Goal: Contribute content: Contribute content

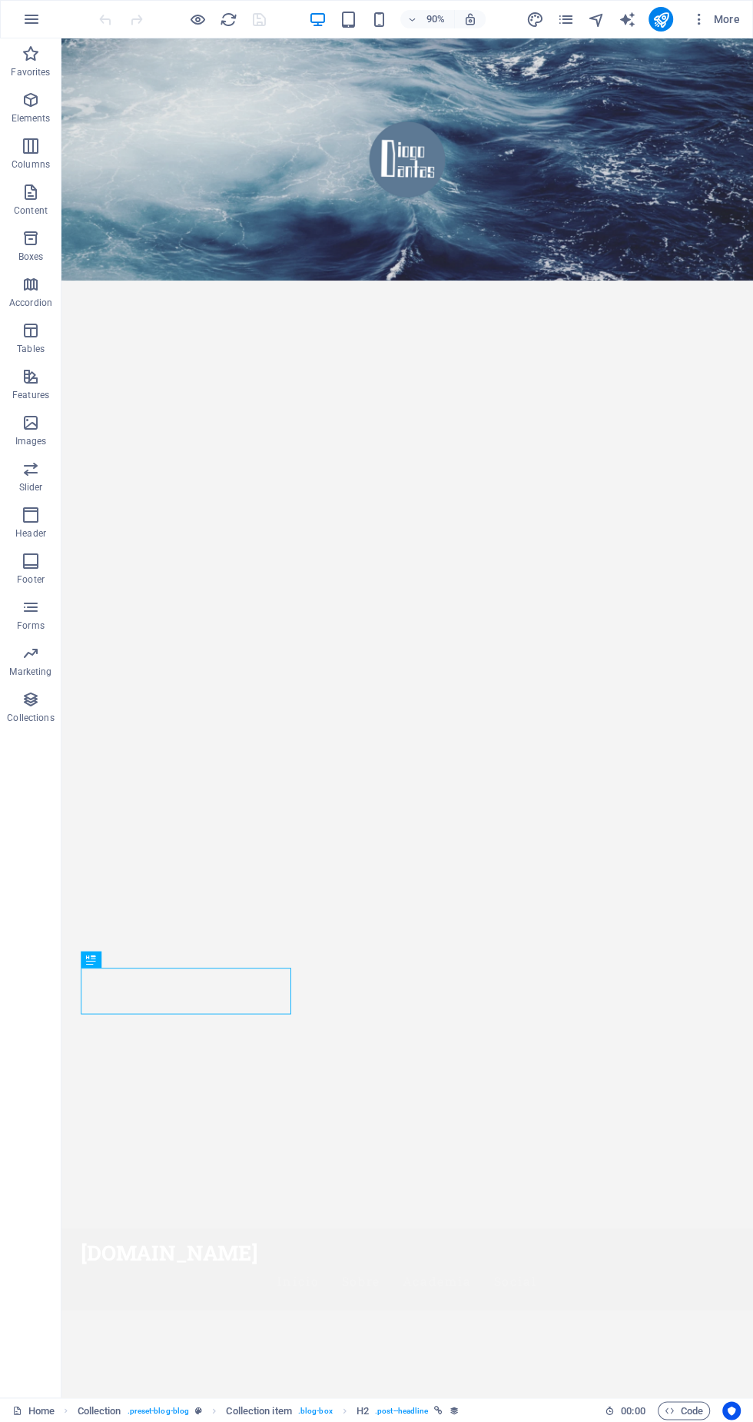
click at [123, 963] on icon at bounding box center [127, 959] width 8 height 15
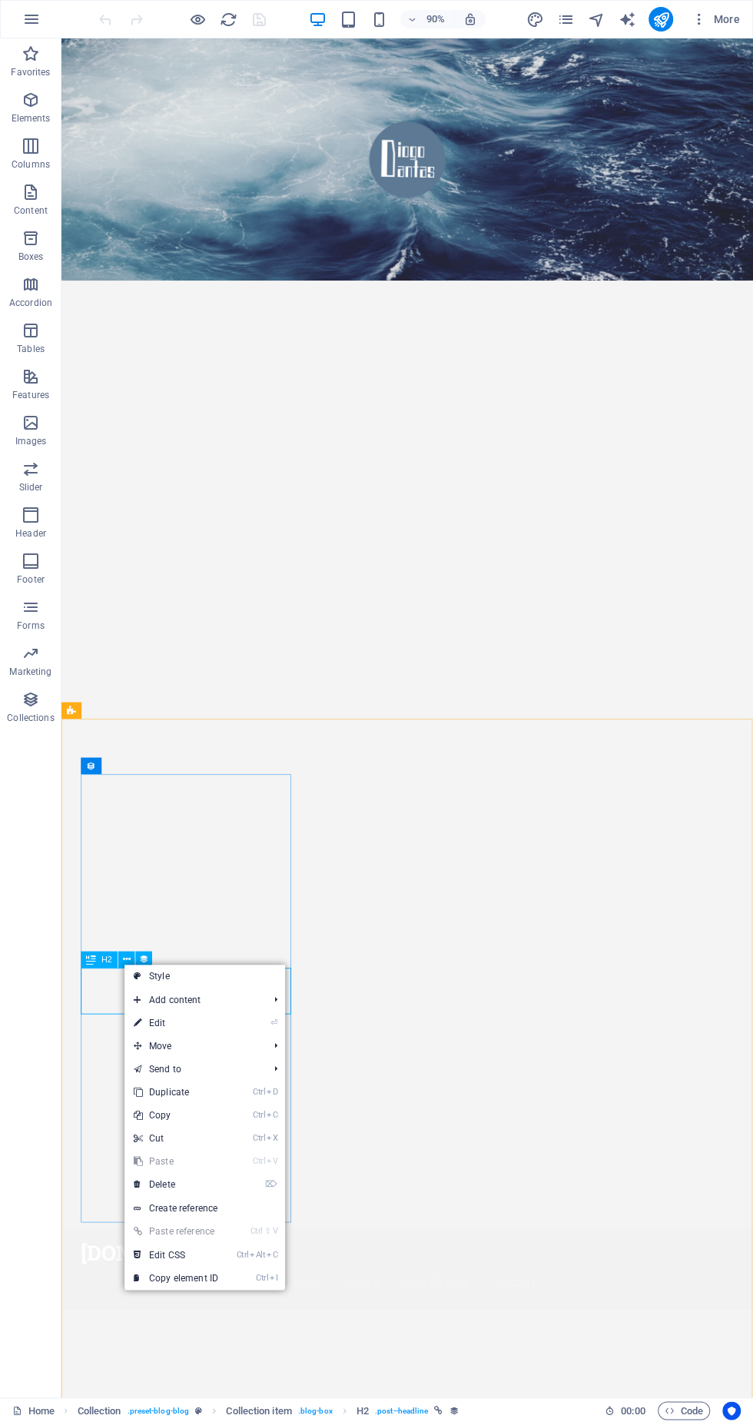
click at [259, 1004] on span "Add content" at bounding box center [194, 999] width 138 height 23
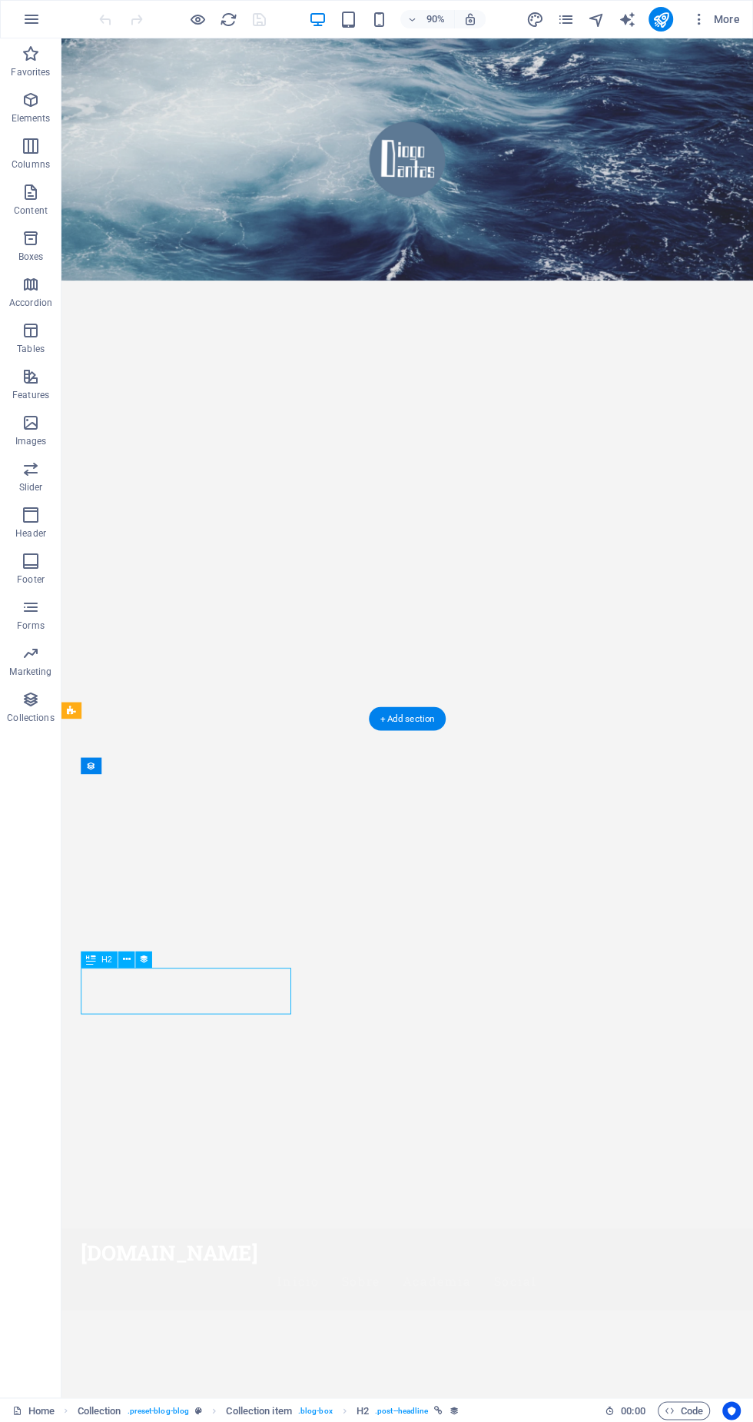
click at [127, 963] on icon at bounding box center [127, 959] width 8 height 15
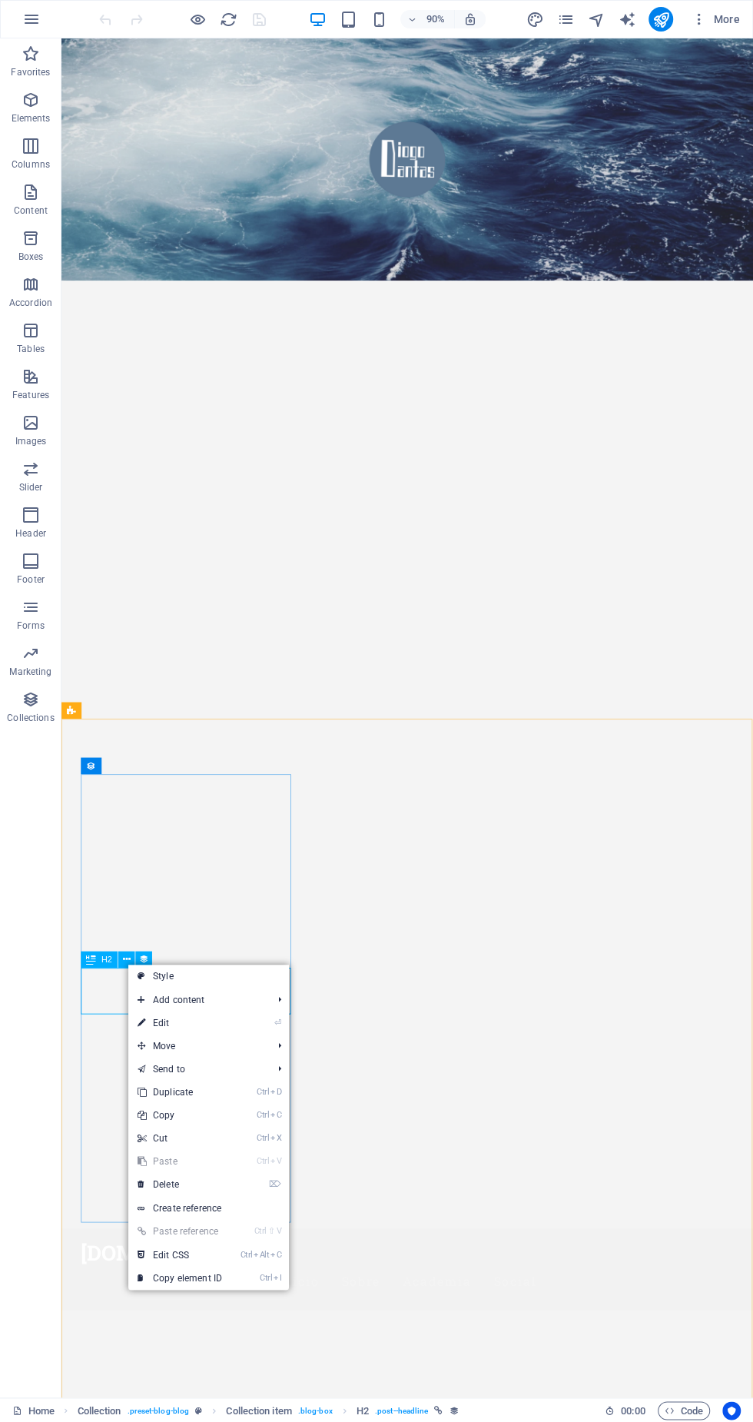
click at [280, 1022] on icon "⏎" at bounding box center [277, 1023] width 7 height 10
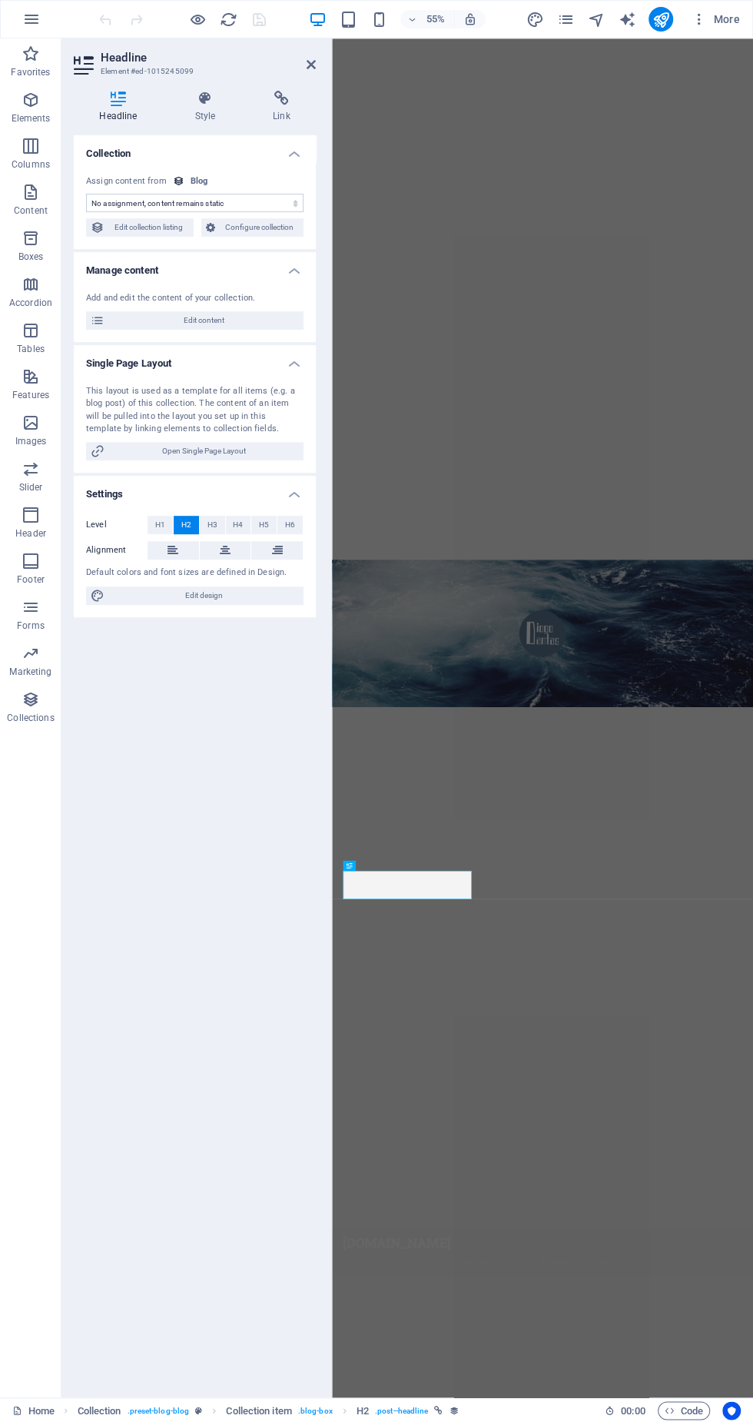
select select "name"
click at [145, 231] on span "Edit collection listing" at bounding box center [149, 227] width 80 height 18
select select "columns.publishing_date_DESC"
select select "columns.slug"
select select "columns.status"
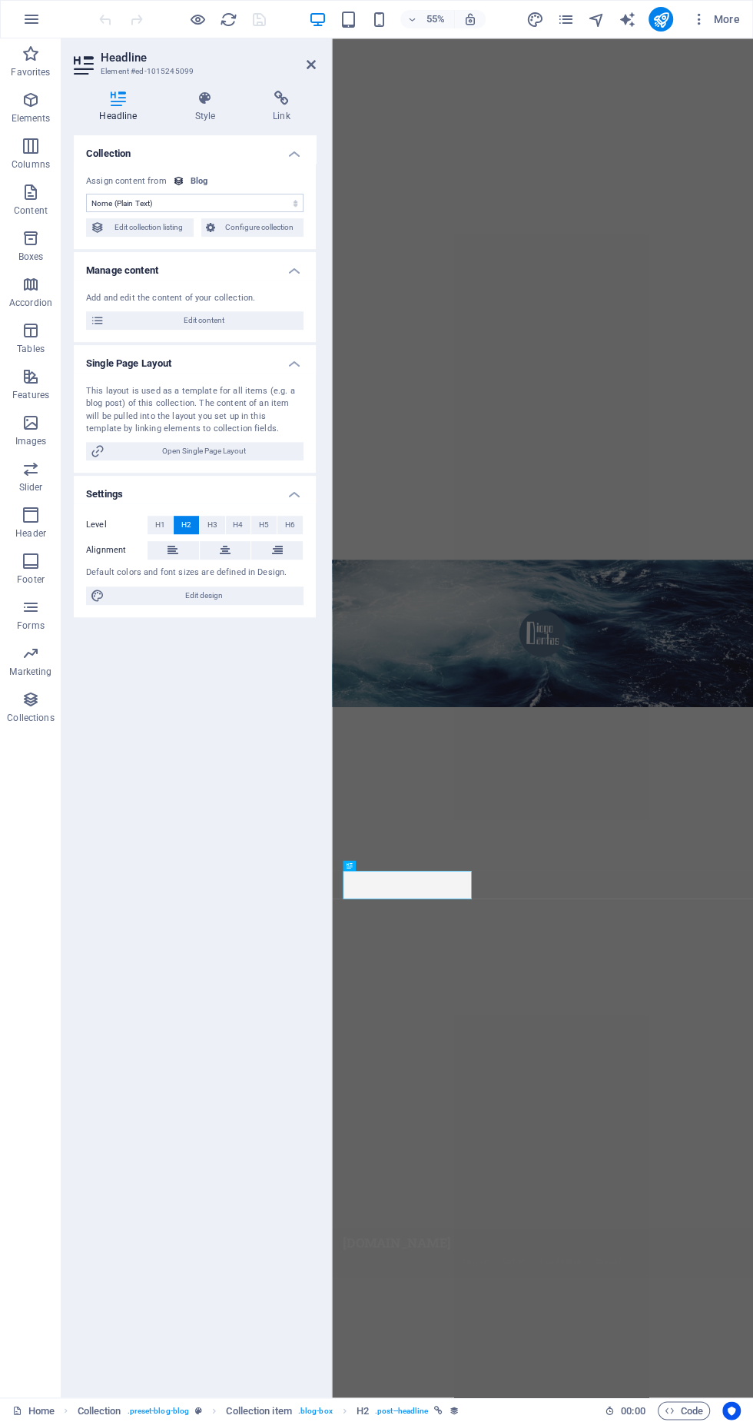
select select "columns.publishing_date"
select select "past"
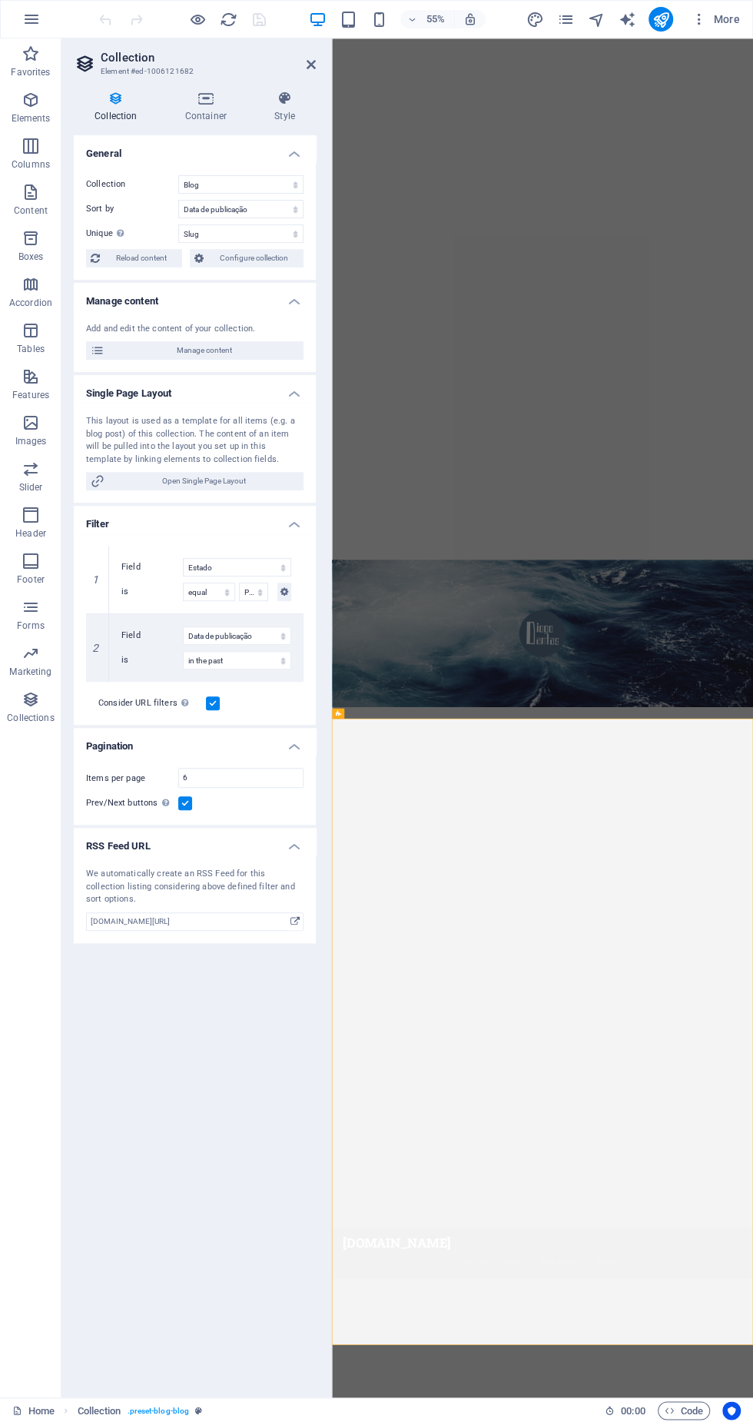
click at [271, 255] on span "Configure collection" at bounding box center [253, 258] width 91 height 18
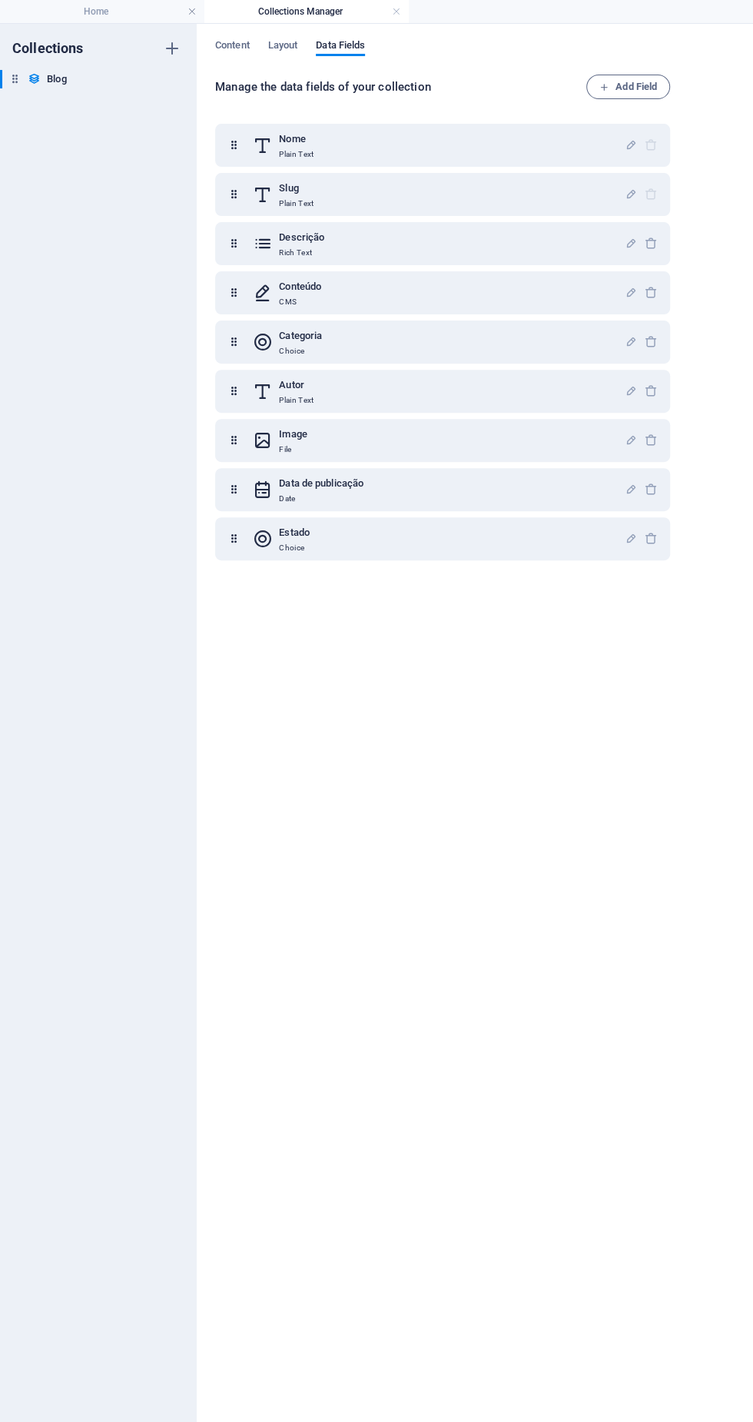
click at [239, 47] on span "Content" at bounding box center [232, 47] width 35 height 22
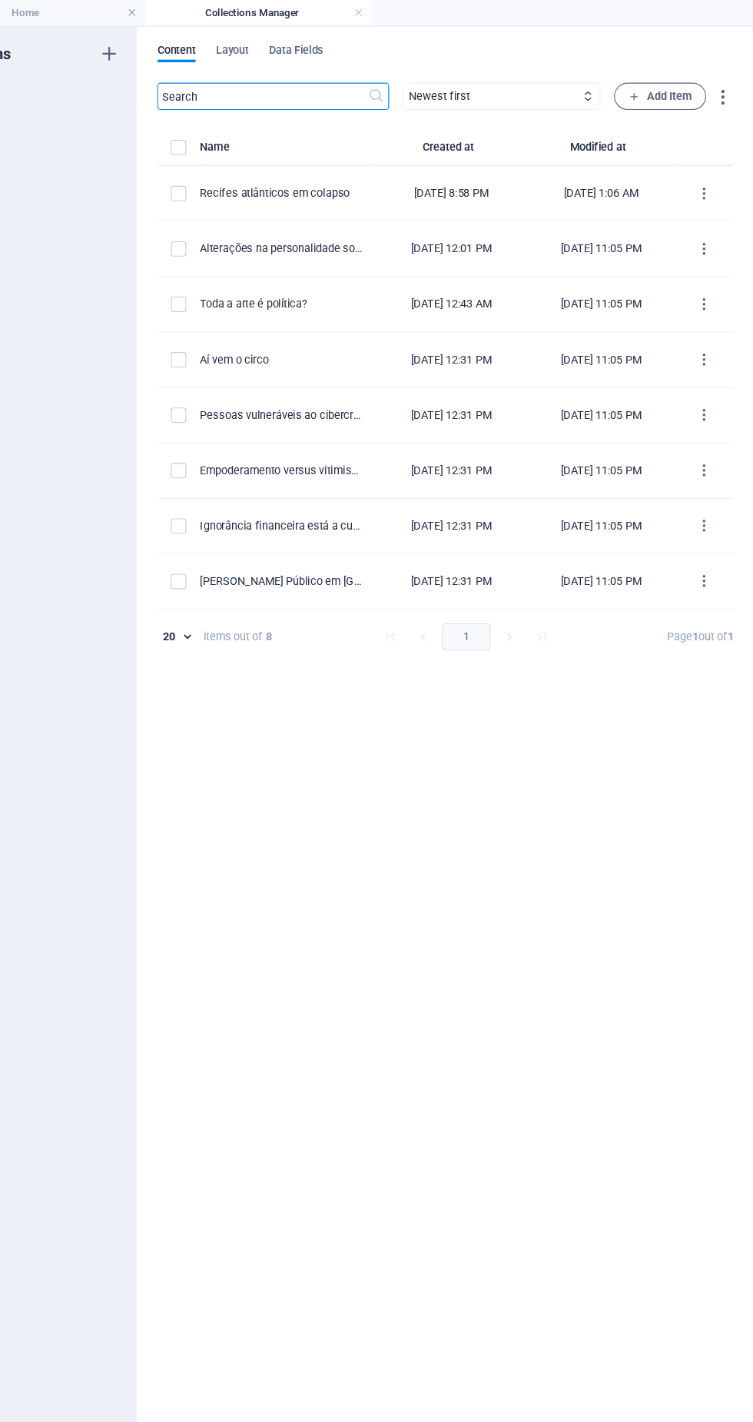
click at [693, 88] on span "Add Item" at bounding box center [668, 87] width 57 height 18
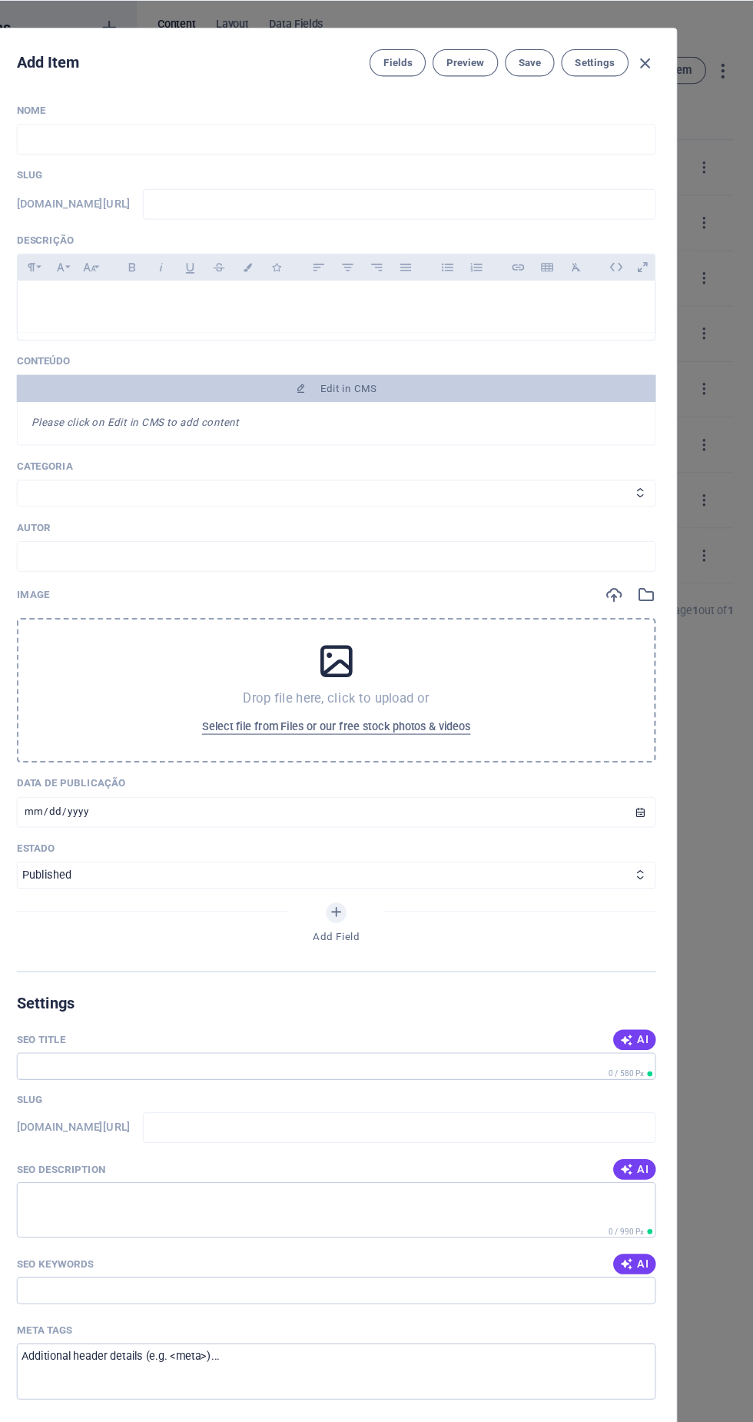
click at [442, 380] on span "Edit in CMS" at bounding box center [377, 373] width 564 height 12
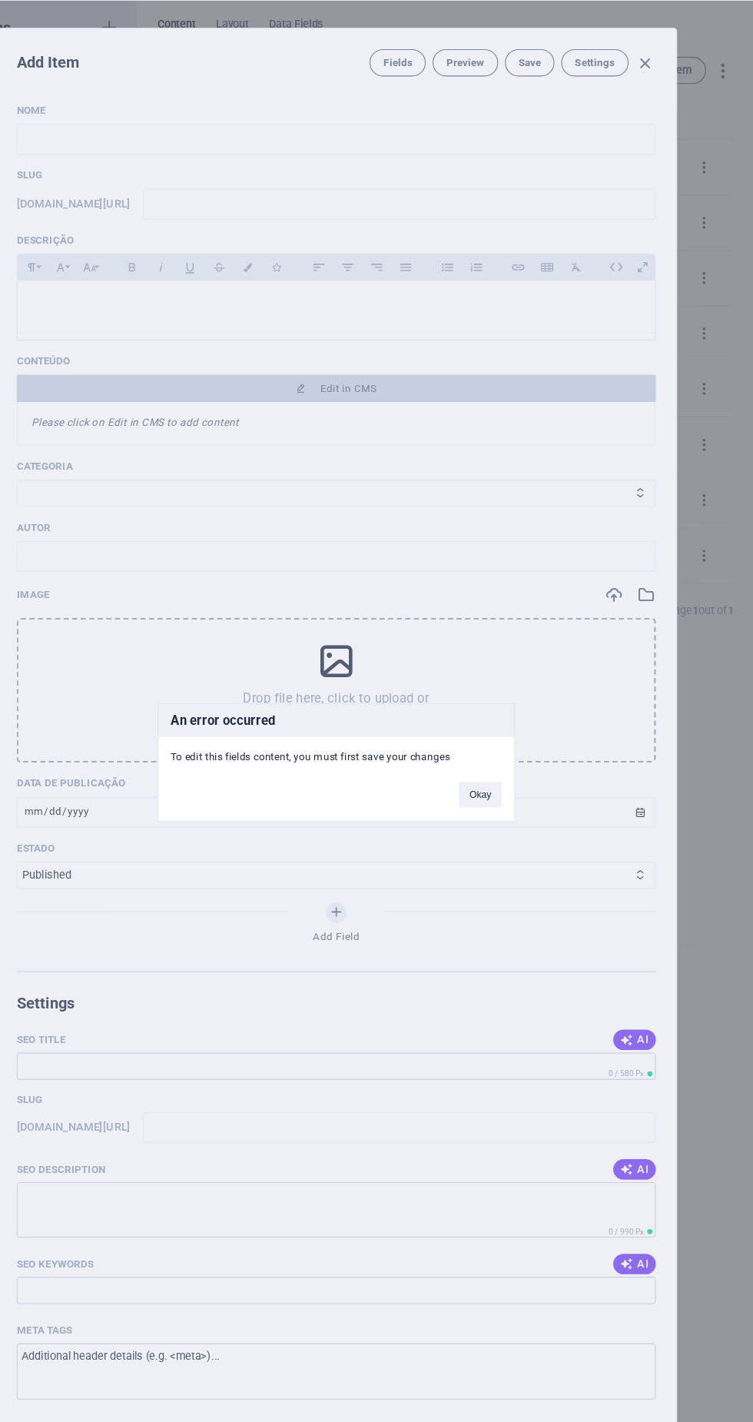
click at [505, 750] on button "Okay" at bounding box center [506, 740] width 38 height 23
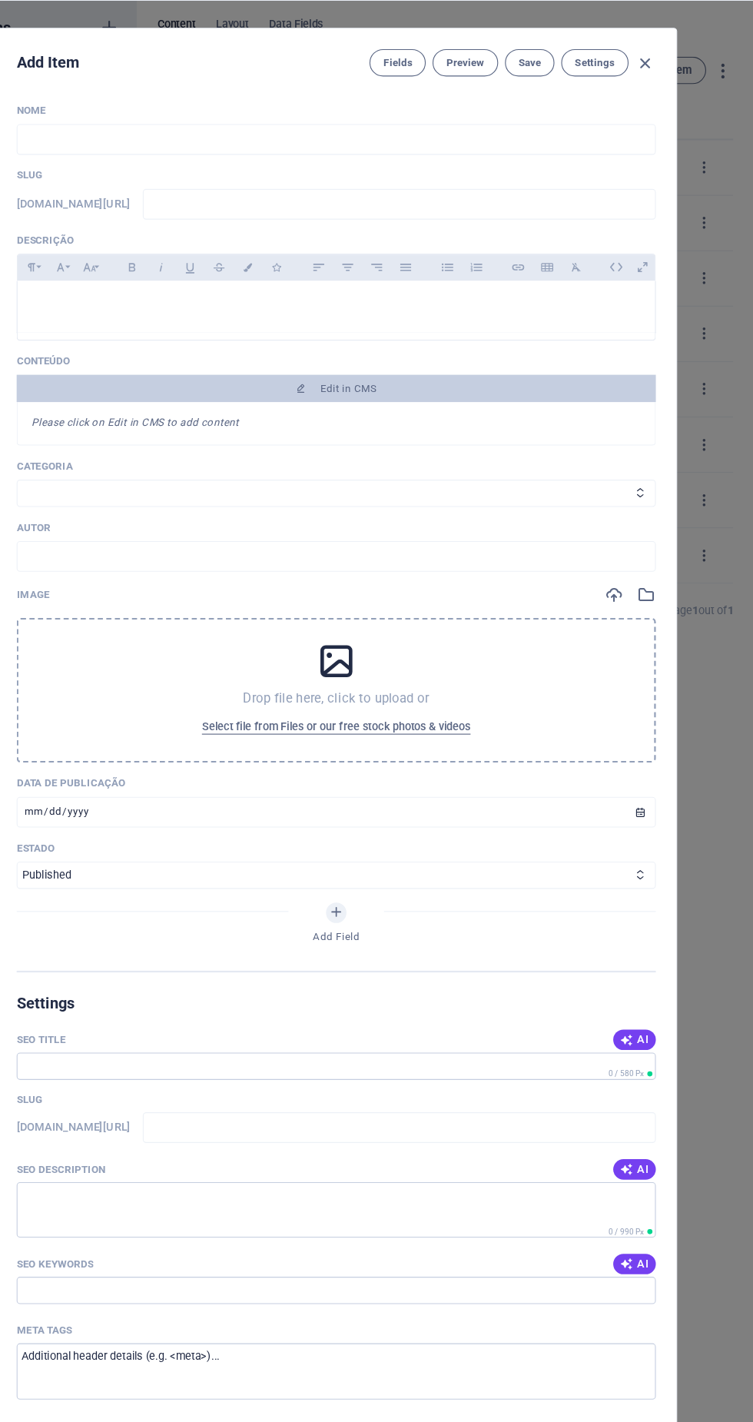
click at [453, 375] on span "Edit in CMS" at bounding box center [377, 373] width 564 height 12
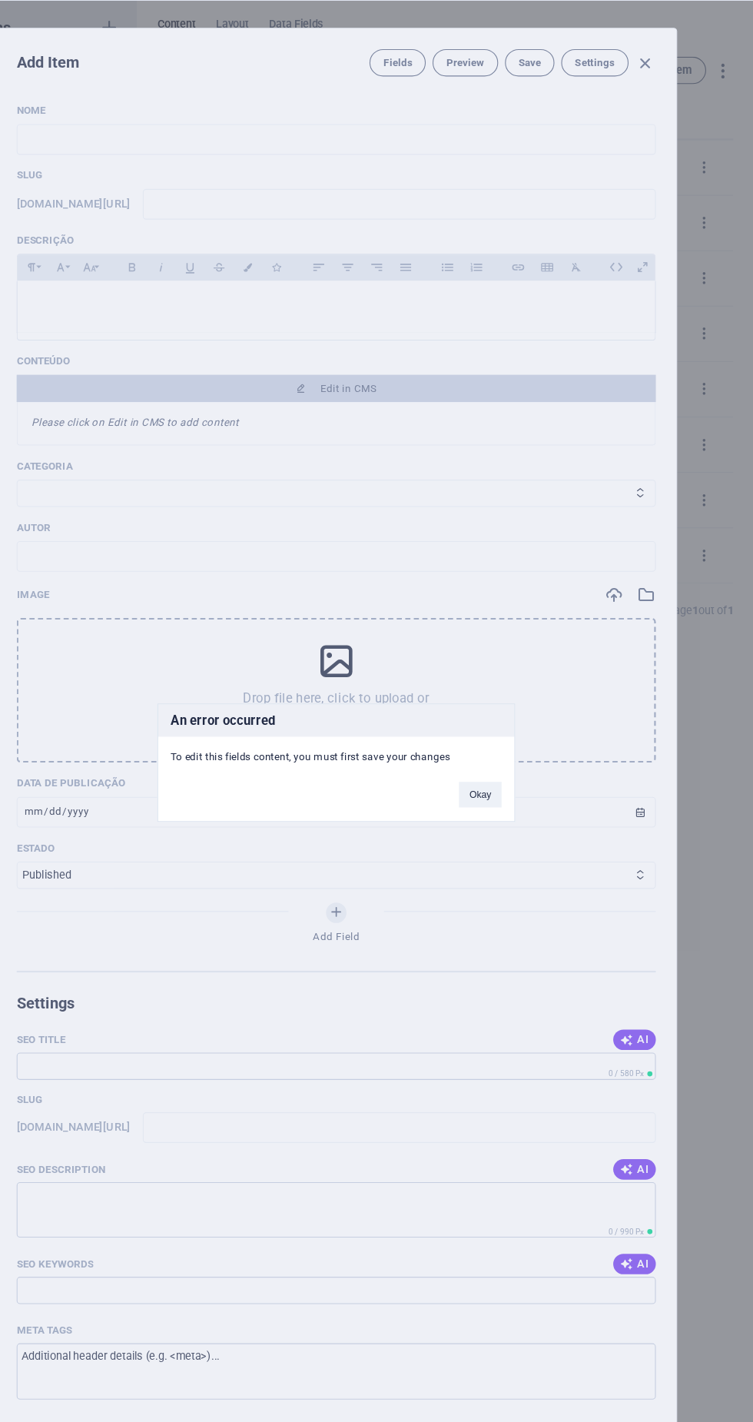
click at [507, 740] on button "Okay" at bounding box center [506, 740] width 38 height 23
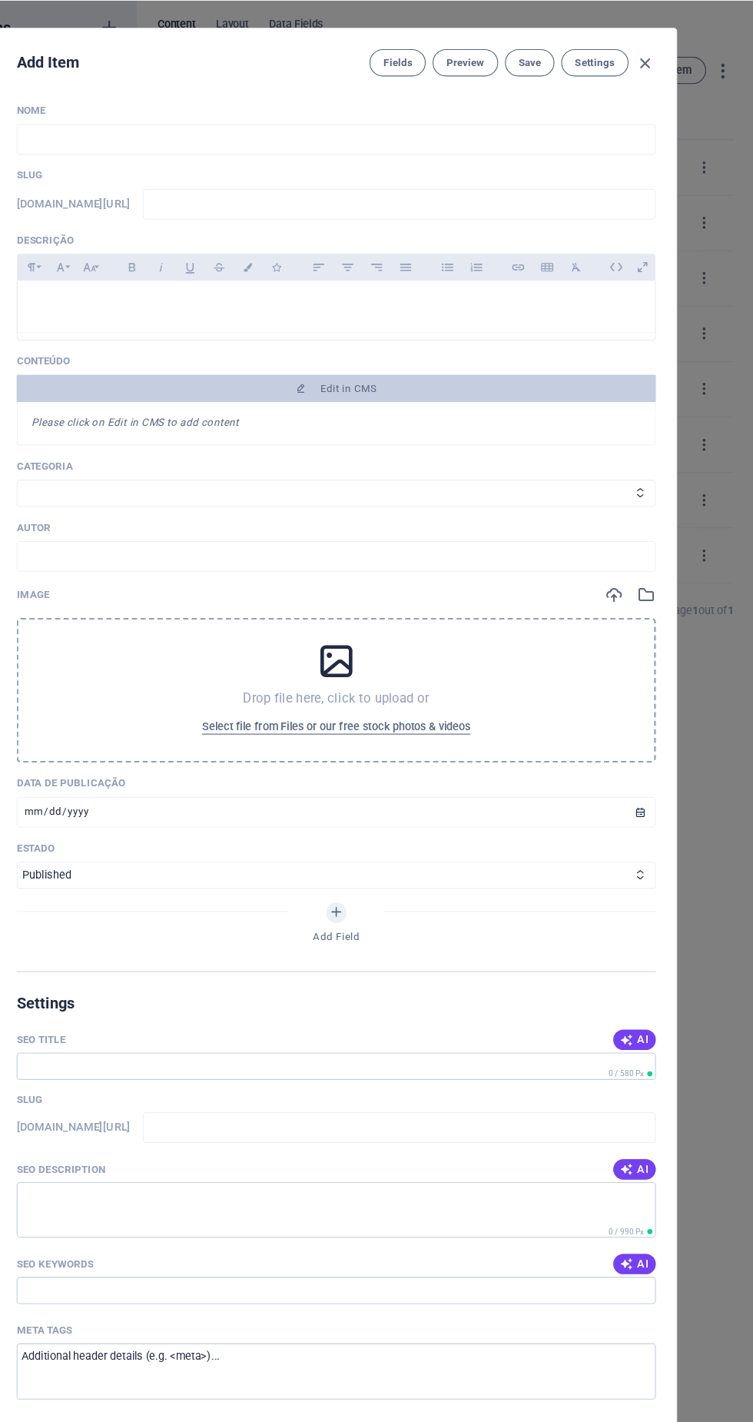
click at [554, 85] on span "Save" at bounding box center [551, 80] width 20 height 12
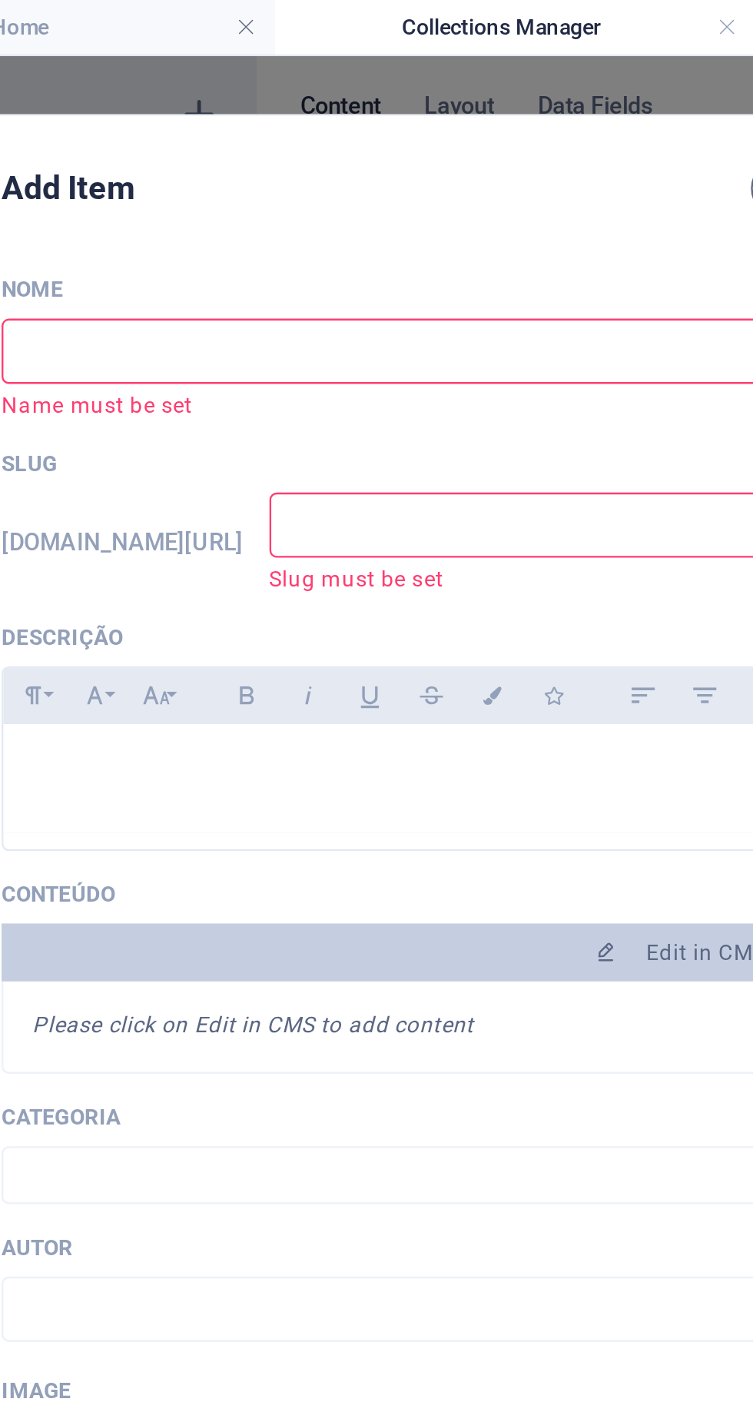
click at [278, 153] on input "text" at bounding box center [376, 149] width 576 height 28
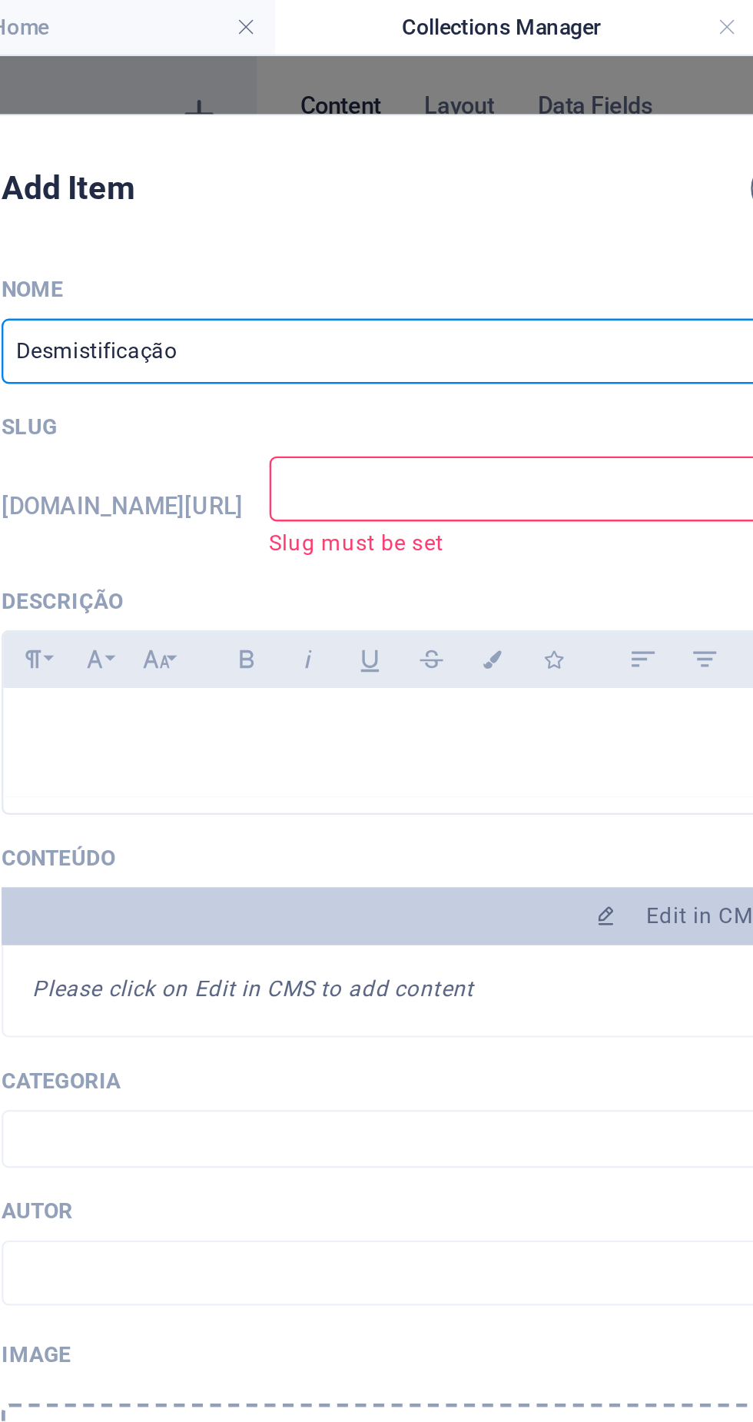
type input "Desmistificação"
type input "desmistificacao"
type input "Desmistificação d"
type input "desmistificacao-d"
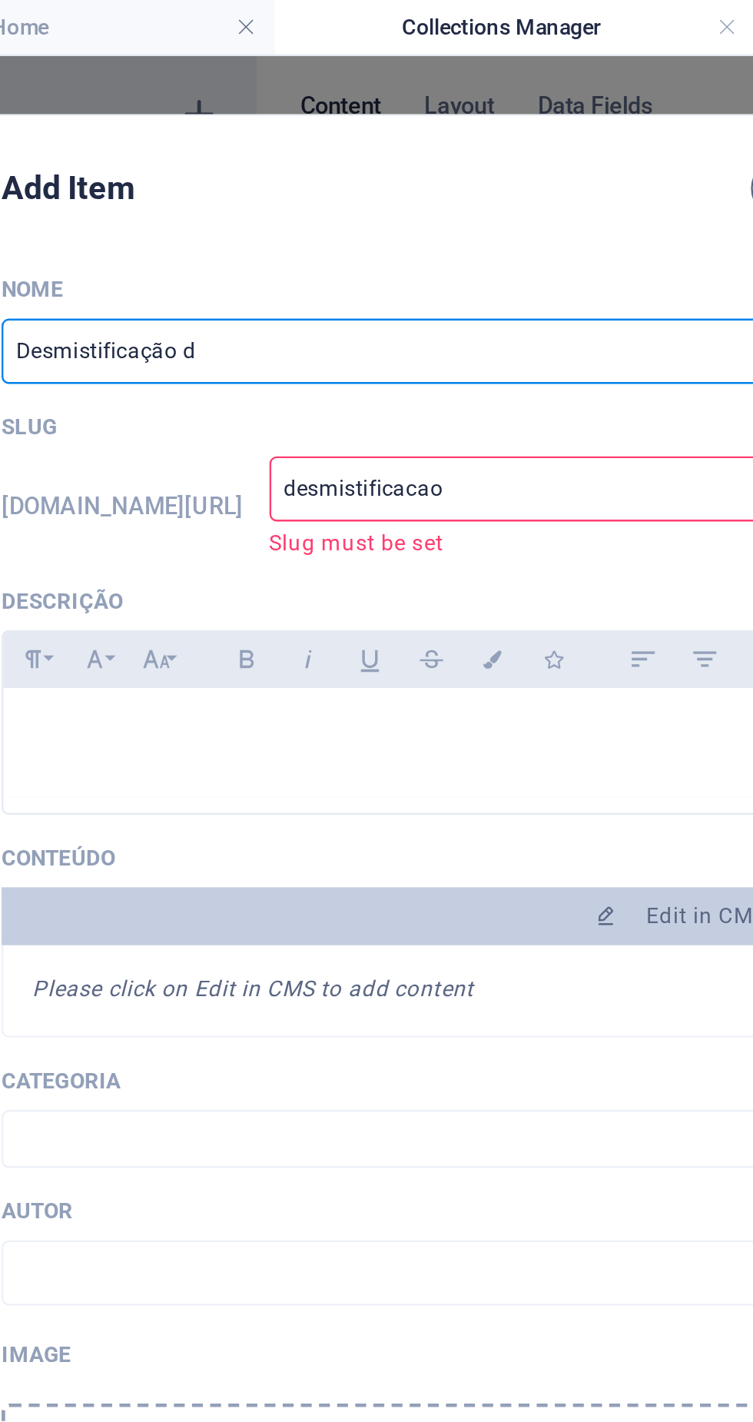
type input "desmistificacao-d"
type input "Desmistificação do"
type input "desmistificacao-do"
type input "Desmistificação do v"
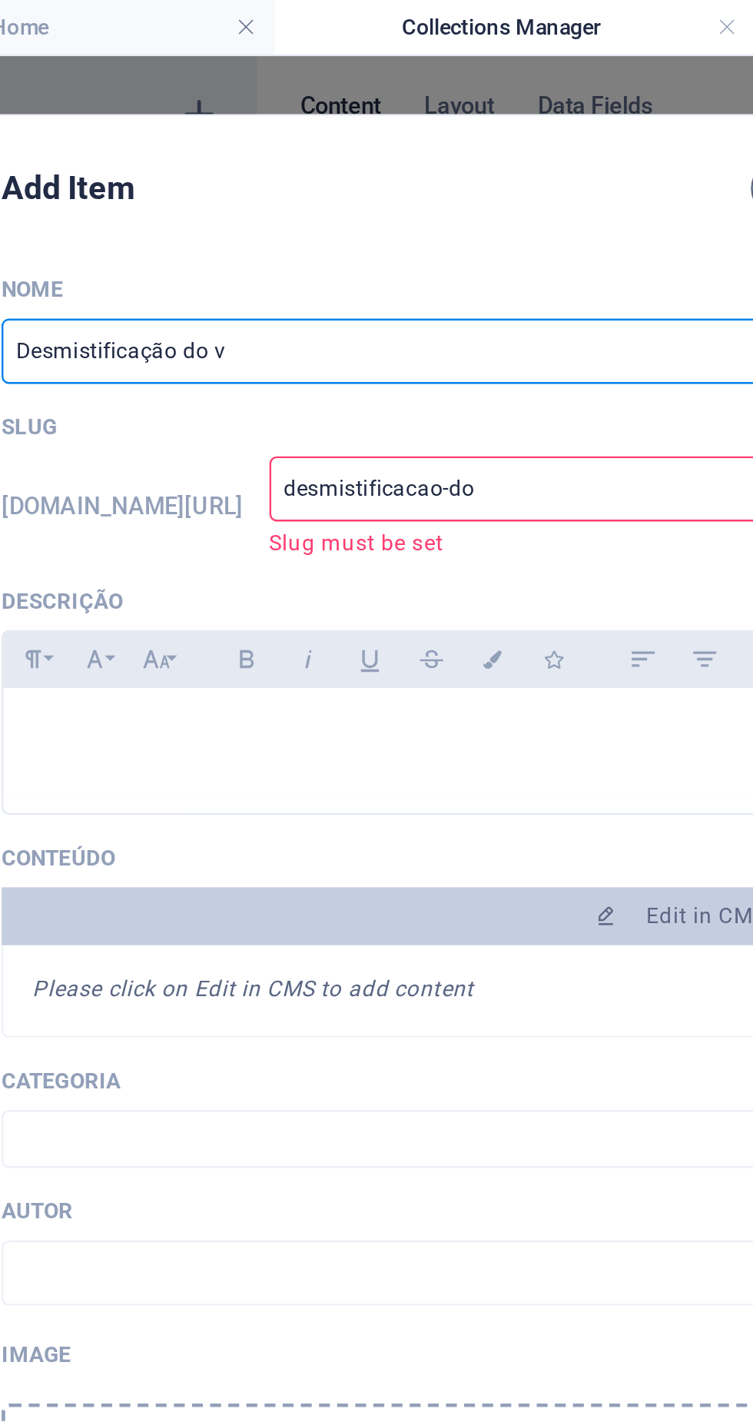
type input "desmistificacao-do-v"
type input "Desmistificação do vi"
type input "desmistificacao-do-vi"
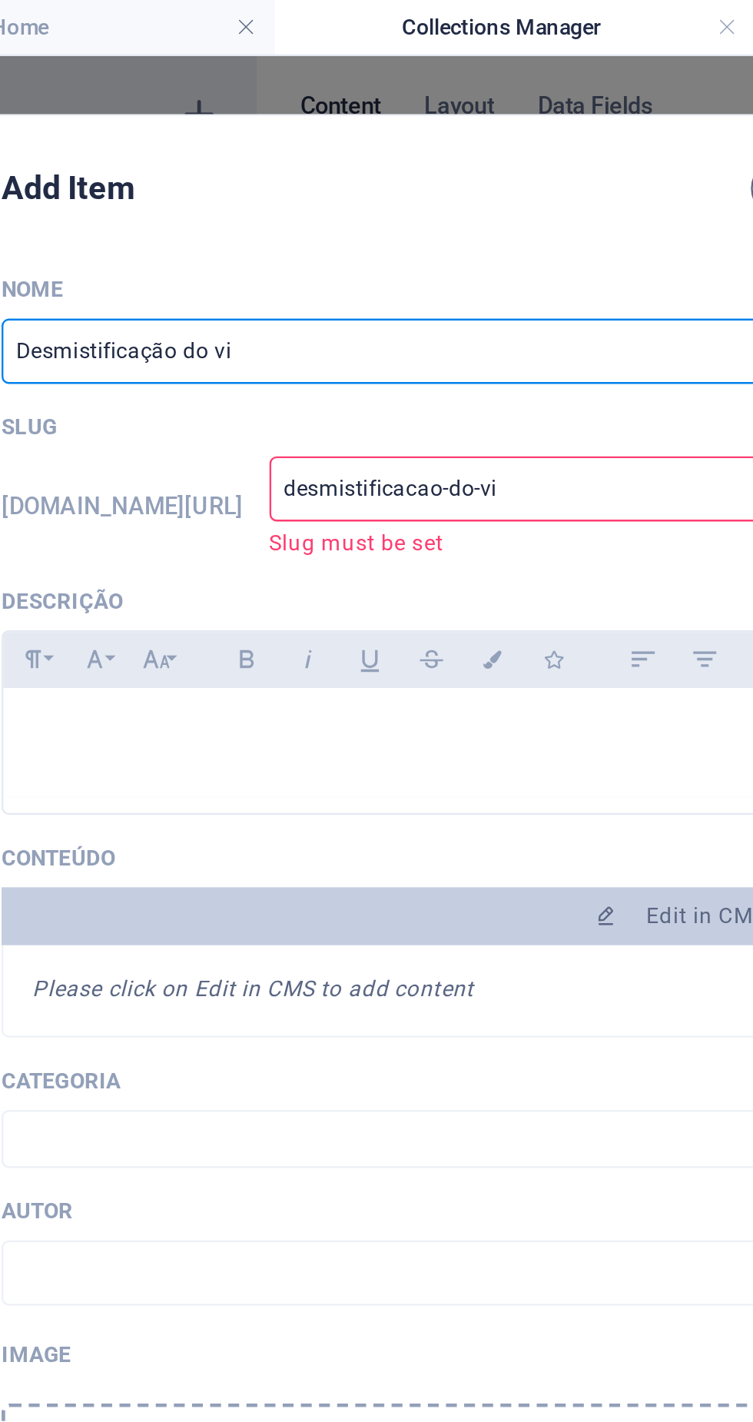
type input "Desmistificação do vit"
type input "desmistificacao-do-vit"
type input "Desmistificação do viti"
type input "desmistificacao-do-viti"
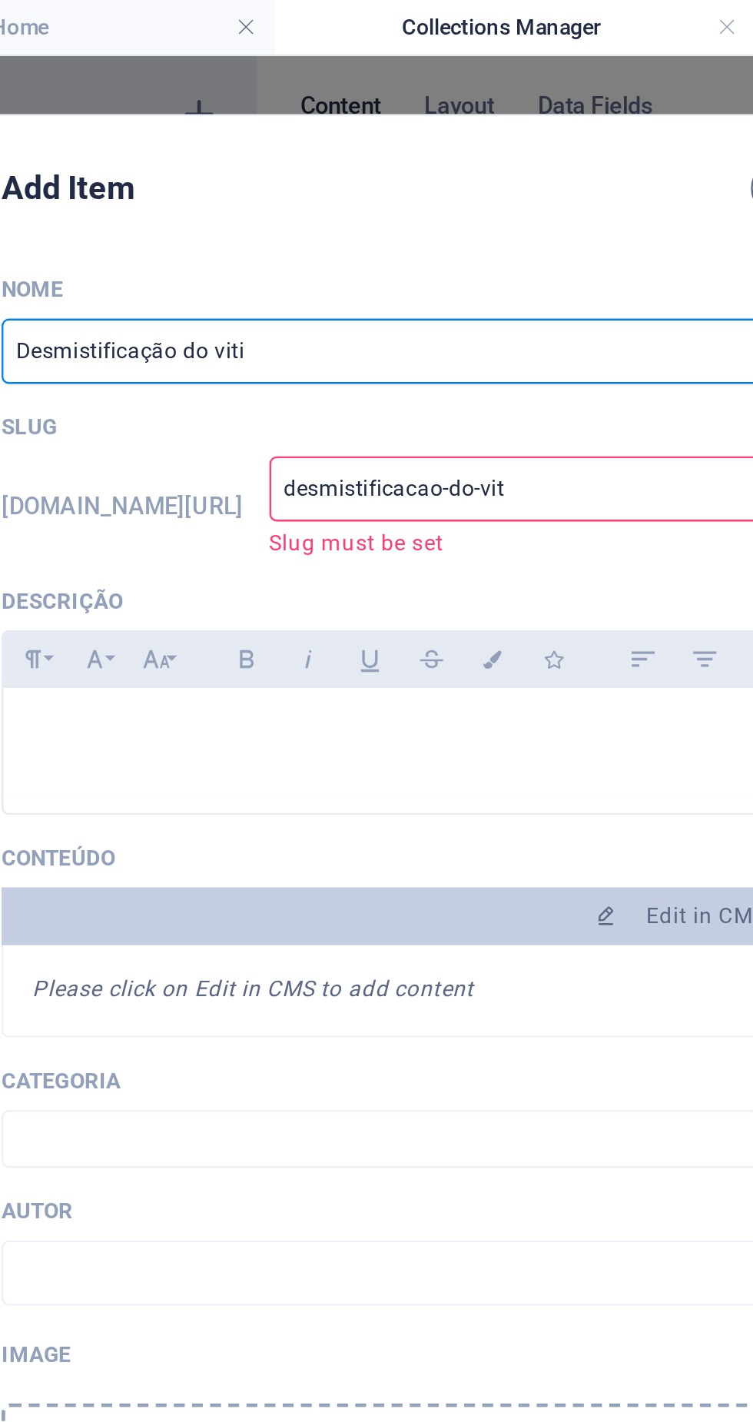
type input "desmistificacao-do-viti"
type input "Desmistificação do vitim"
type input "desmistificacao-do-vitim"
type input "Desmistificação do vitimi"
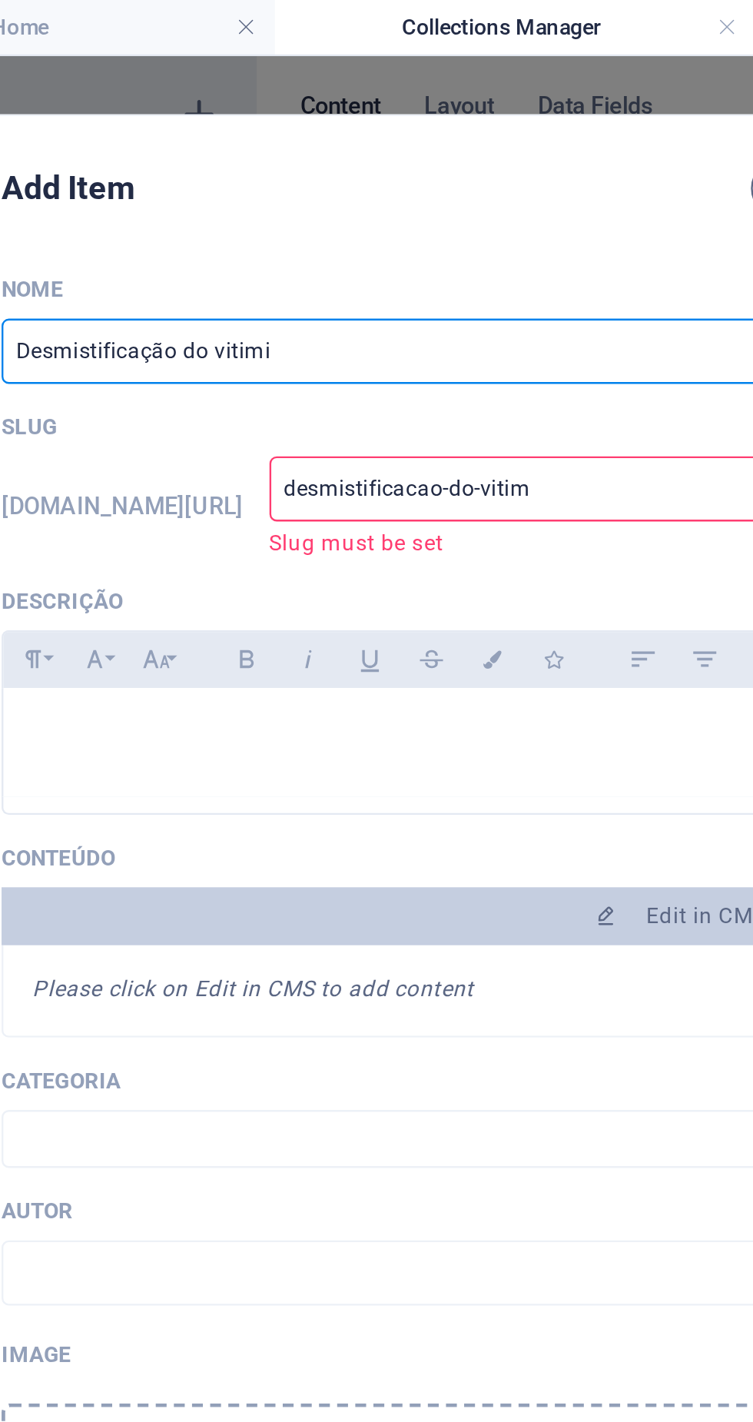
type input "desmistificacao-do-vitimi"
type input "Desmistificação do vitimis"
type input "desmistificacao-do-vitimis"
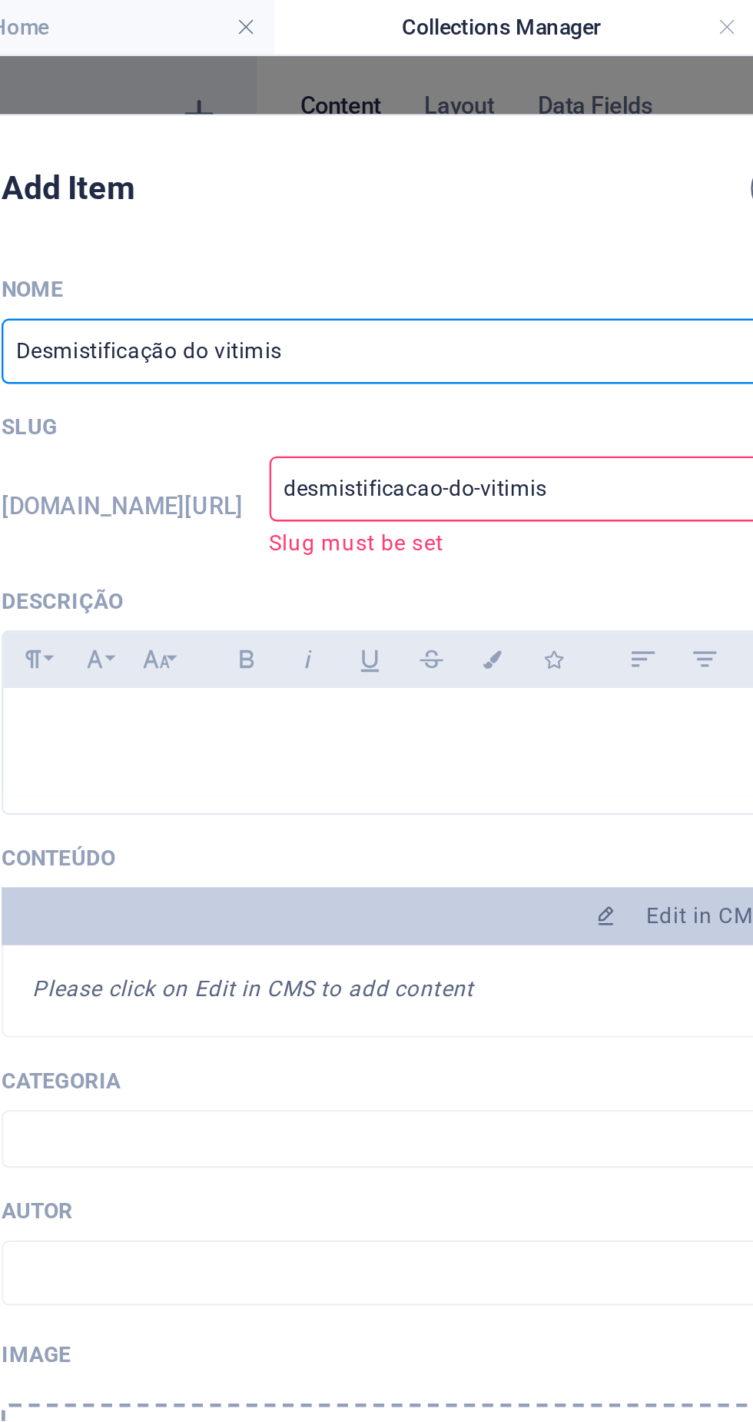
type input "Desmistificação do vitimism"
type input "desmistificacao-do-vitimism"
type input "Desmistificação do vitimismo"
type input "desmistificacao-do-vitimismo"
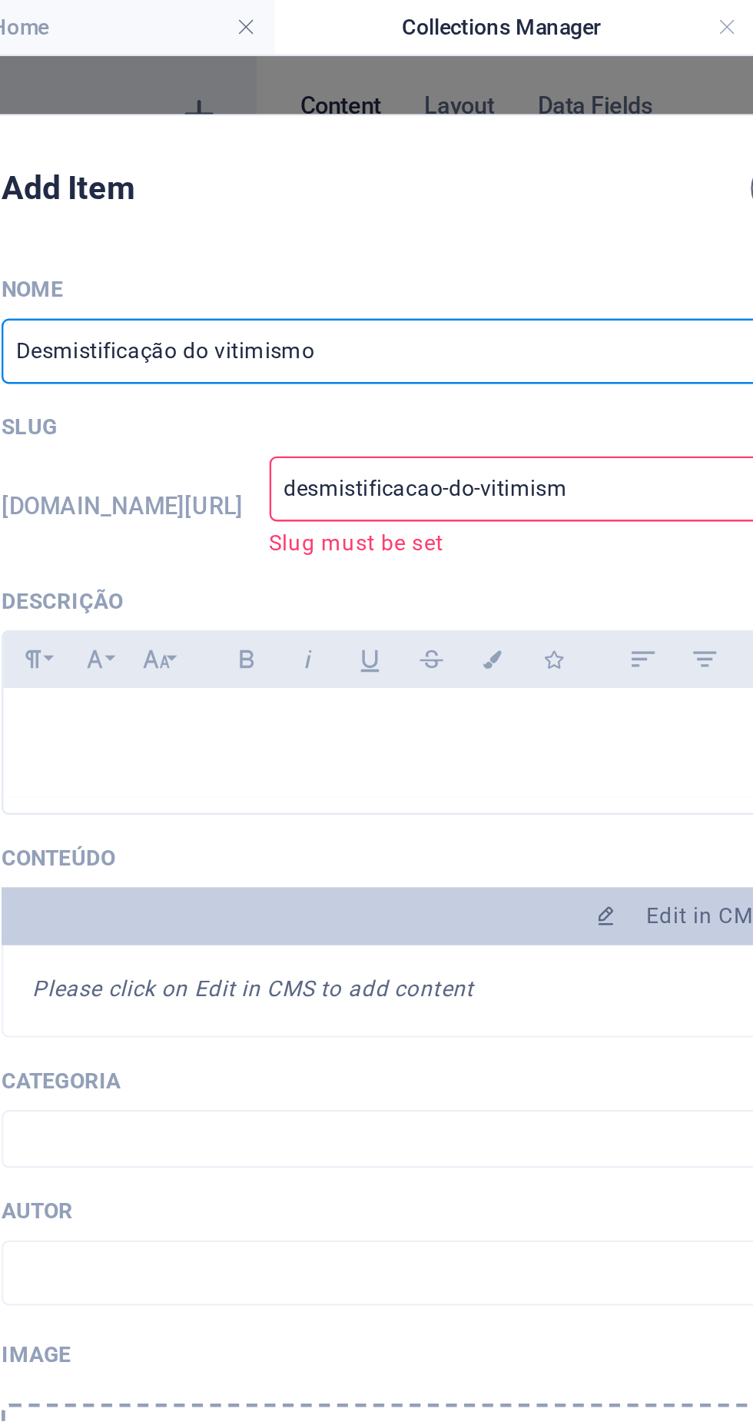
type input "desmistificacao-do-vitimismo"
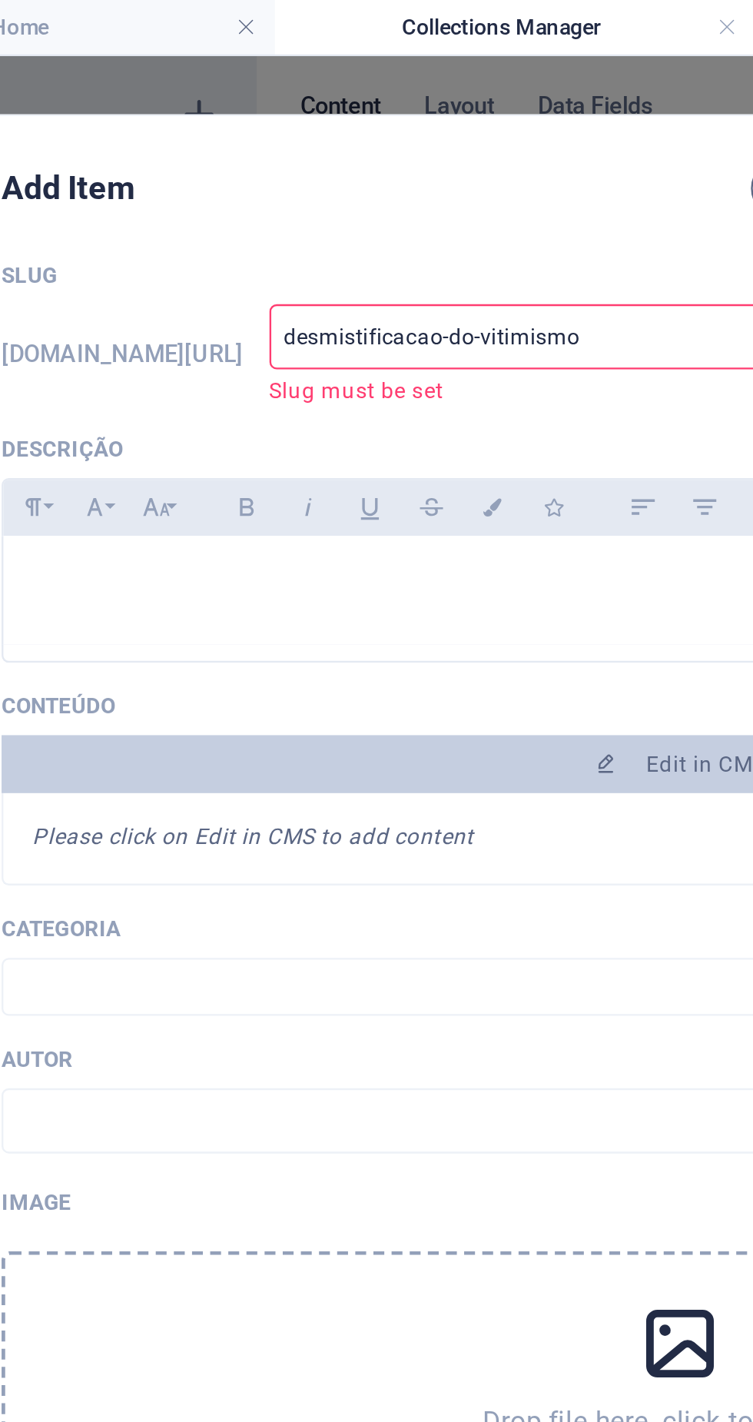
scroll to position [74, 0]
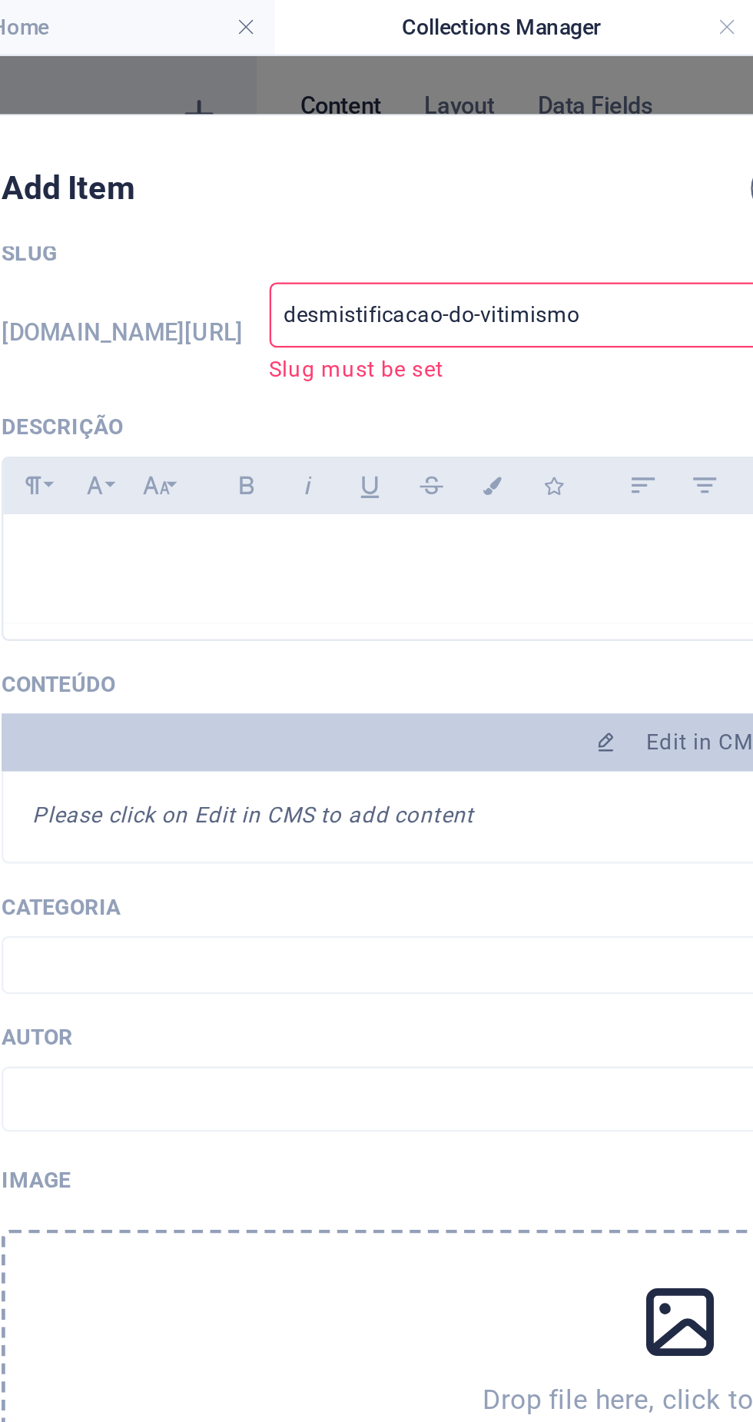
type input "Desmistificação do vitimismo"
click at [347, 133] on div "Nome Desmistificação do vitimismo ​ Slug www.example.com/example-page/ desmisti…" at bounding box center [376, 441] width 576 height 797
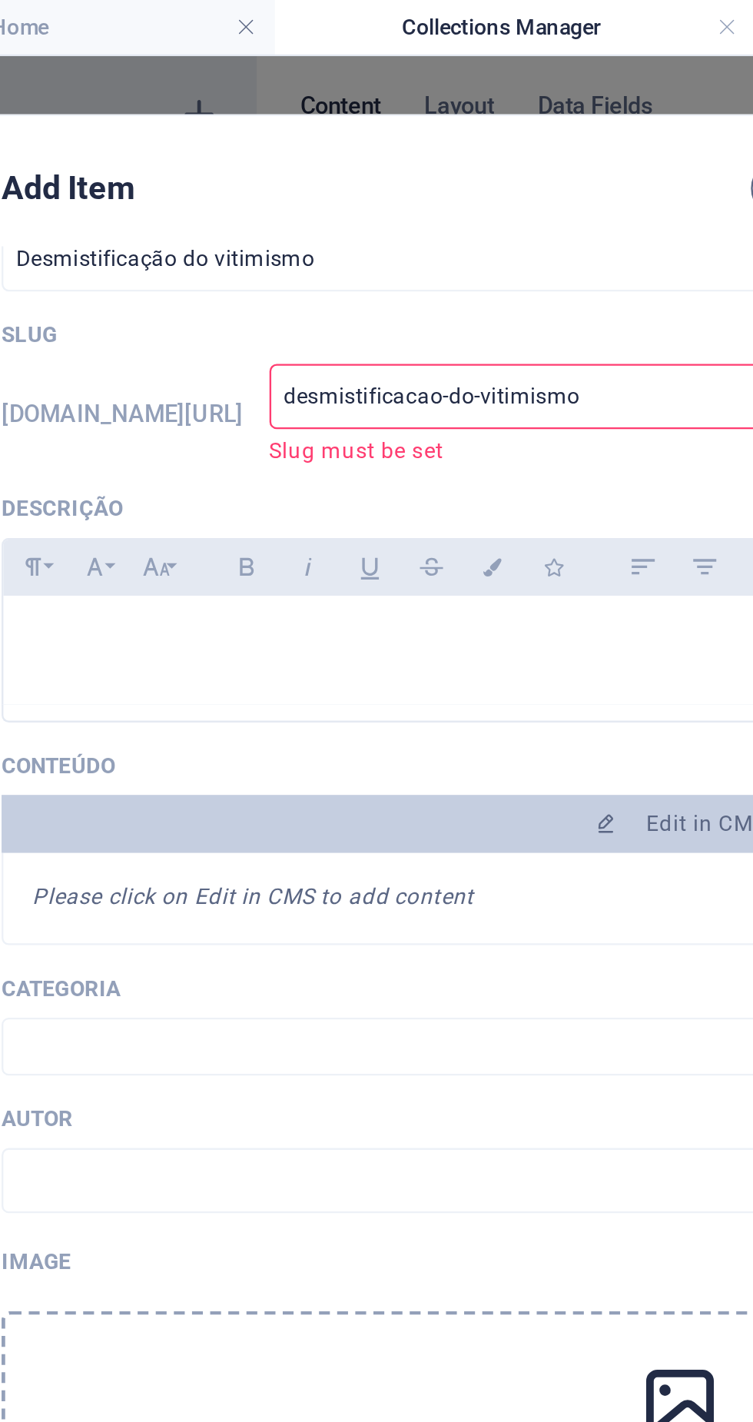
type input "desmistificacao-dovitimismo"
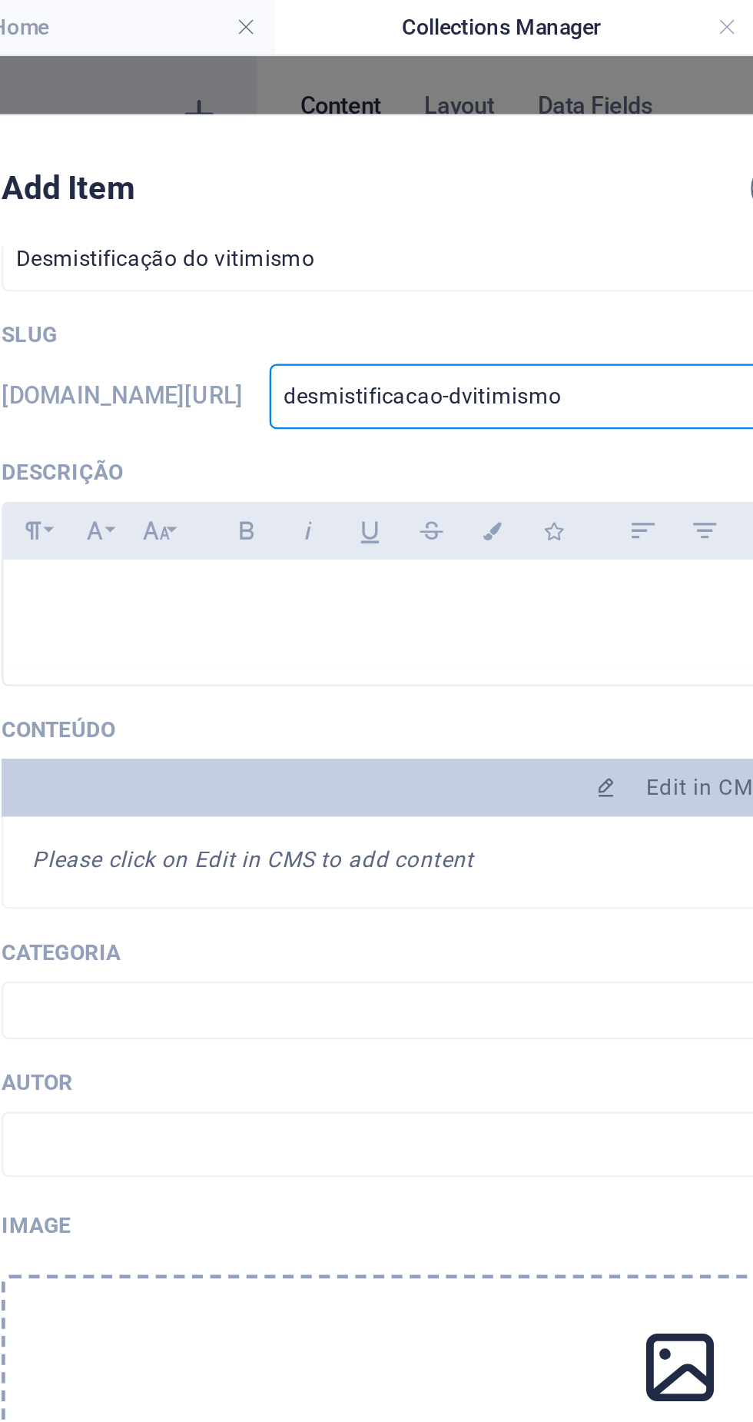
type input "desmistificacao-vitimismo"
type input "desmistificacavitimismo"
type input "desmistificvitimismo"
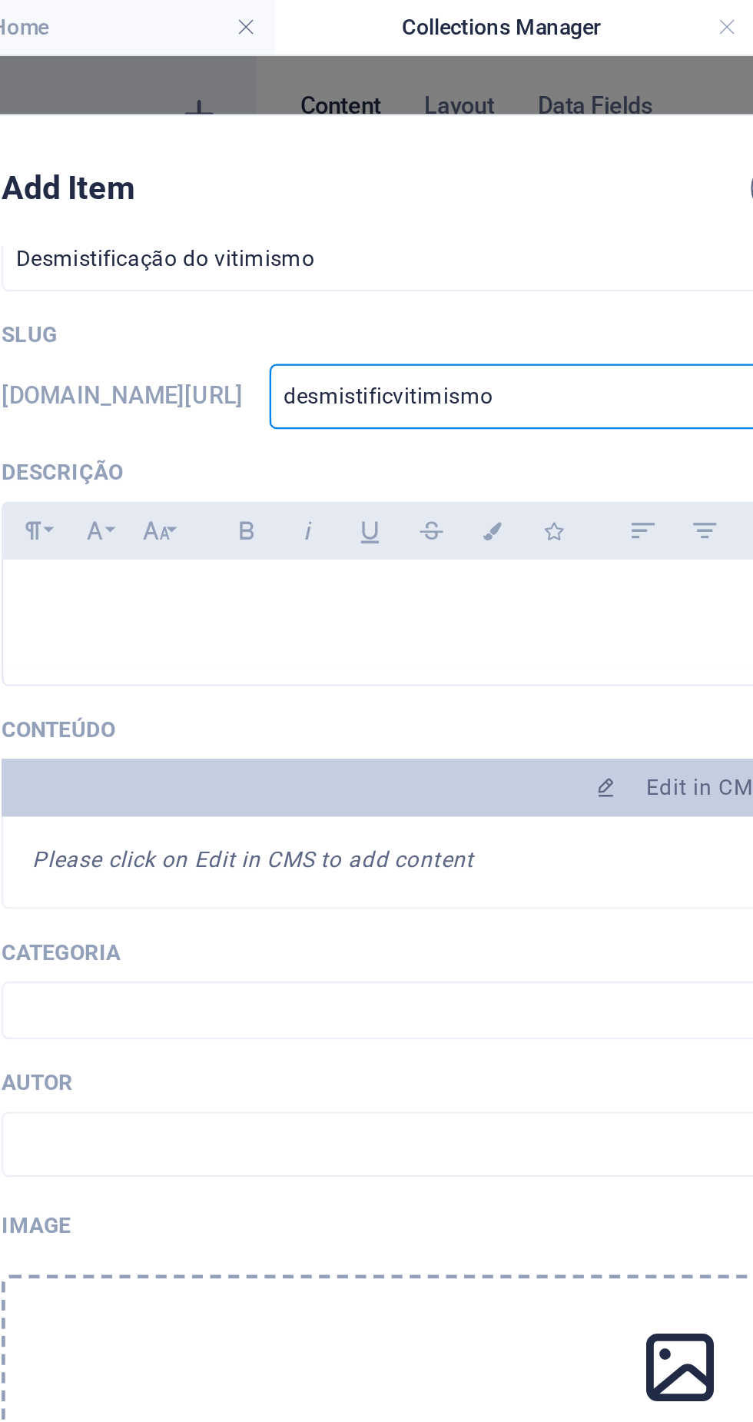
type input "desmistificvitimismo"
type input "vitimismo"
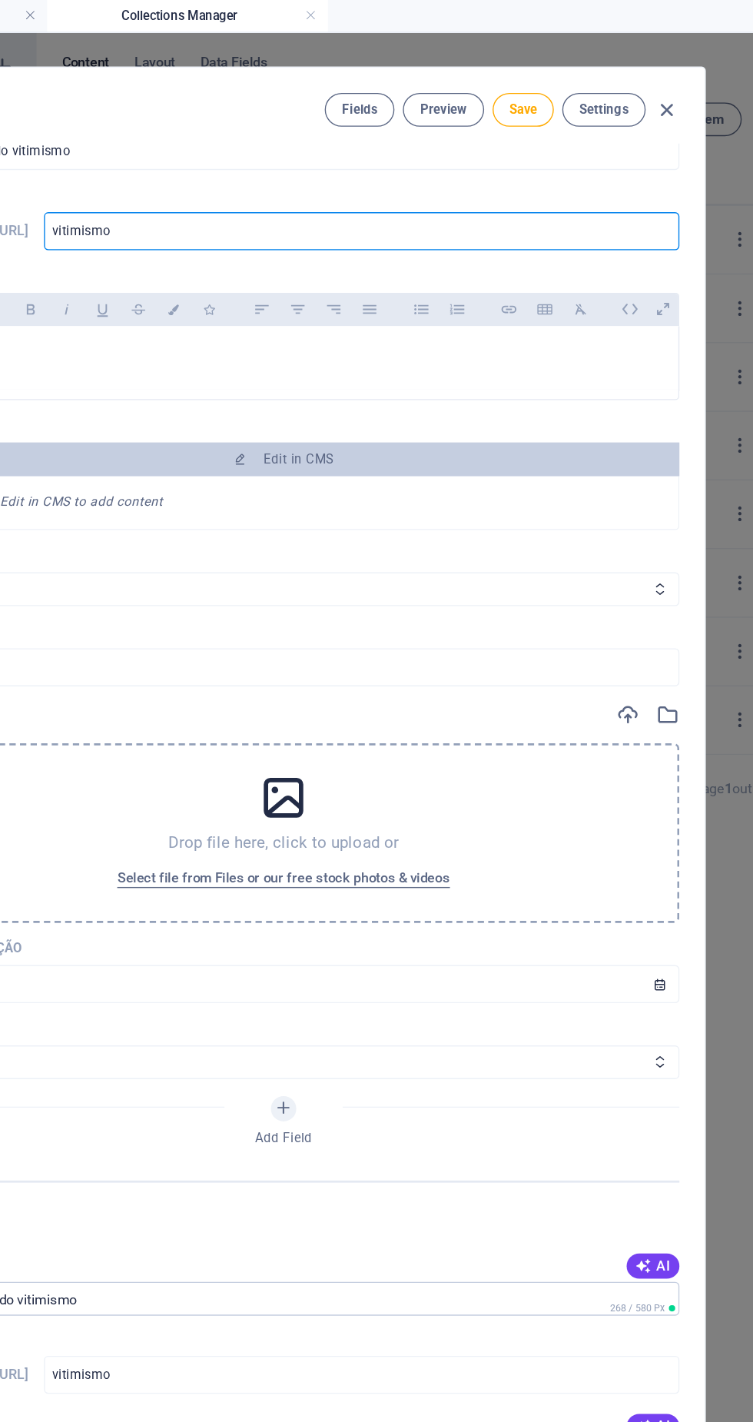
type input "vitimismo"
click at [560, 75] on span "Save" at bounding box center [551, 80] width 20 height 12
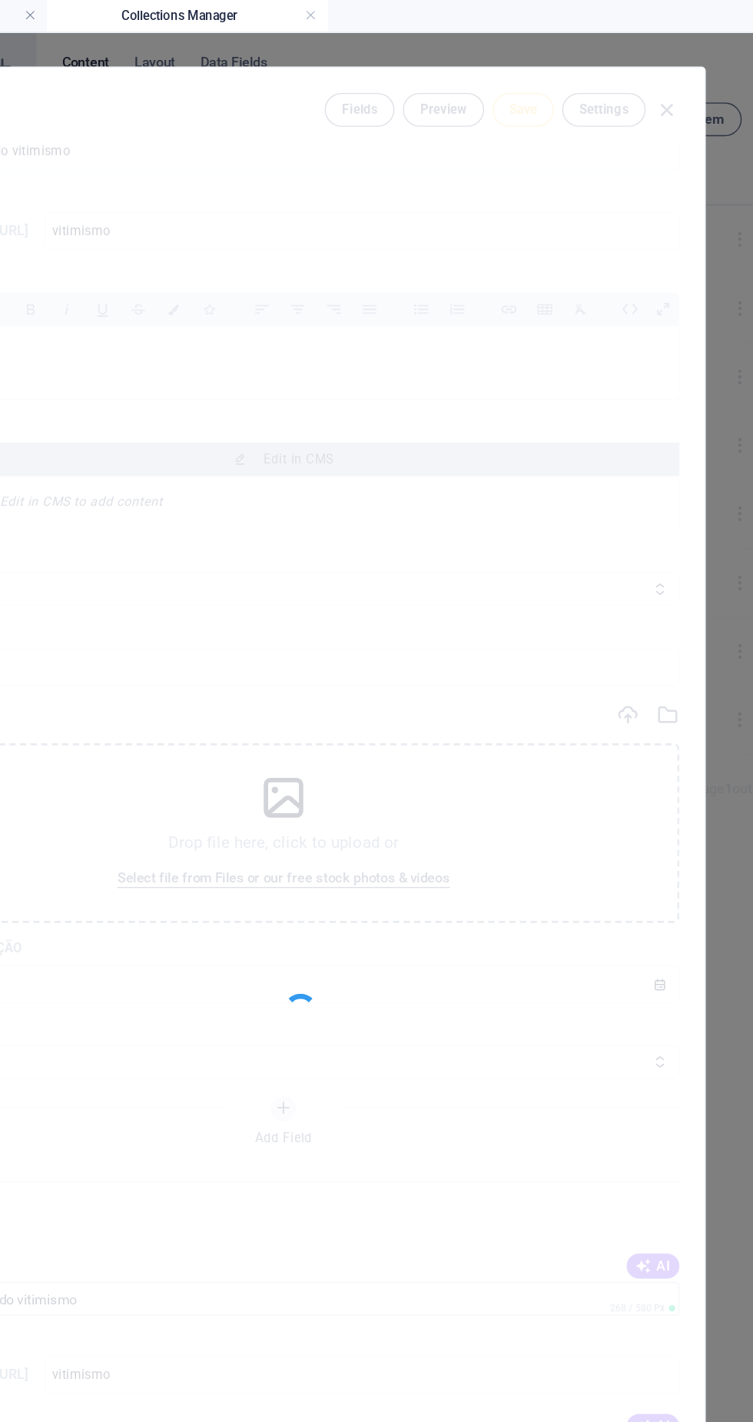
type input "vitimismo"
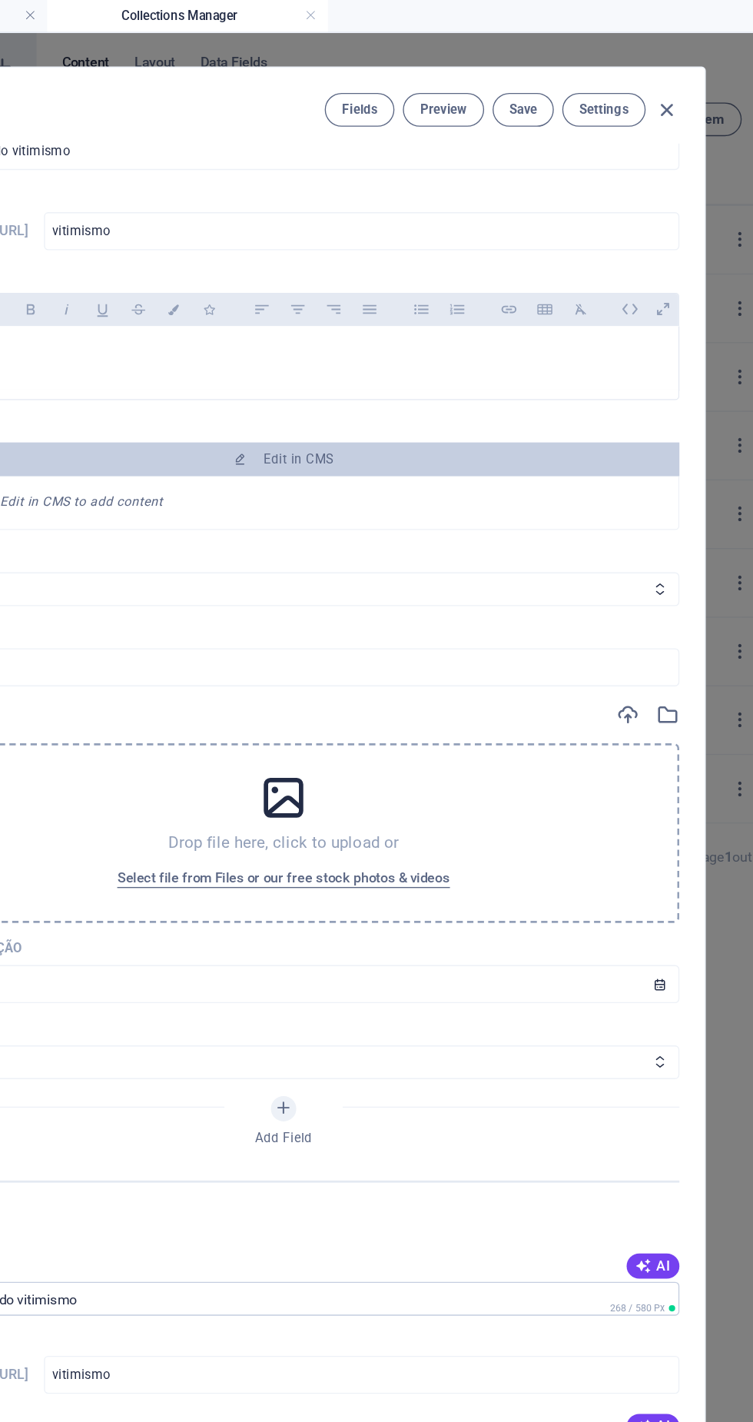
click at [490, 341] on span "Edit in CMS" at bounding box center [377, 334] width 564 height 12
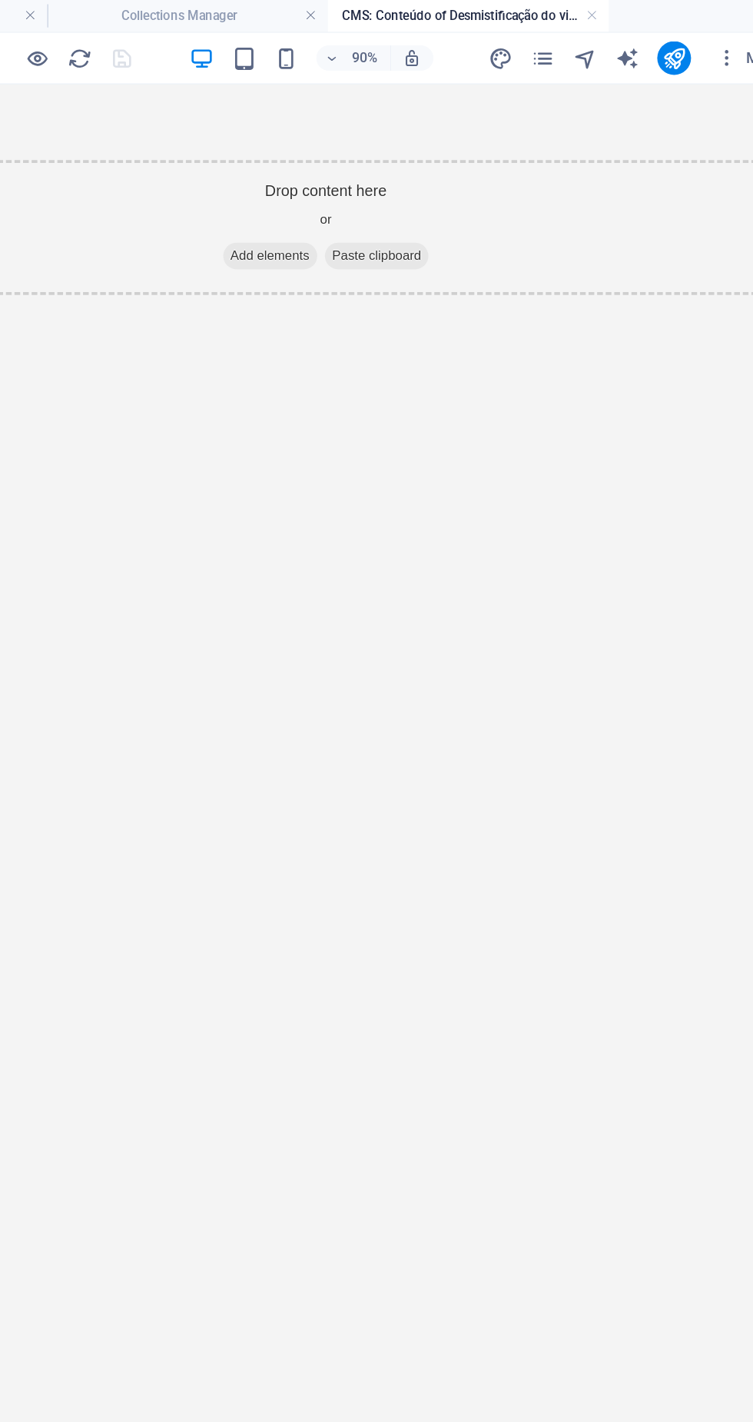
scroll to position [0, 0]
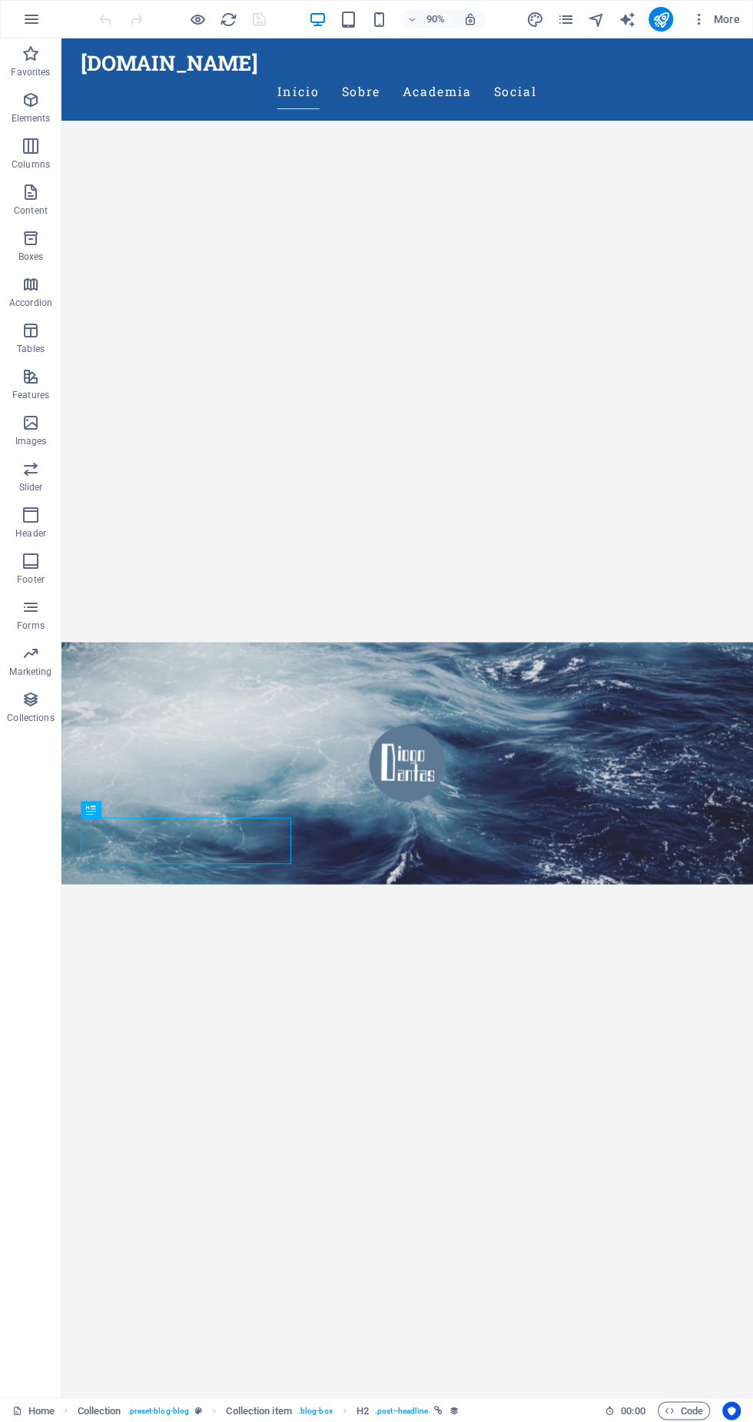
scroll to position [165, 0]
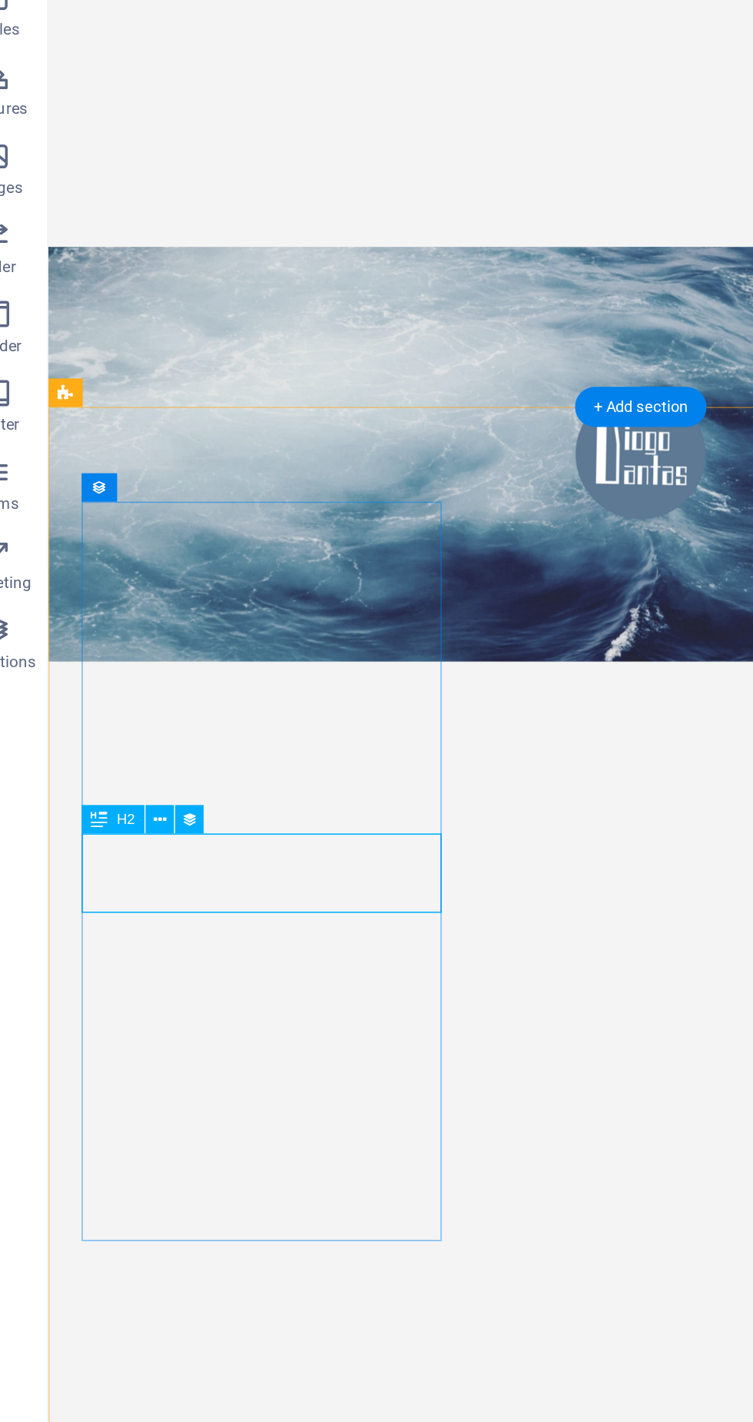
click at [125, 809] on icon at bounding box center [127, 809] width 8 height 15
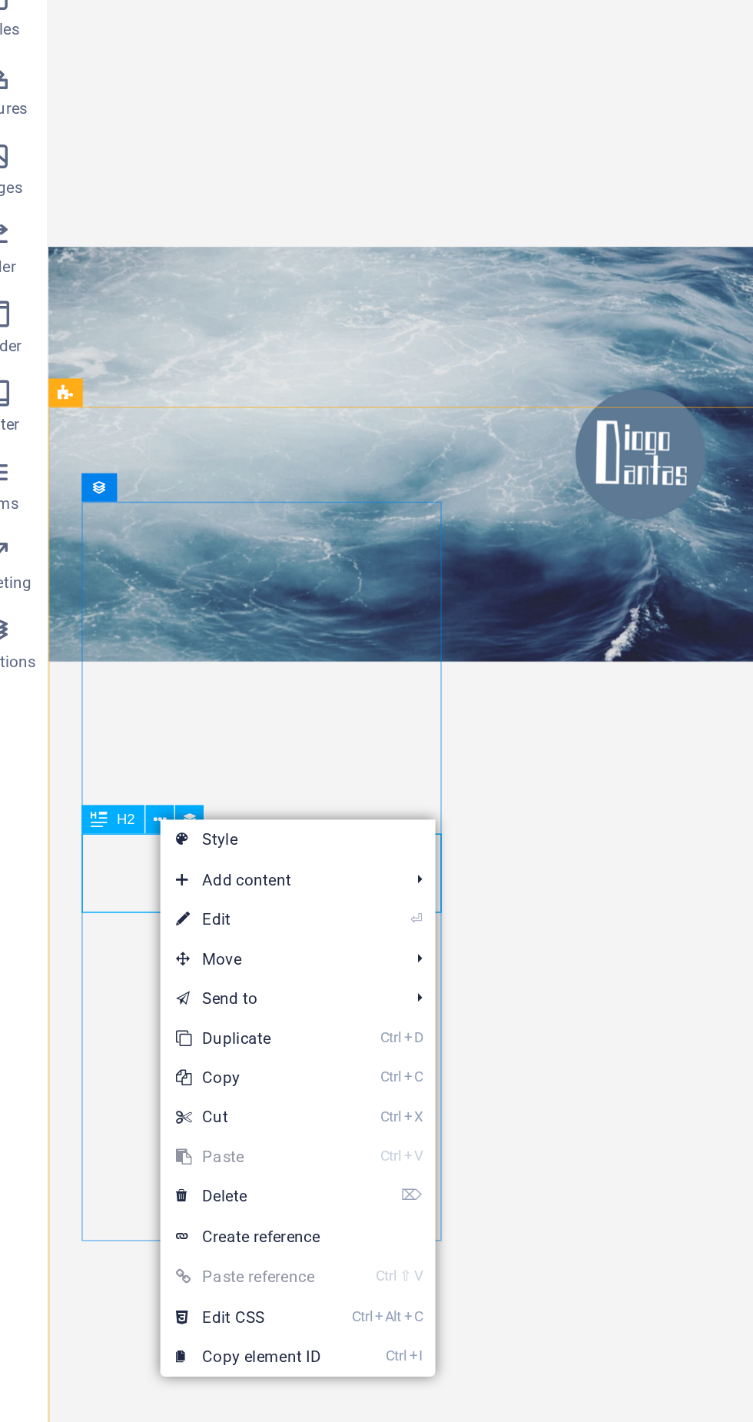
click at [258, 875] on li "⏎ Edit" at bounding box center [207, 868] width 161 height 23
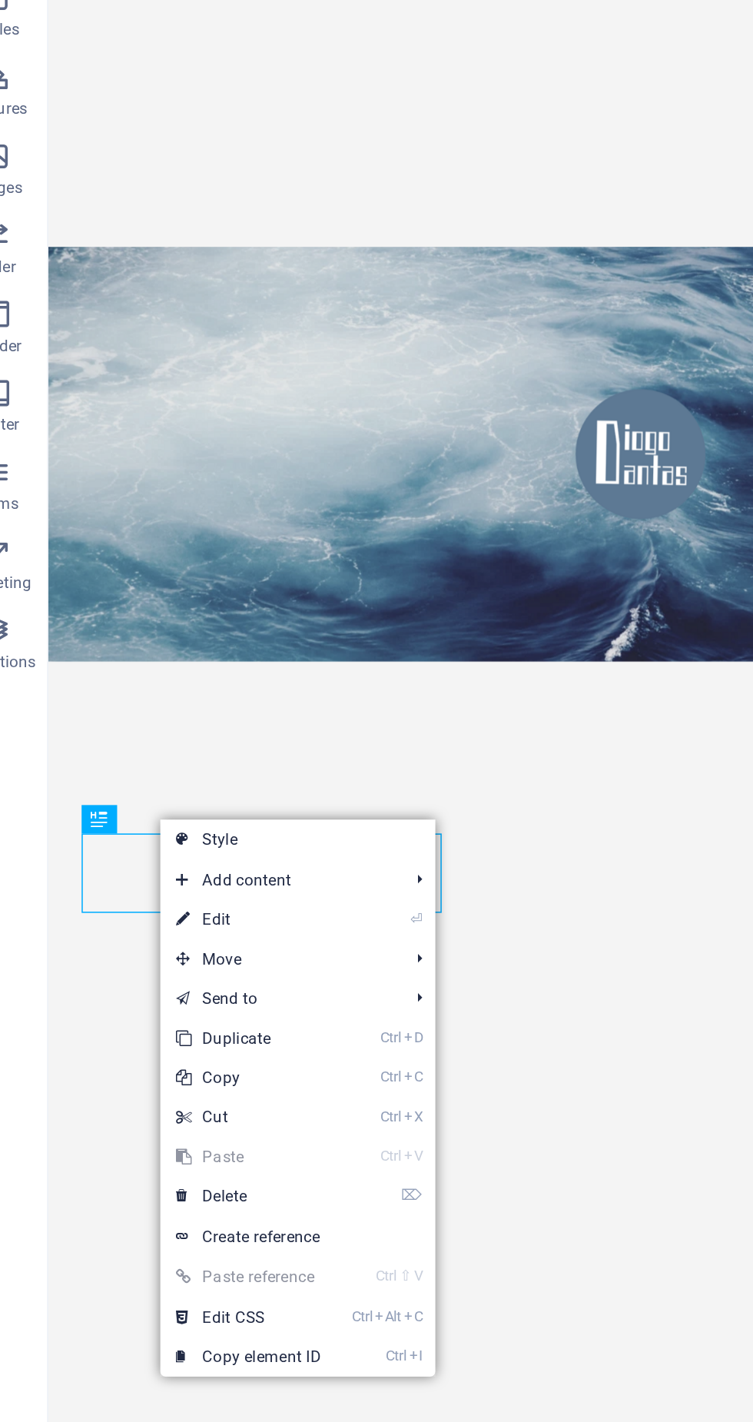
click at [200, 876] on link "⏎ Edit" at bounding box center [178, 868] width 103 height 23
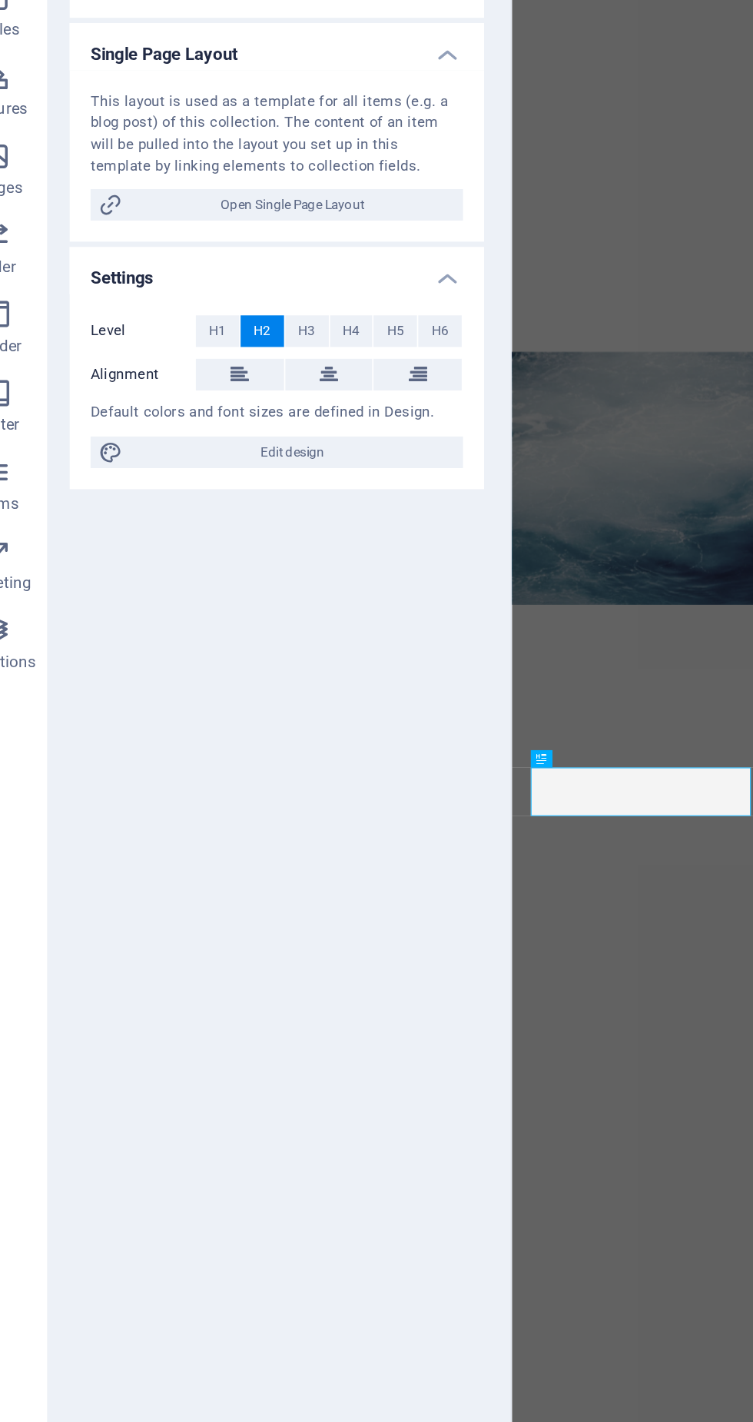
select select "name"
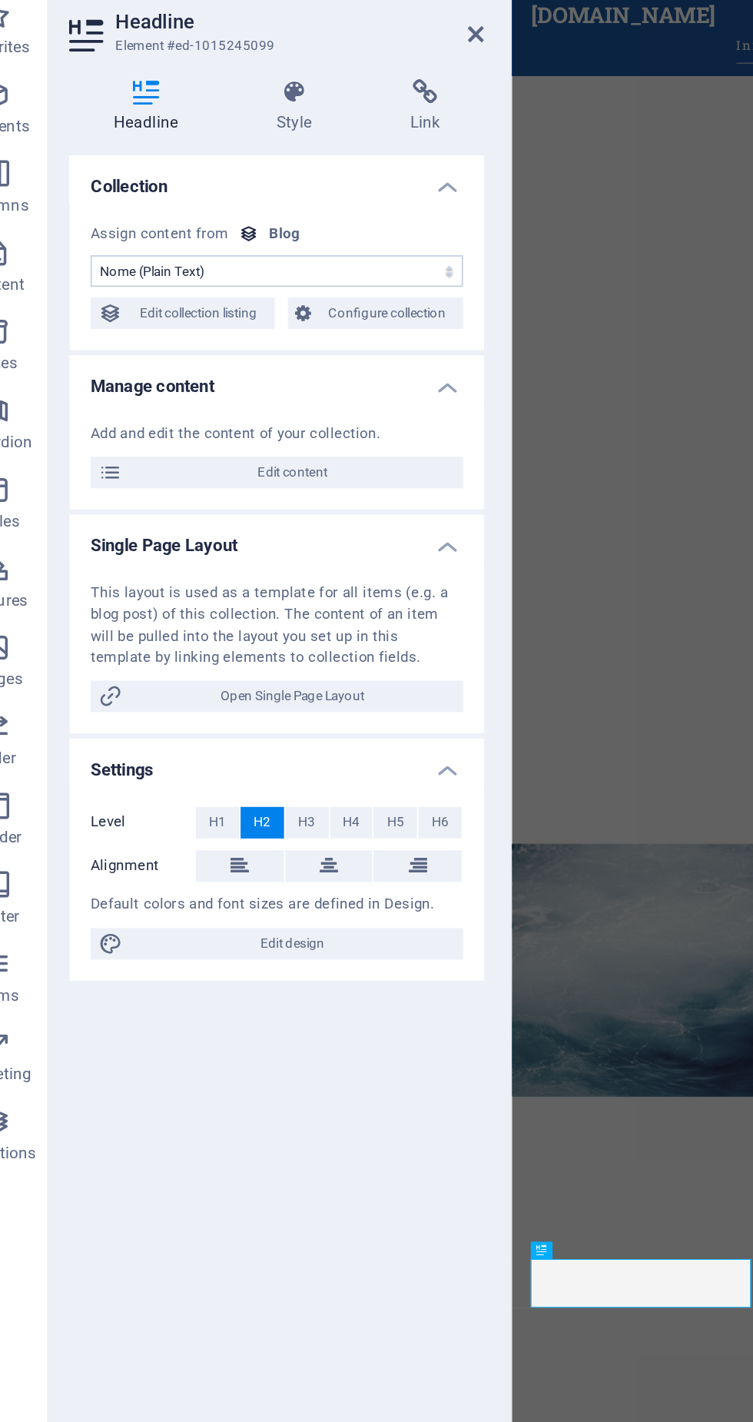
click at [256, 317] on span "Edit content" at bounding box center [204, 320] width 190 height 18
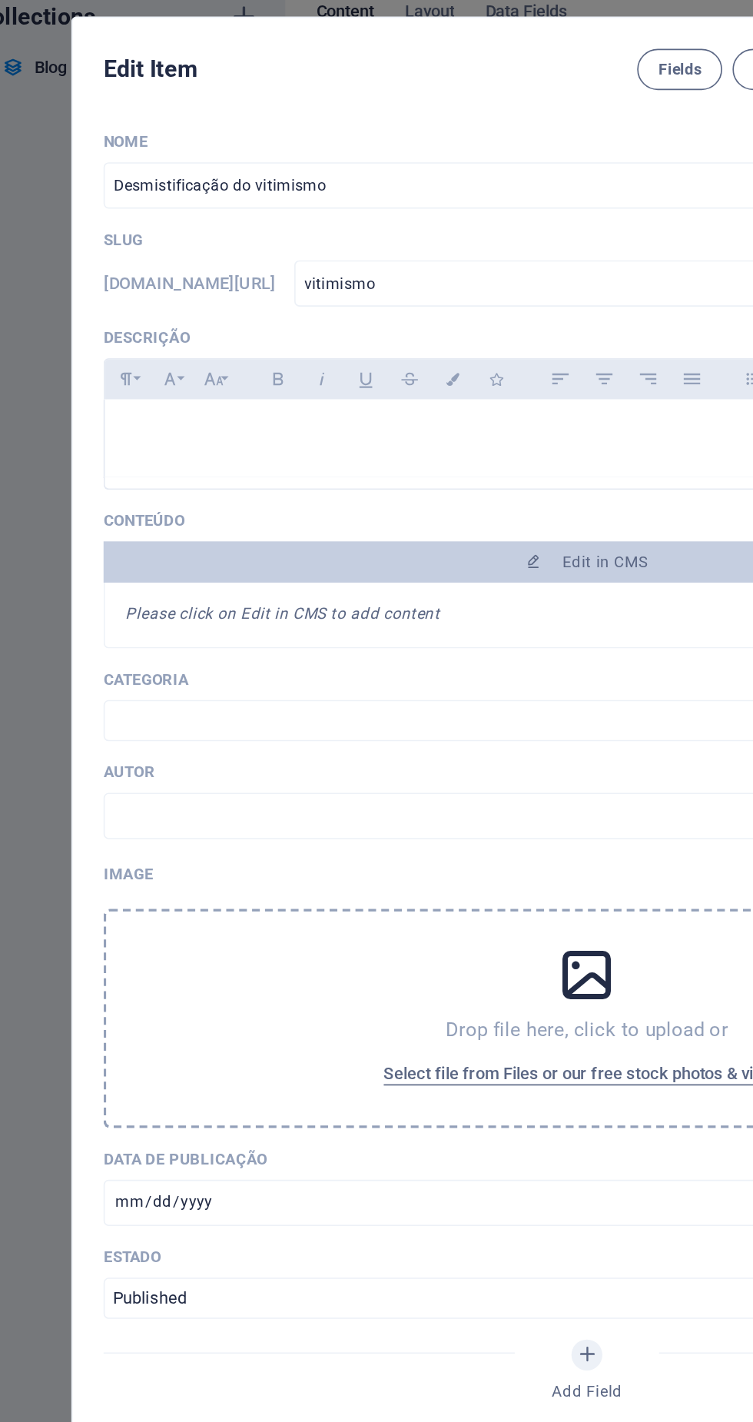
scroll to position [0, 0]
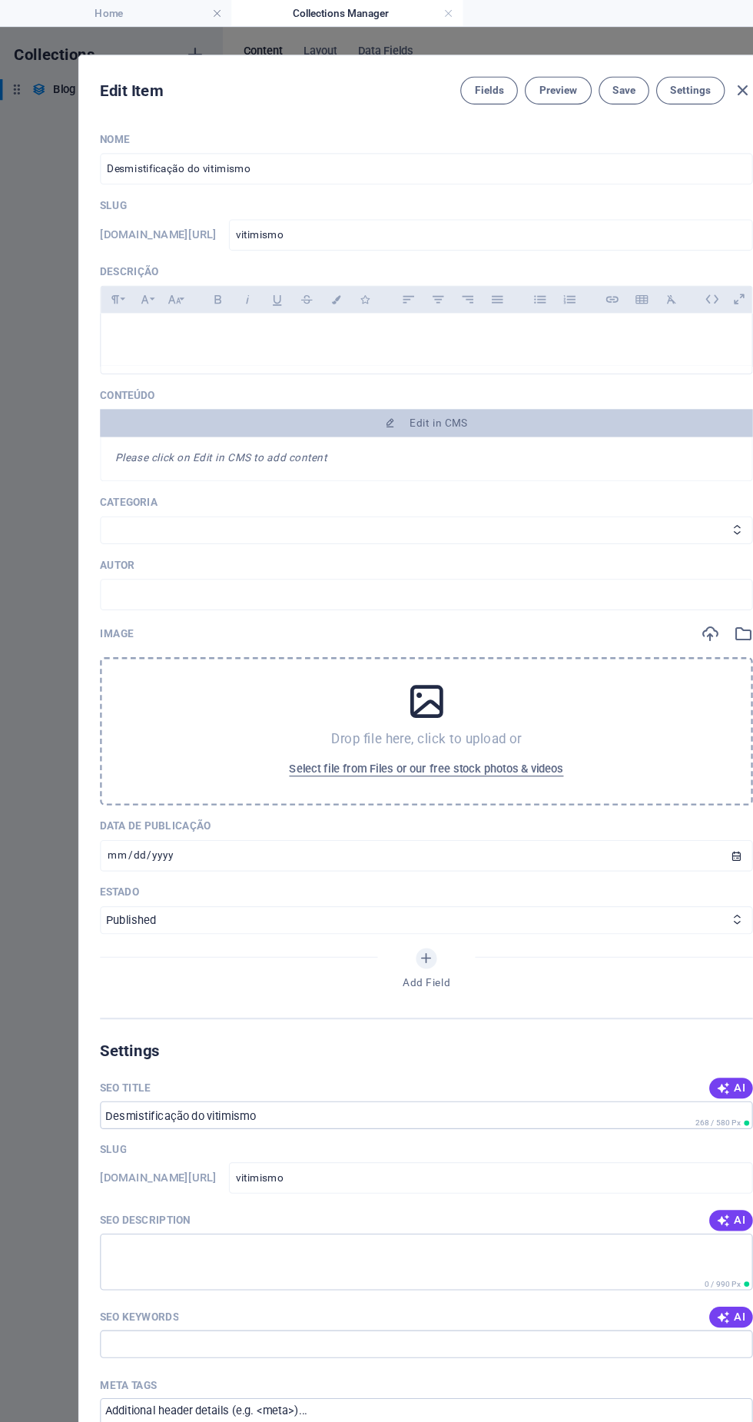
click at [402, 304] on p at bounding box center [376, 296] width 550 height 15
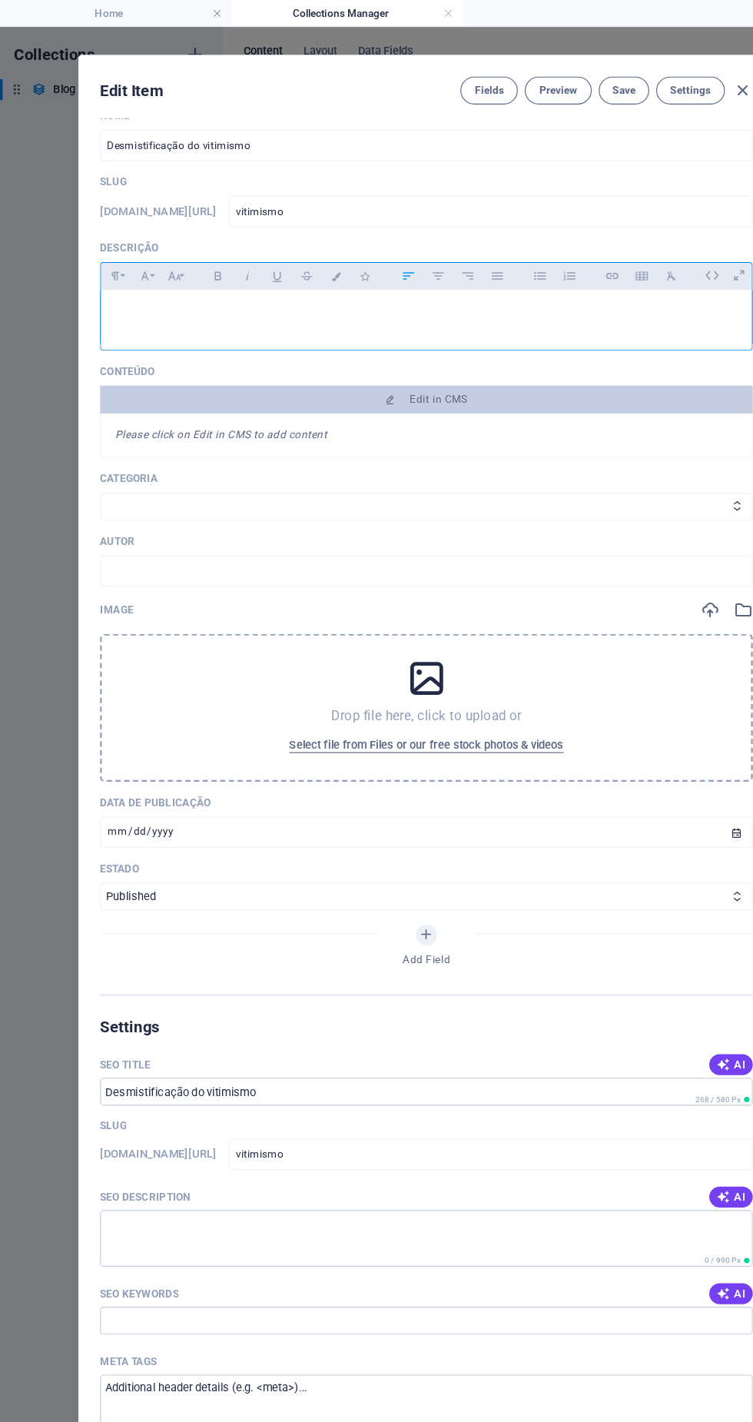
scroll to position [18, 0]
click at [477, 361] on span "Edit in CMS" at bounding box center [377, 355] width 564 height 12
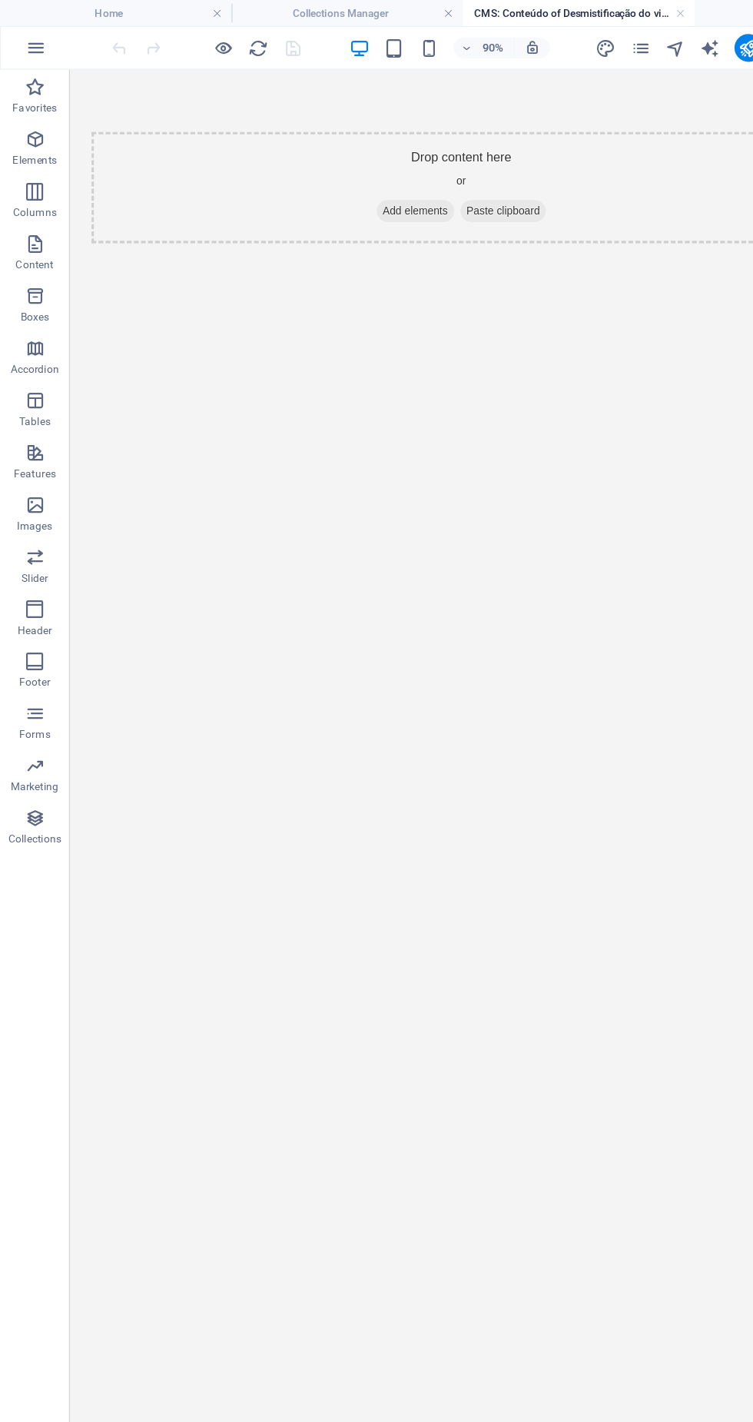
scroll to position [0, 0]
click at [413, 211] on span "Add elements" at bounding box center [408, 209] width 76 height 22
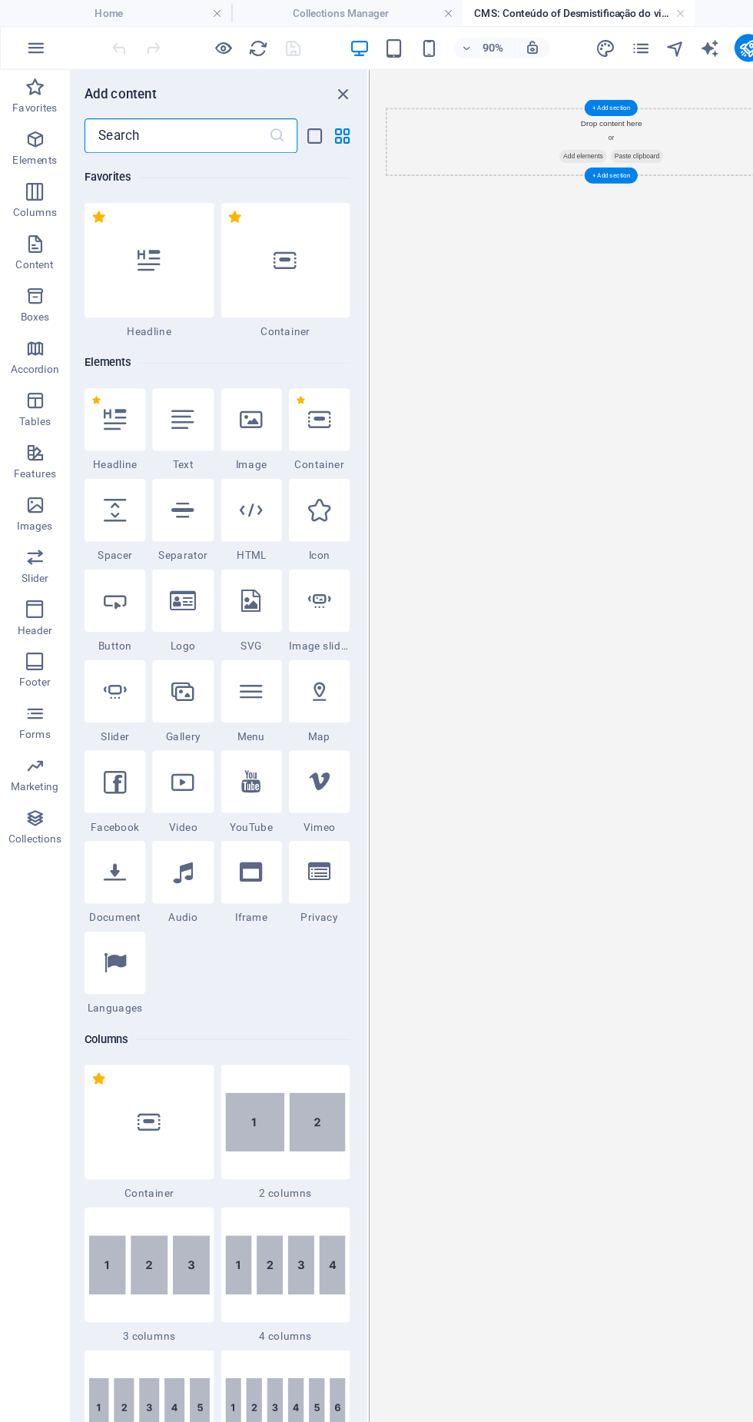
click at [465, 294] on div "Drop content here or Add elements Paste clipboard" at bounding box center [758, 185] width 750 height 232
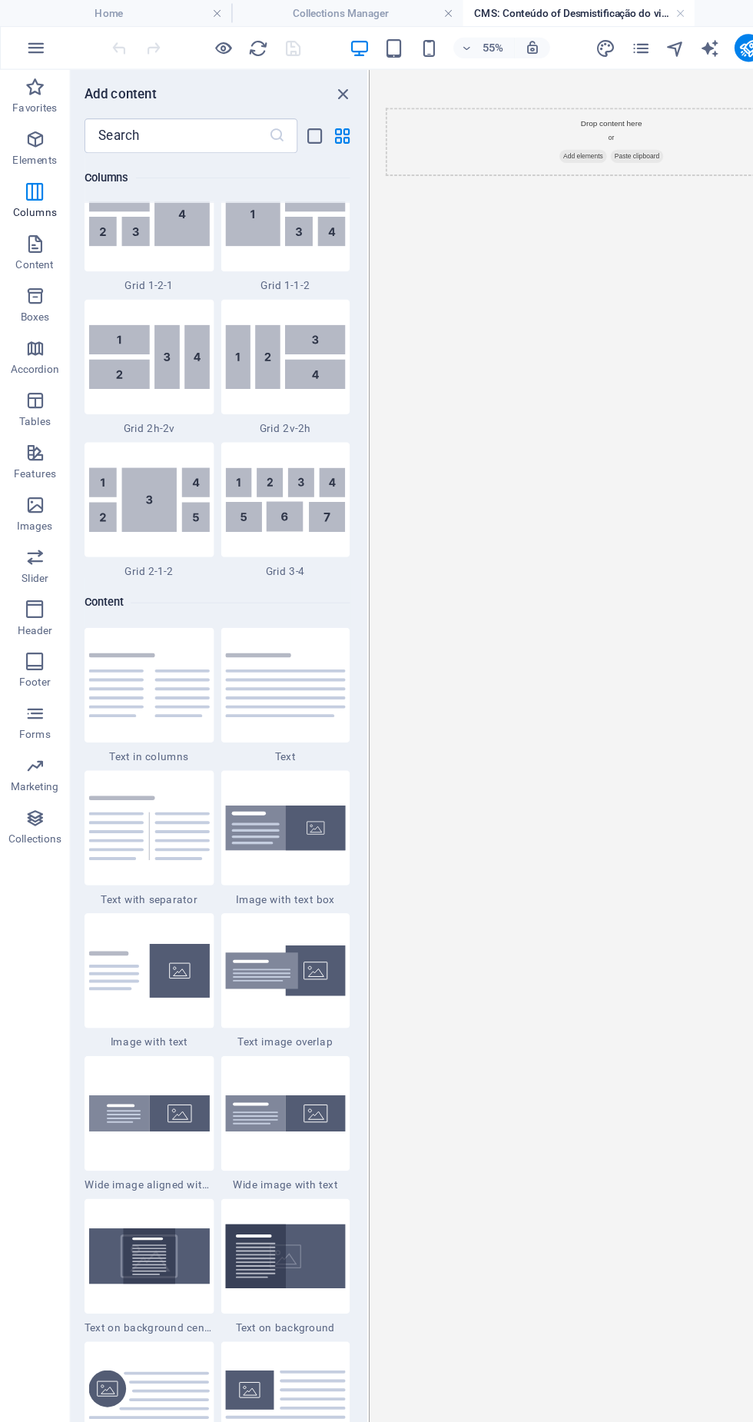
scroll to position [2314, 0]
click at [254, 620] on img at bounding box center [252, 605] width 107 height 57
click at [326, 613] on div "Drag here to replace the existing content. Press “Ctrl” if you want to create a…" at bounding box center [539, 729] width 427 height 1336
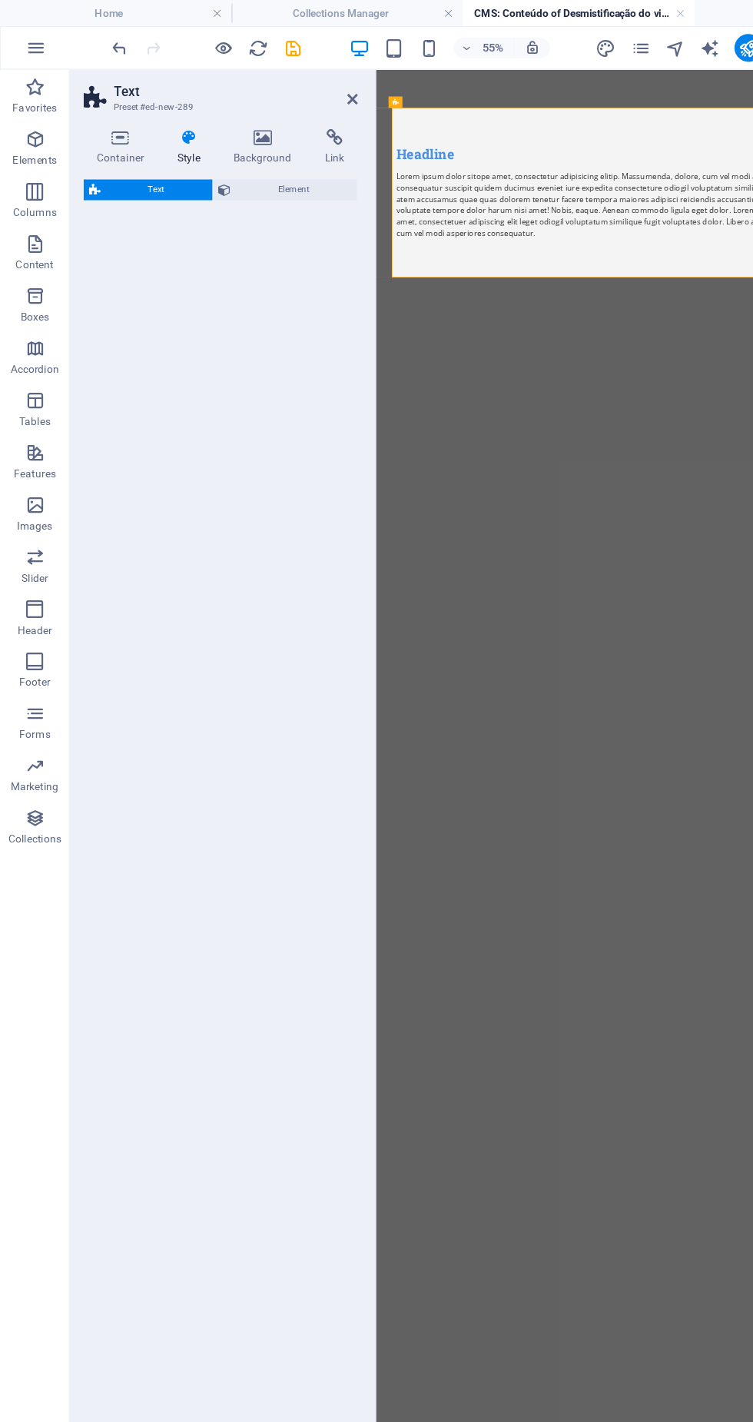
select select "preset-text-v2-default"
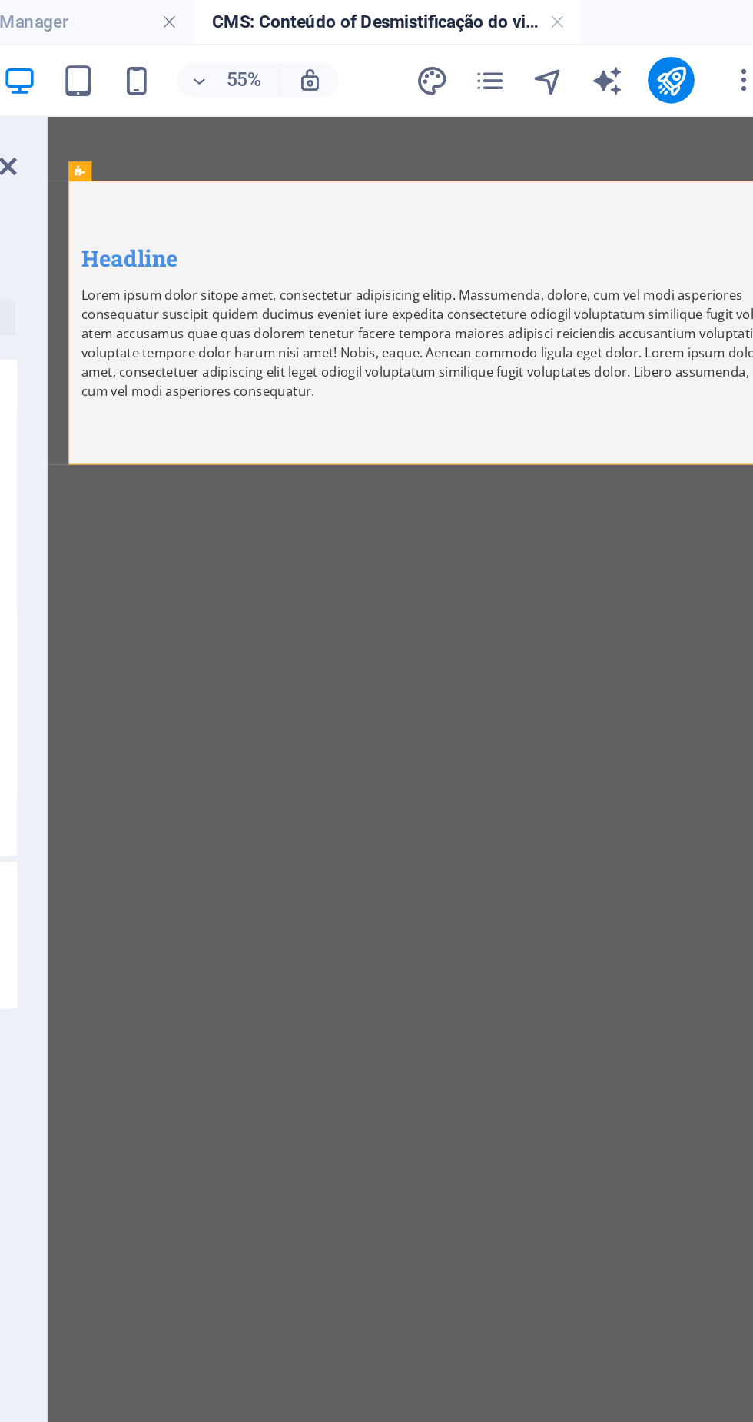
click at [345, 373] on div "Lorem ipsum dolor sitope amet, consectetur adipisicing elitip. Massumenda, dolo…" at bounding box center [429, 332] width 701 height 111
click at [322, 381] on div "Lorem ipsum dolor sitope amet, consectetur adipisicing elitip. Massumenda, dolo…" at bounding box center [429, 332] width 701 height 111
click at [385, 143] on button at bounding box center [381, 145] width 10 height 10
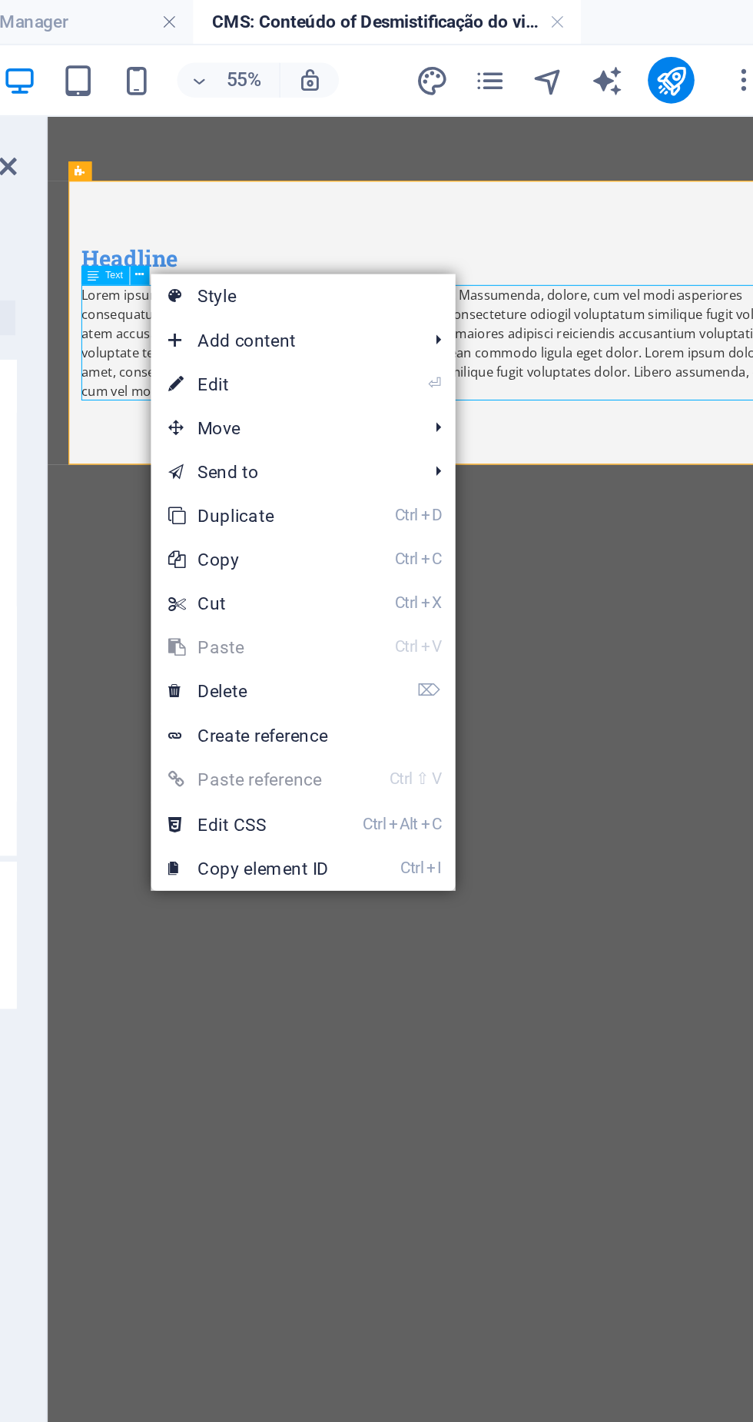
click at [504, 201] on li "⏎ Edit" at bounding box center [467, 202] width 161 height 23
click at [437, 204] on link "⏎ Edit" at bounding box center [438, 202] width 103 height 23
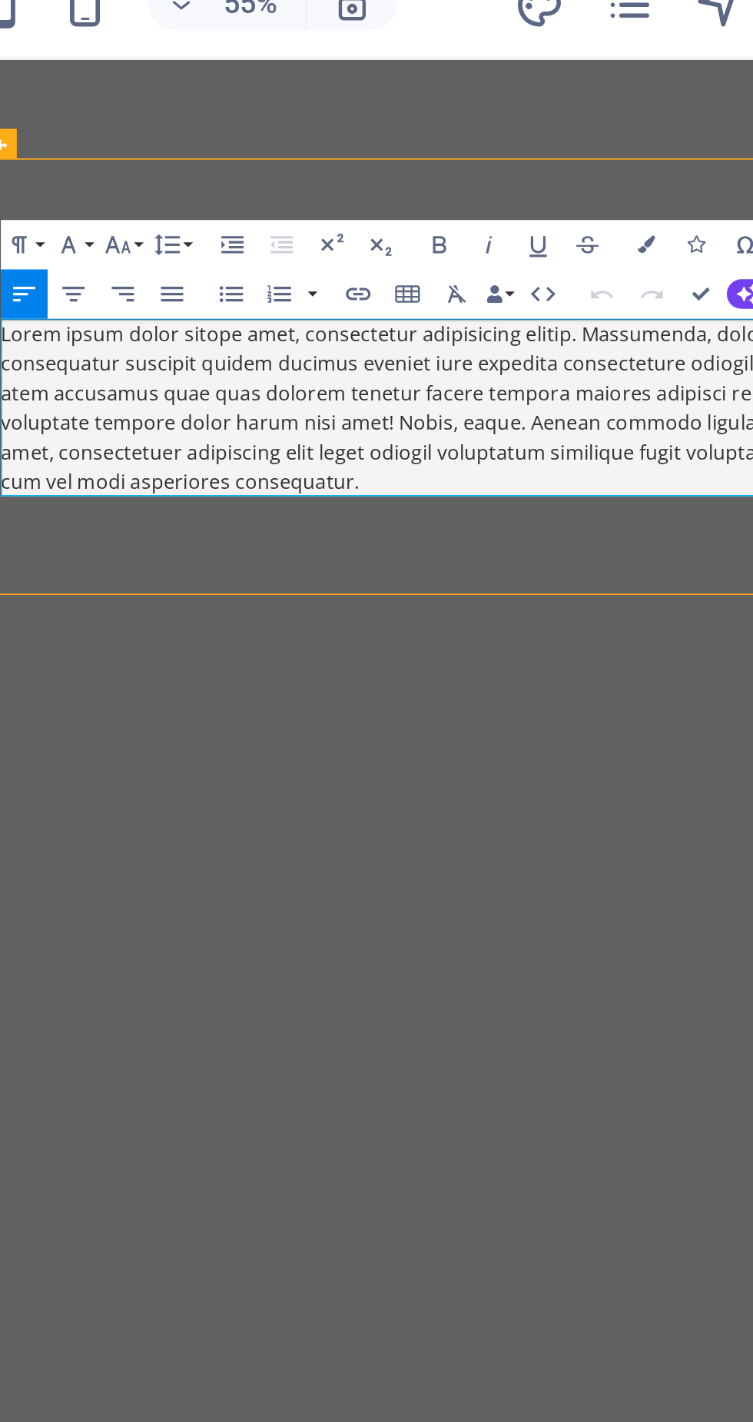
click at [231, 320] on p "Lorem ipsum dolor sitope amet, consectetur adipisicing elitip. Massumenda, dolo…" at bounding box center [332, 276] width 701 height 111
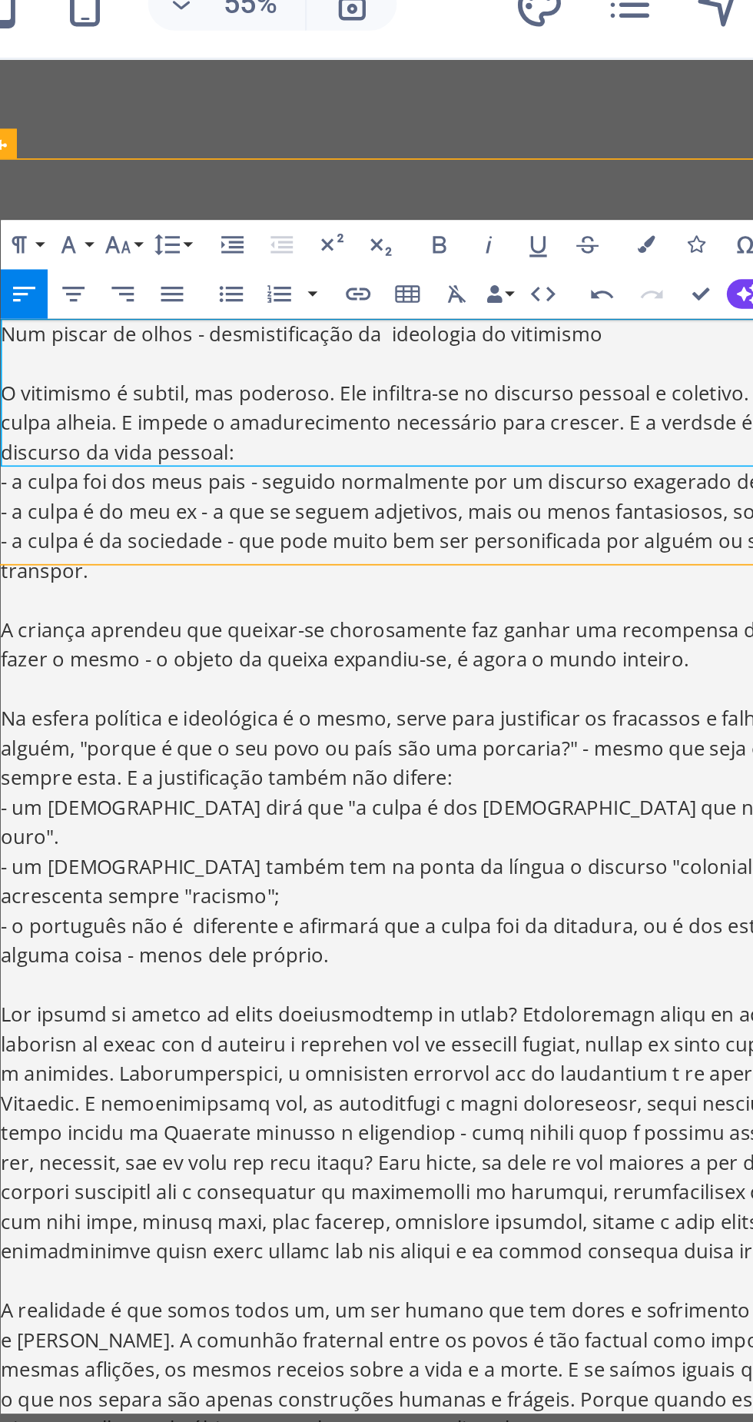
scroll to position [41802, 2]
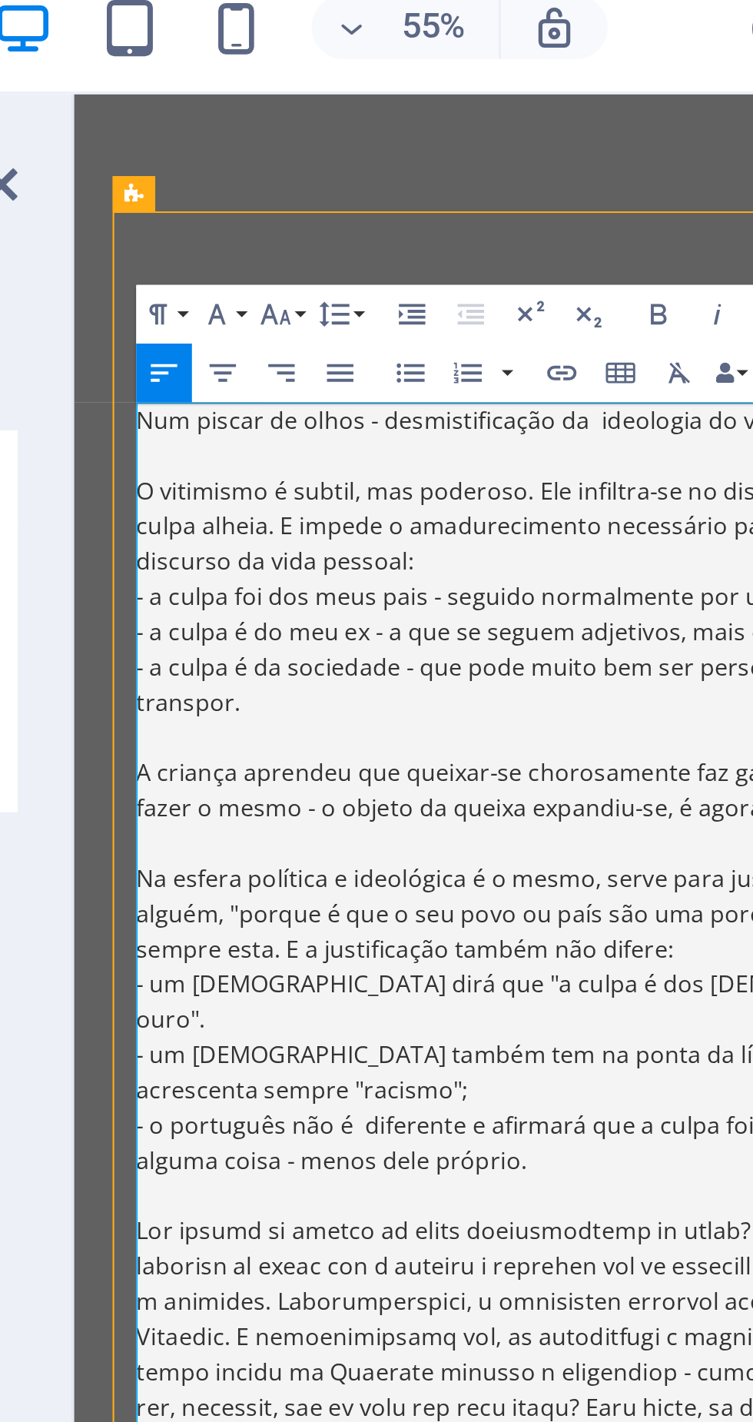
click at [195, 364] on p "- a culpa foi dos meus pais - seguido normalmente por um discurso exagerado de …" at bounding box center [456, 356] width 701 height 18
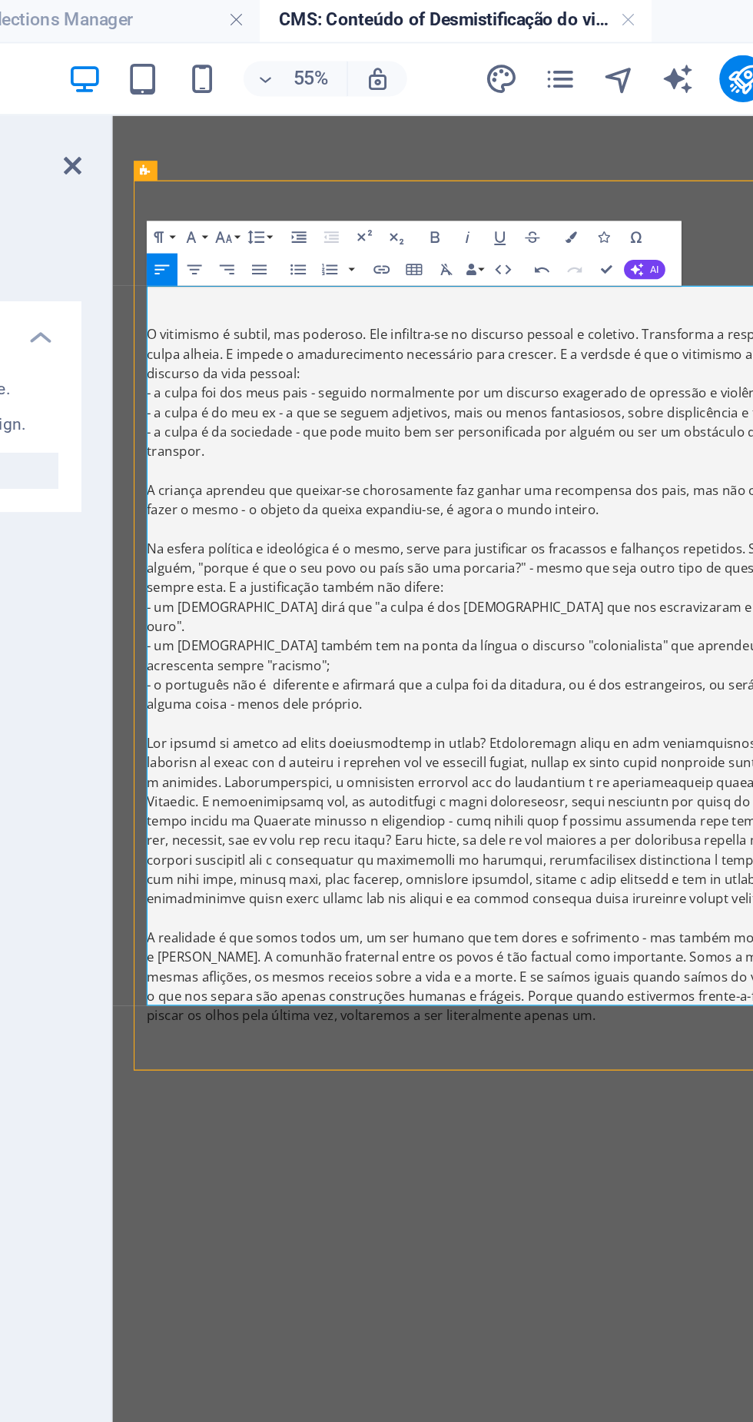
click at [152, 328] on p "O vitimismo é subtil, mas poderoso. Ele infiltra-se no discurso pessoal e colet…" at bounding box center [495, 341] width 701 height 55
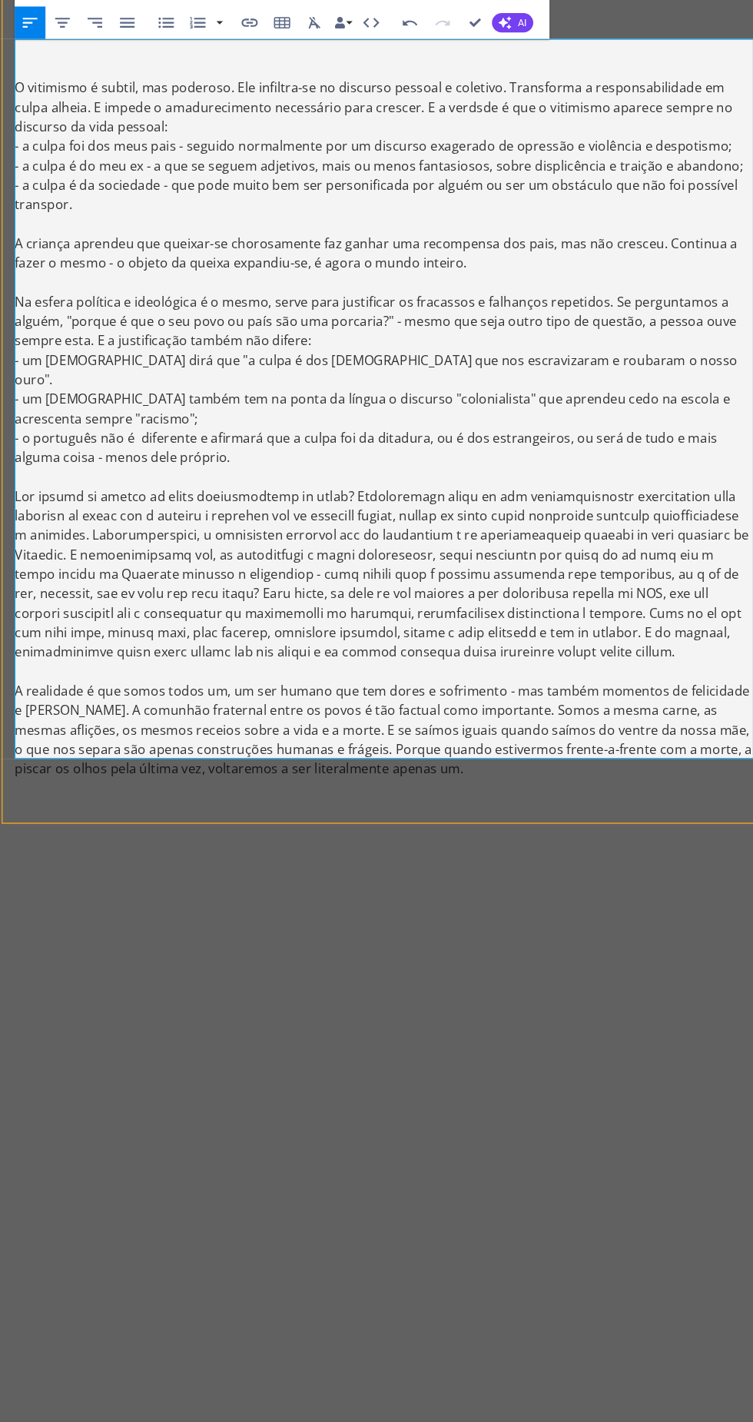
click at [26, 75] on p "O vitimismo é subtil, mas poderoso. Ele infiltra-se no discurso pessoal e colet…" at bounding box center [363, 95] width 701 height 55
click at [34, 105] on p "O vitimismo é subtil, mas poderoso. Ele infiltra-se no discurso pessoal e colet…" at bounding box center [363, 95] width 701 height 55
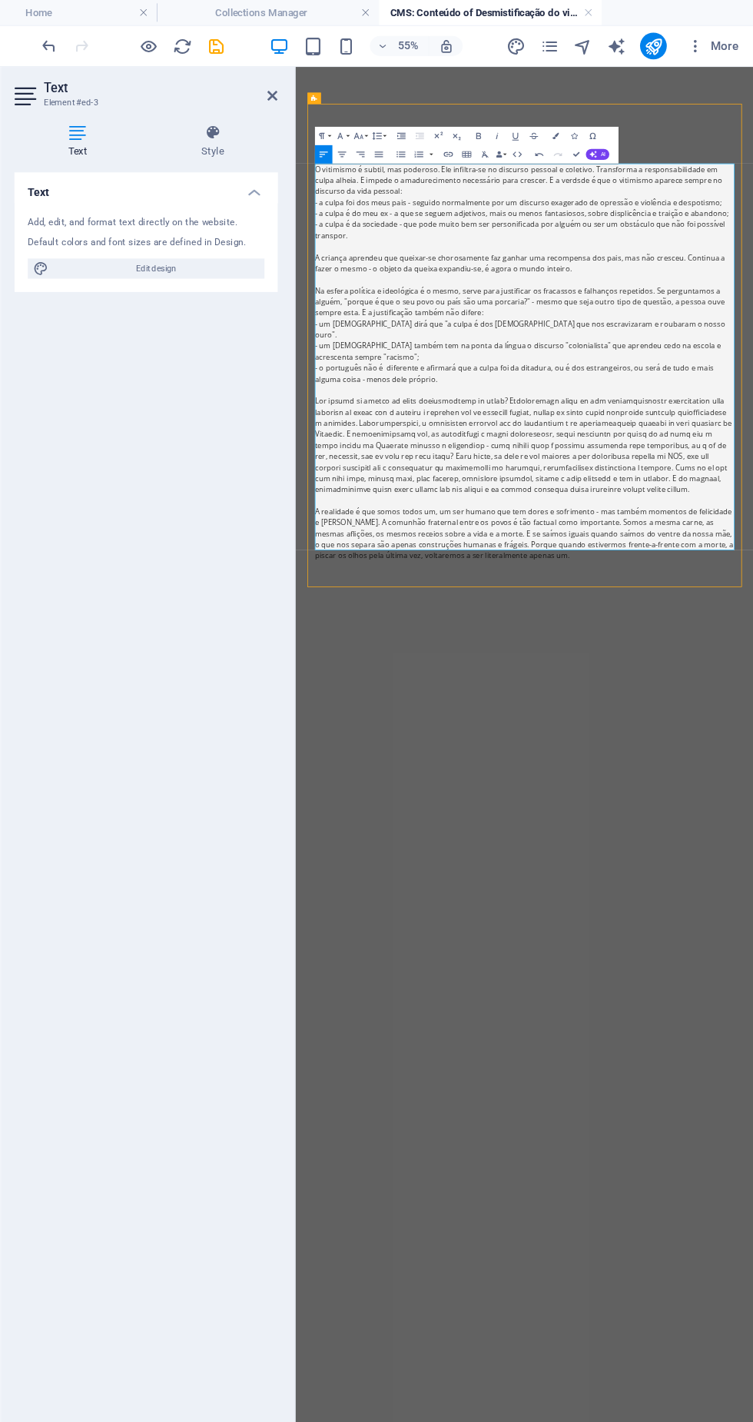
scroll to position [0, 0]
click at [752, 145] on div "Headline O vitimismo é subtil, mas poderoso. Ele infiltra-se no discurso pessoa…" at bounding box center [679, 541] width 726 height 826
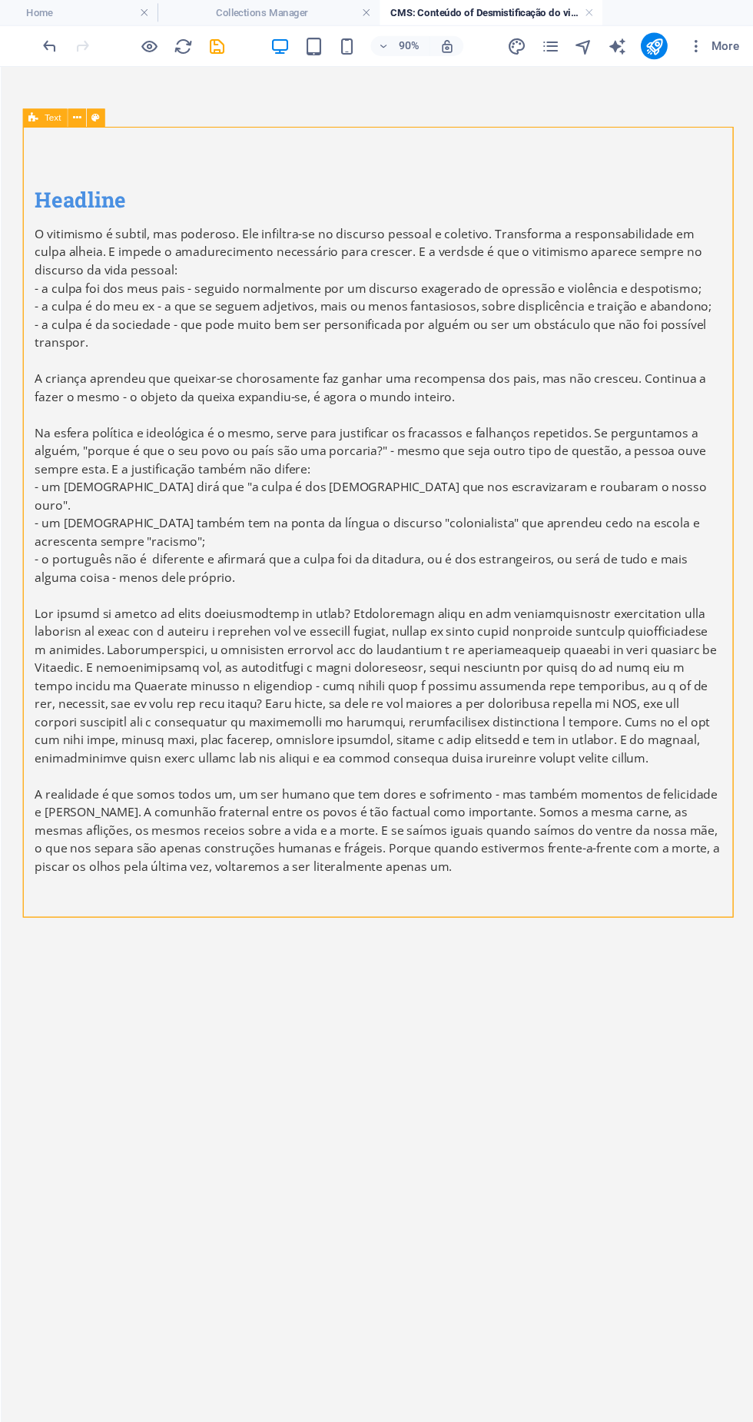
click at [96, 198] on div "Headline" at bounding box center [385, 203] width 701 height 26
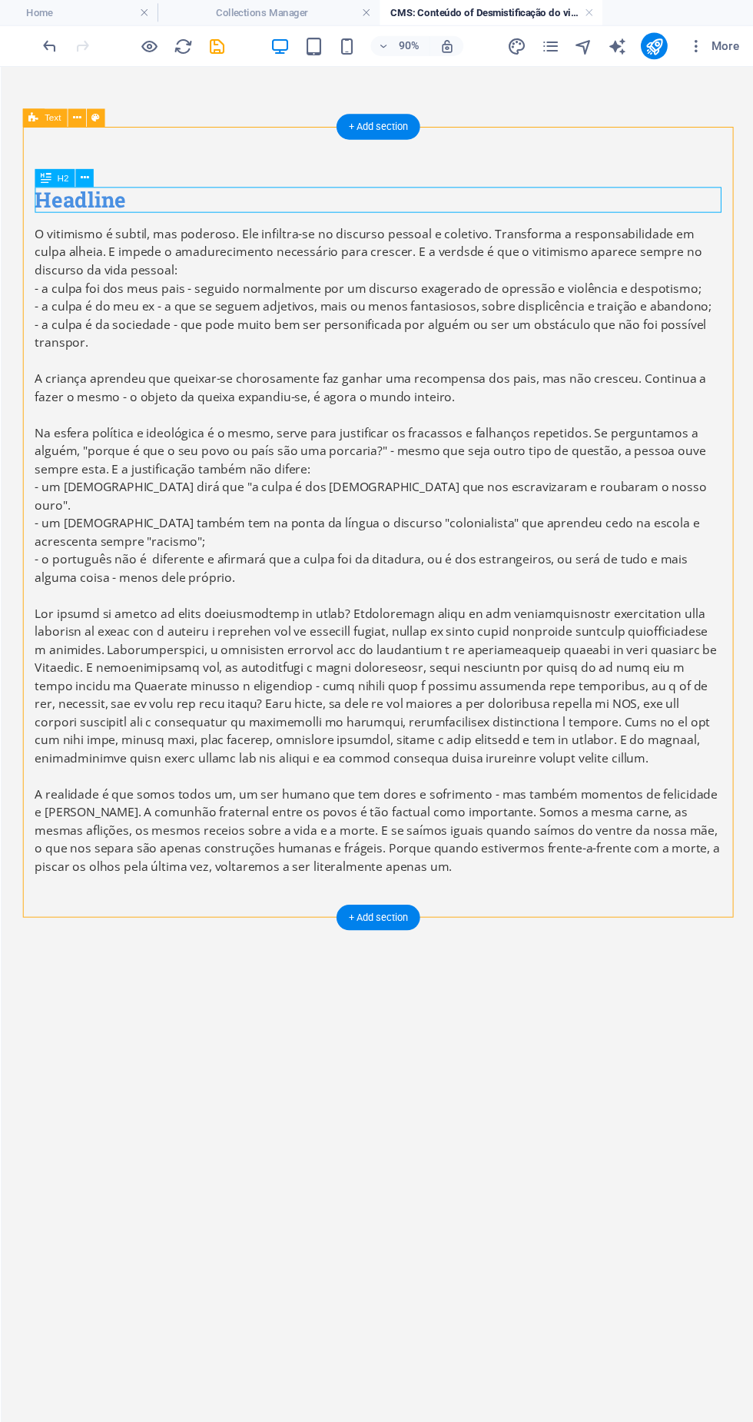
click at [224, 194] on div "Headline" at bounding box center [385, 203] width 701 height 26
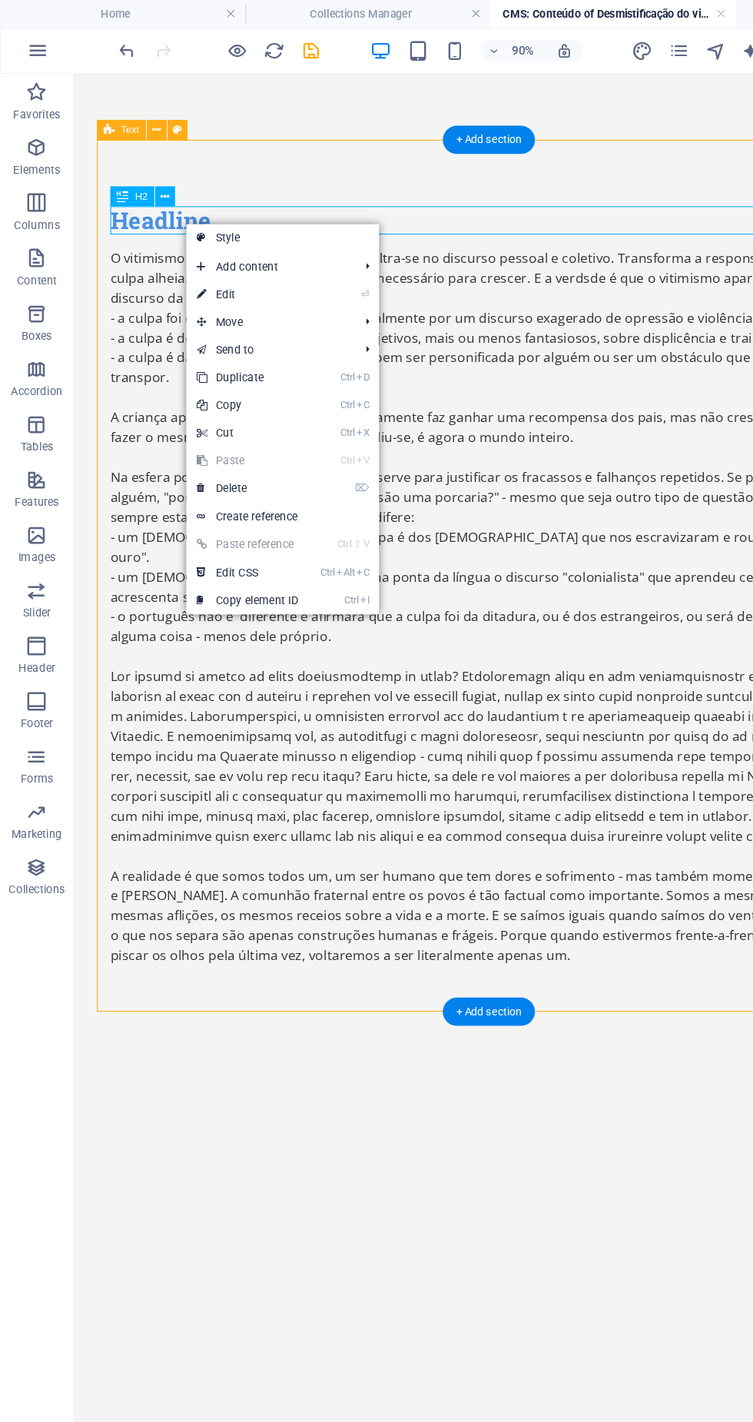
click at [256, 246] on link "⏎ Edit" at bounding box center [206, 245] width 103 height 23
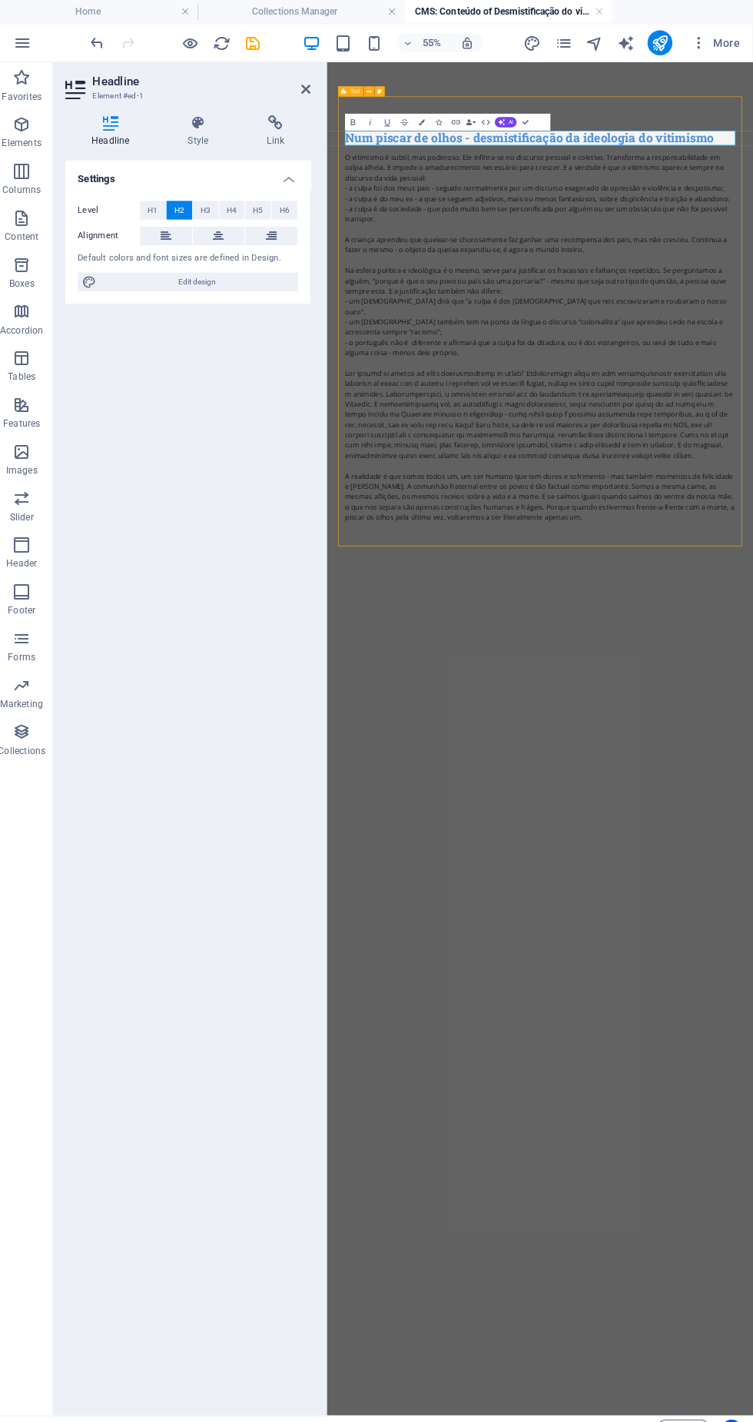
click at [712, 1011] on html "Skip to main content Num piscar de olhos - desmistificação da ideologia do viti…" at bounding box center [710, 536] width 766 height 949
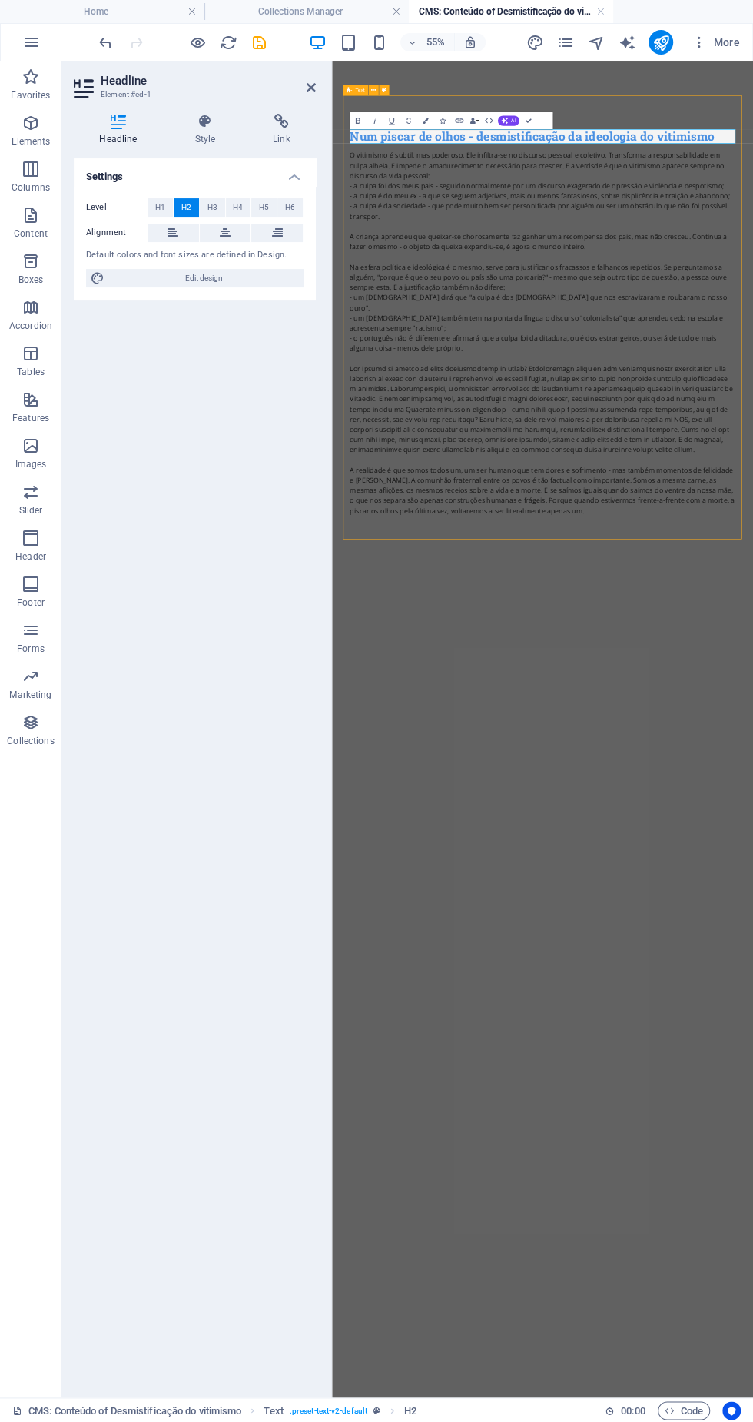
click at [252, 47] on icon "save" at bounding box center [260, 43] width 18 height 18
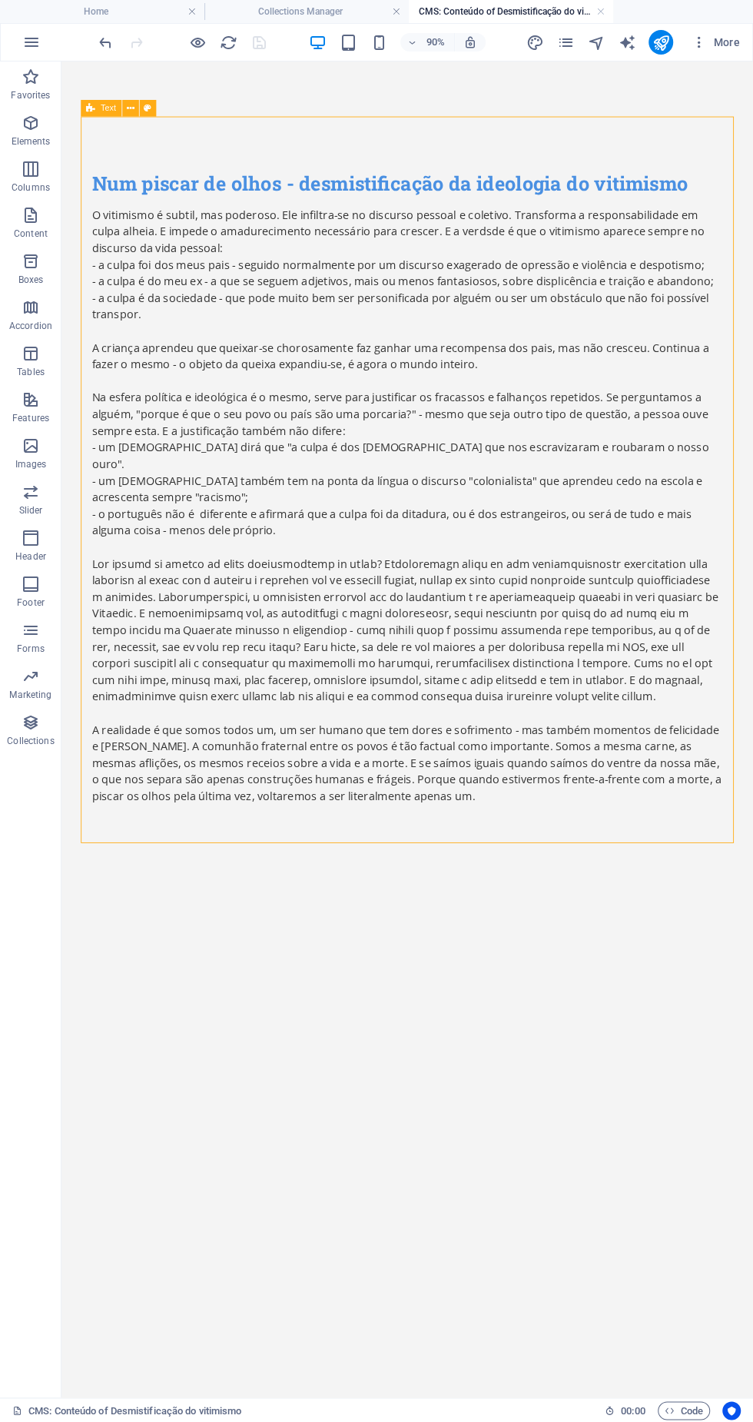
click at [105, 15] on h4 "Home" at bounding box center [102, 11] width 204 height 17
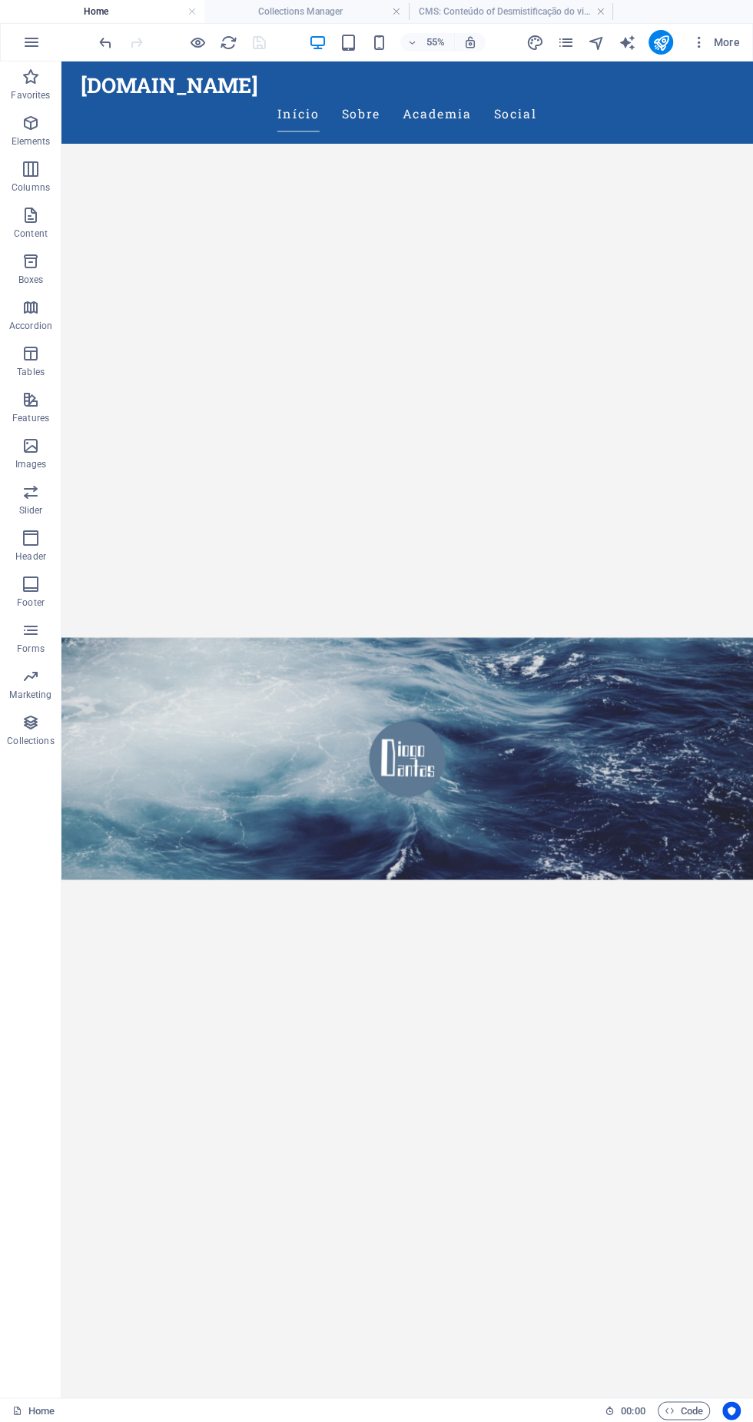
scroll to position [165, 0]
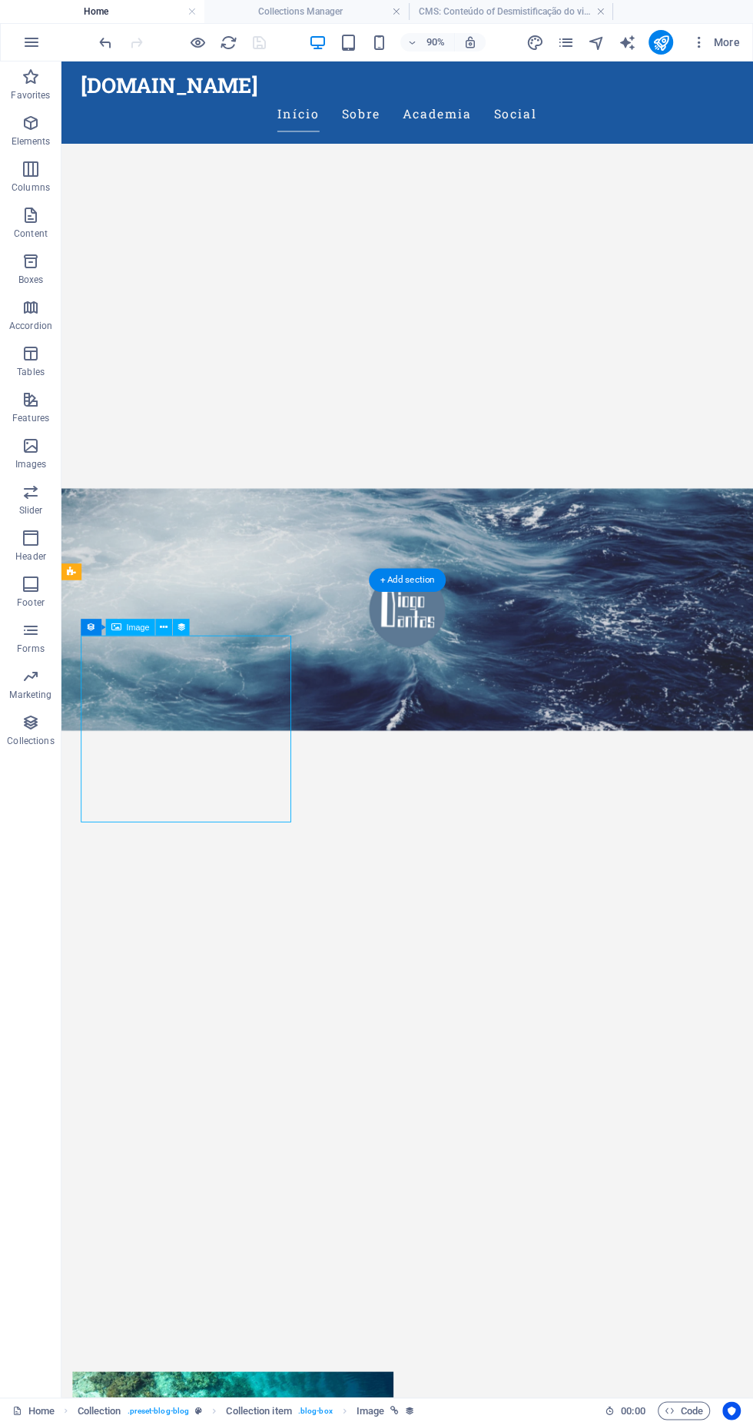
click at [149, 635] on div "Image" at bounding box center [129, 628] width 49 height 17
click at [142, 635] on div "Image" at bounding box center [129, 628] width 49 height 17
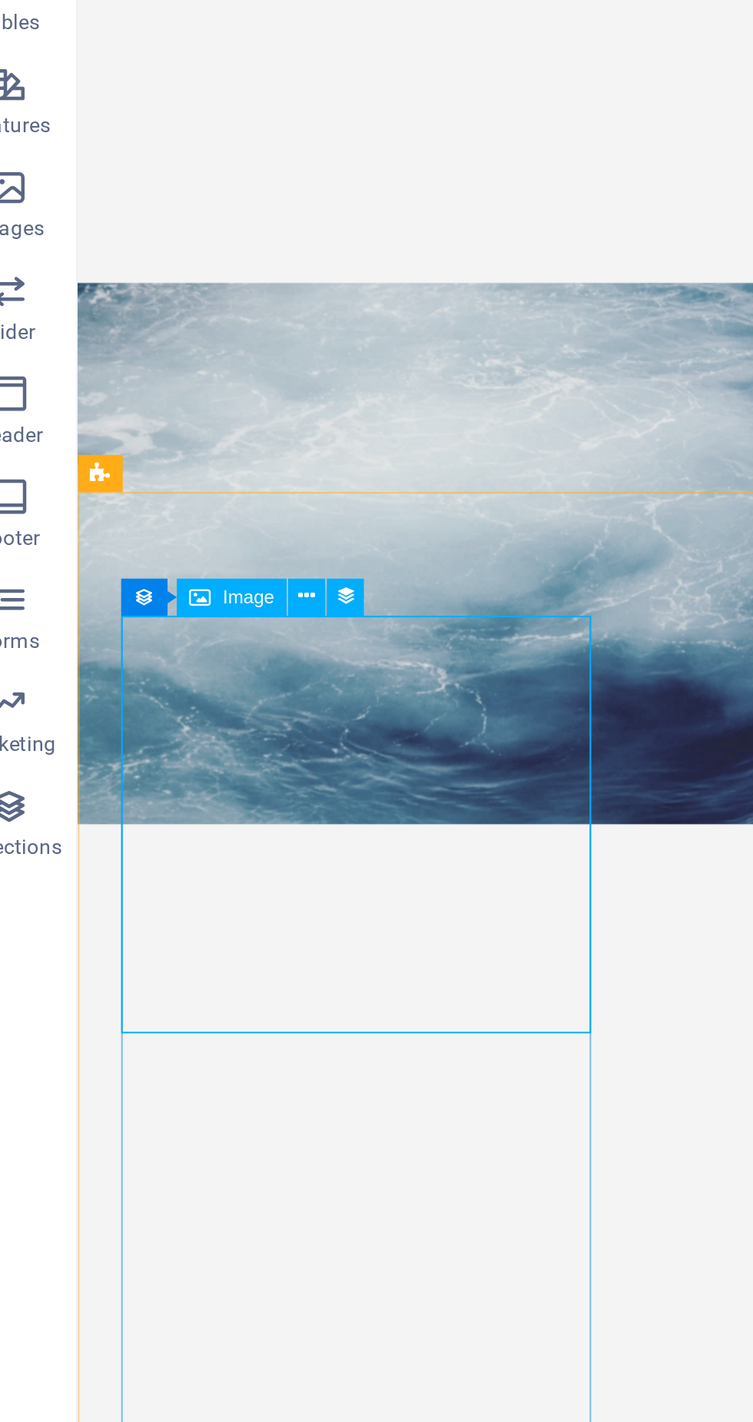
click at [164, 633] on icon at bounding box center [164, 629] width 8 height 15
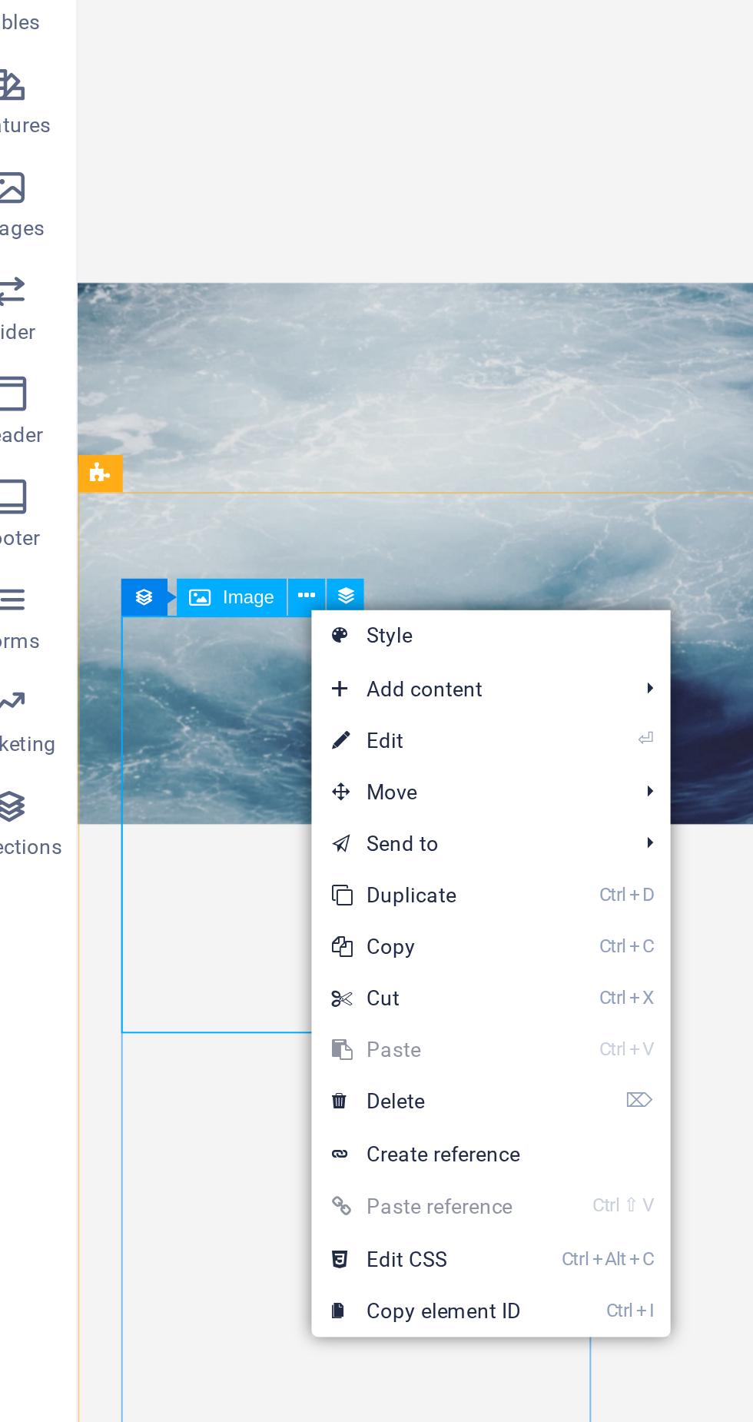
click at [265, 689] on link "⏎ Edit" at bounding box center [217, 693] width 103 height 23
select select "image"
select select "px"
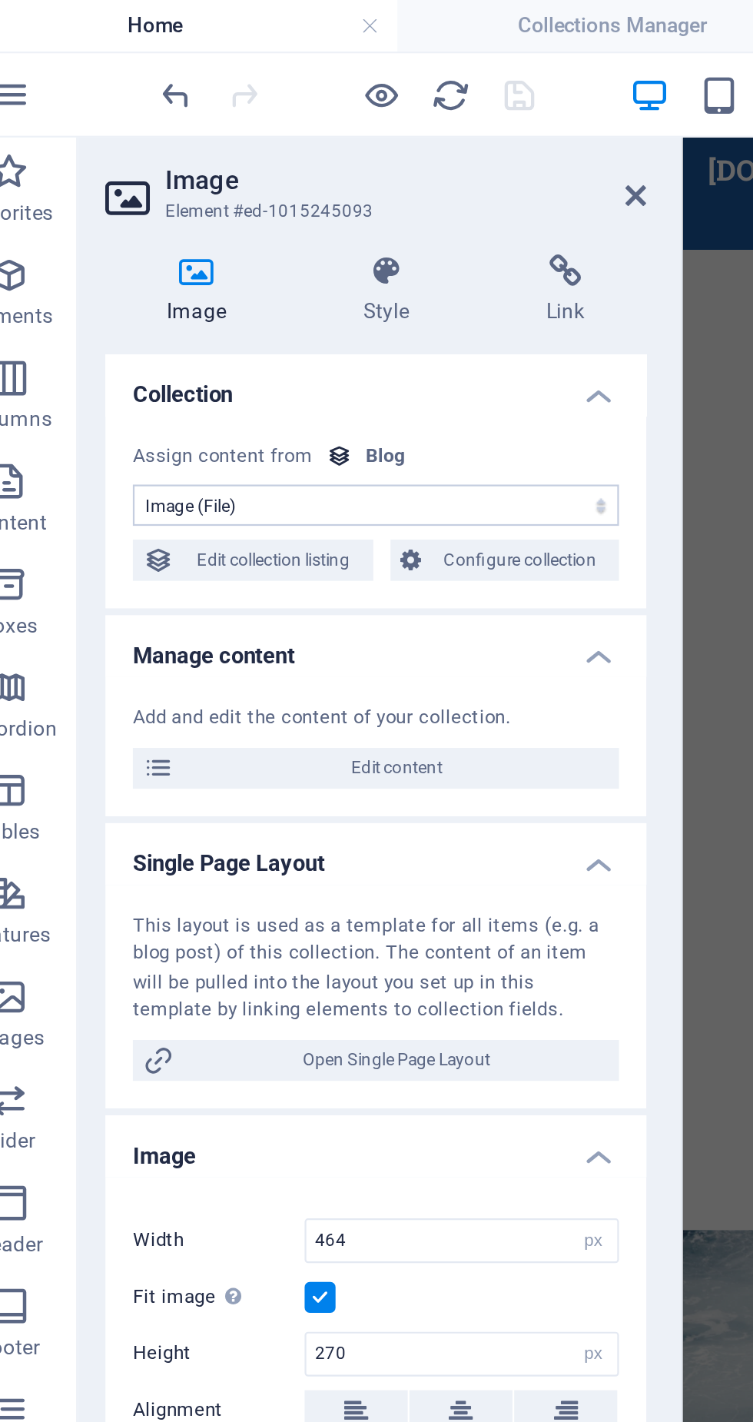
click at [307, 85] on icon at bounding box center [311, 87] width 9 height 12
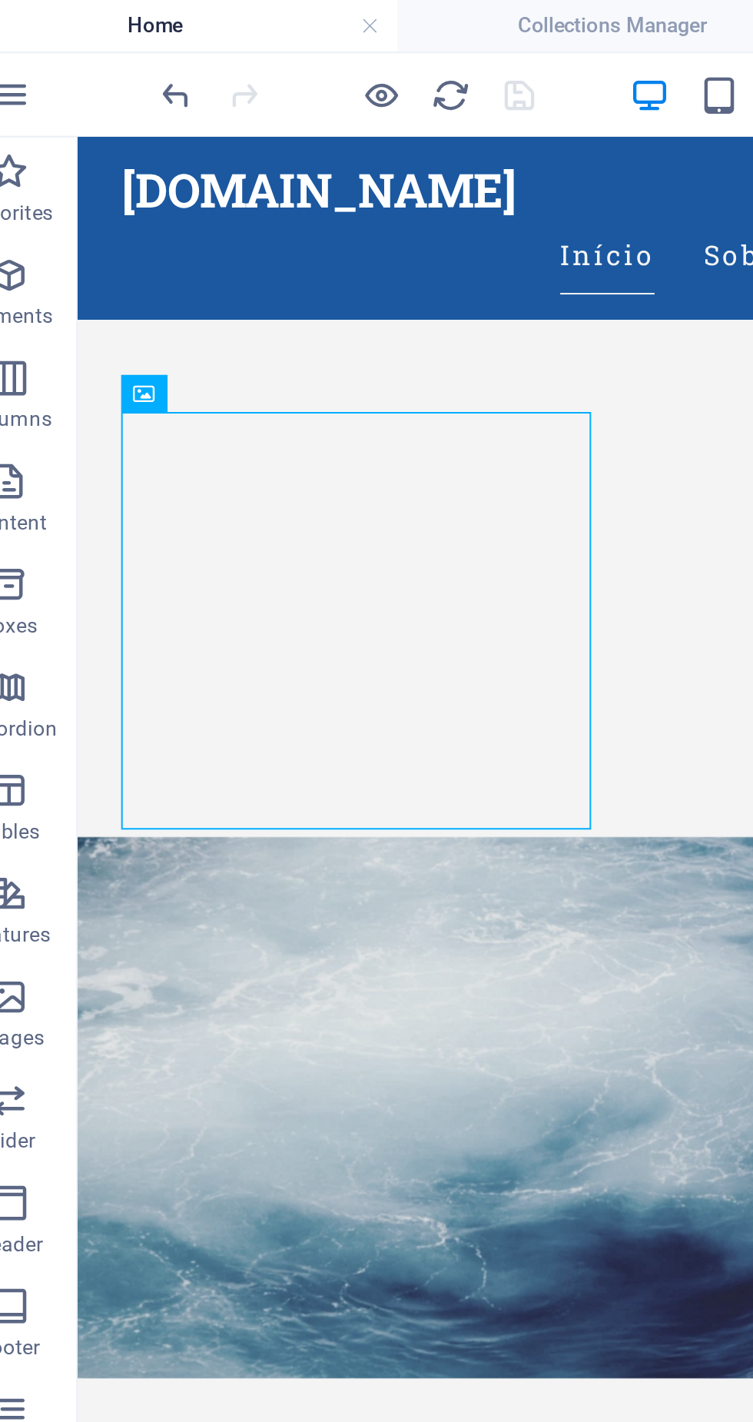
scroll to position [666, 0]
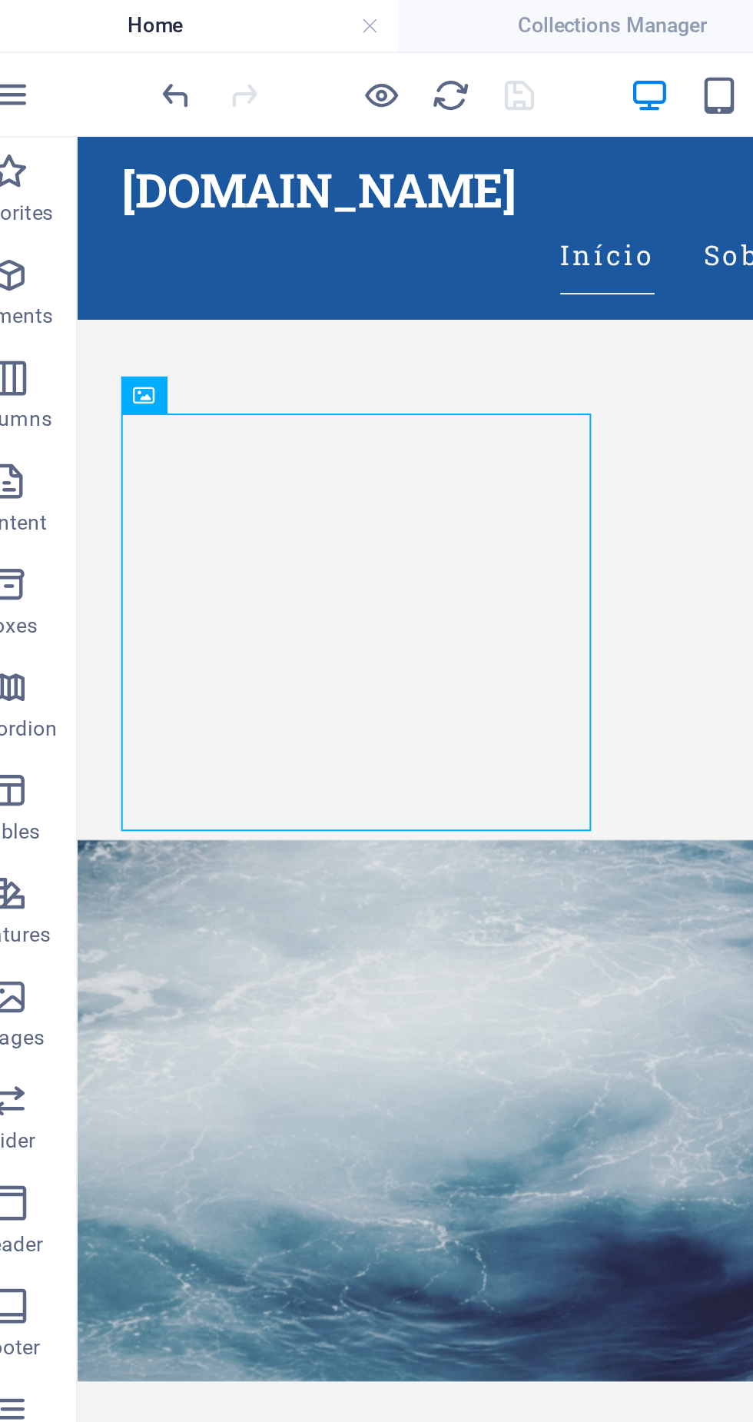
click at [257, 1092] on figure at bounding box center [453, 1196] width 726 height 208
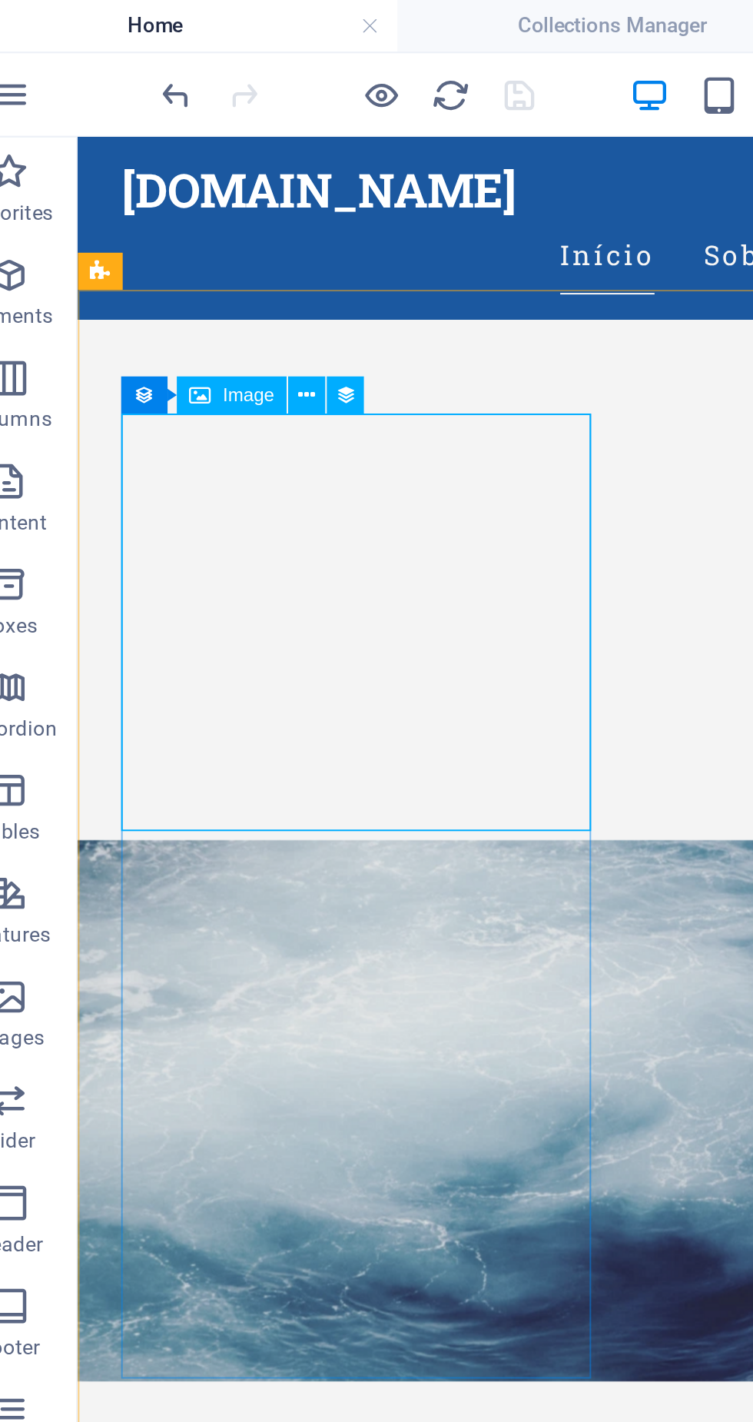
click at [132, 177] on span "Image" at bounding box center [137, 177] width 23 height 8
click at [166, 179] on icon at bounding box center [164, 177] width 8 height 15
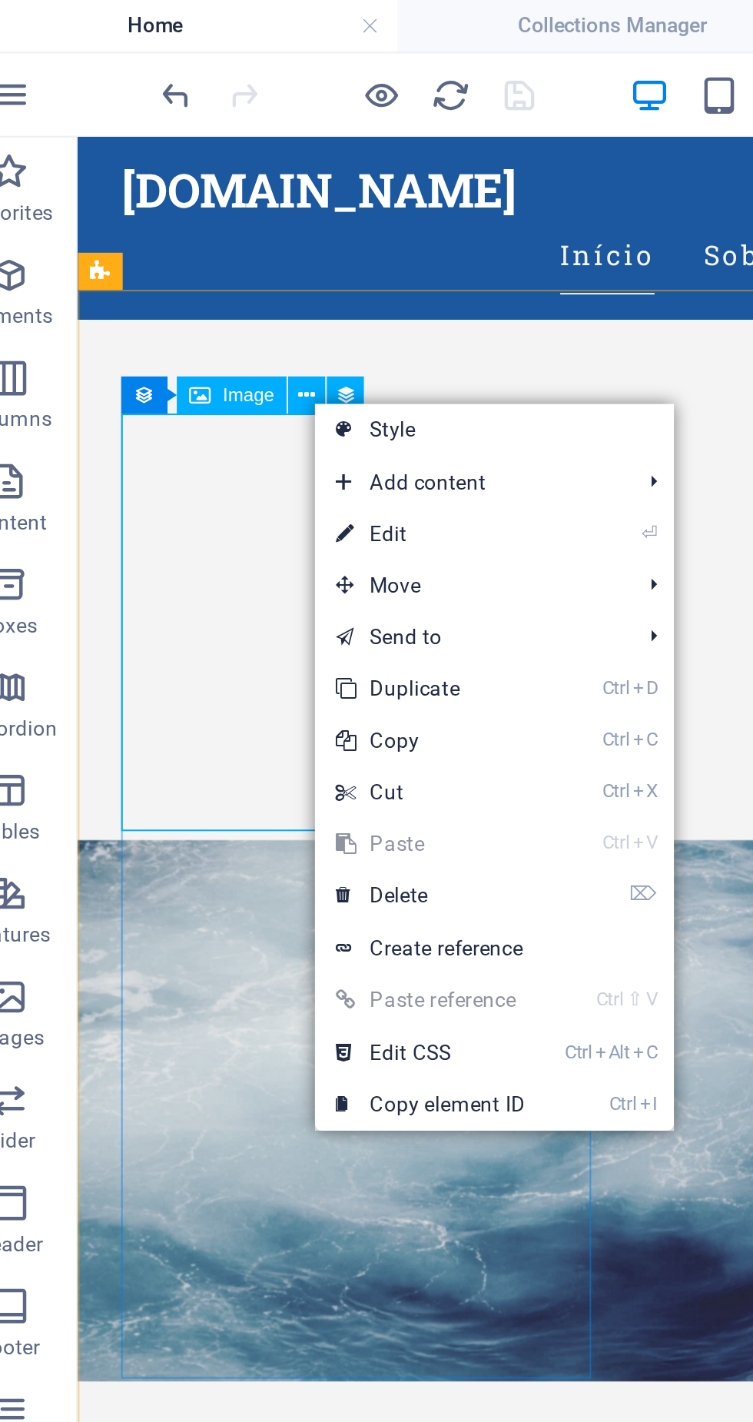
click at [281, 240] on li "⏎ Edit" at bounding box center [248, 239] width 161 height 23
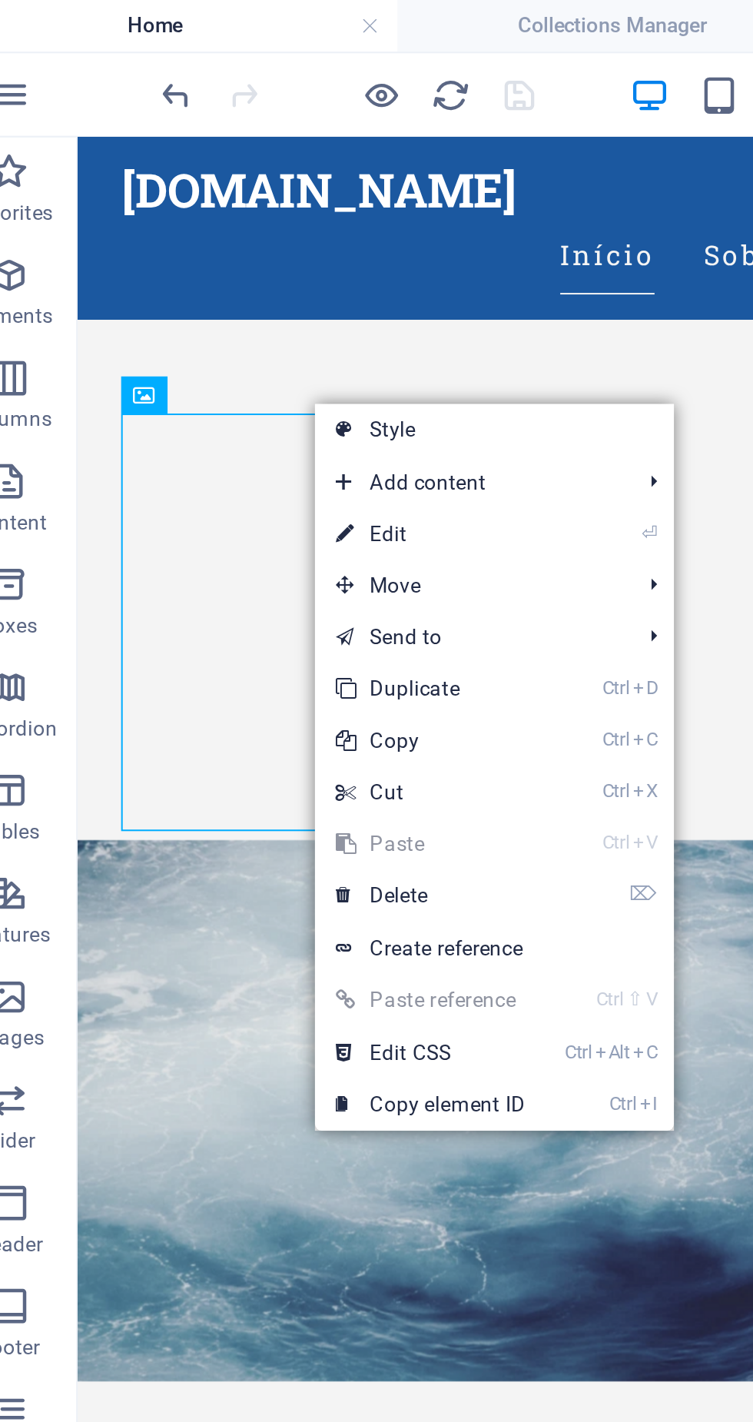
click at [207, 234] on link "⏎ Edit" at bounding box center [219, 239] width 103 height 23
select select "image"
select select "px"
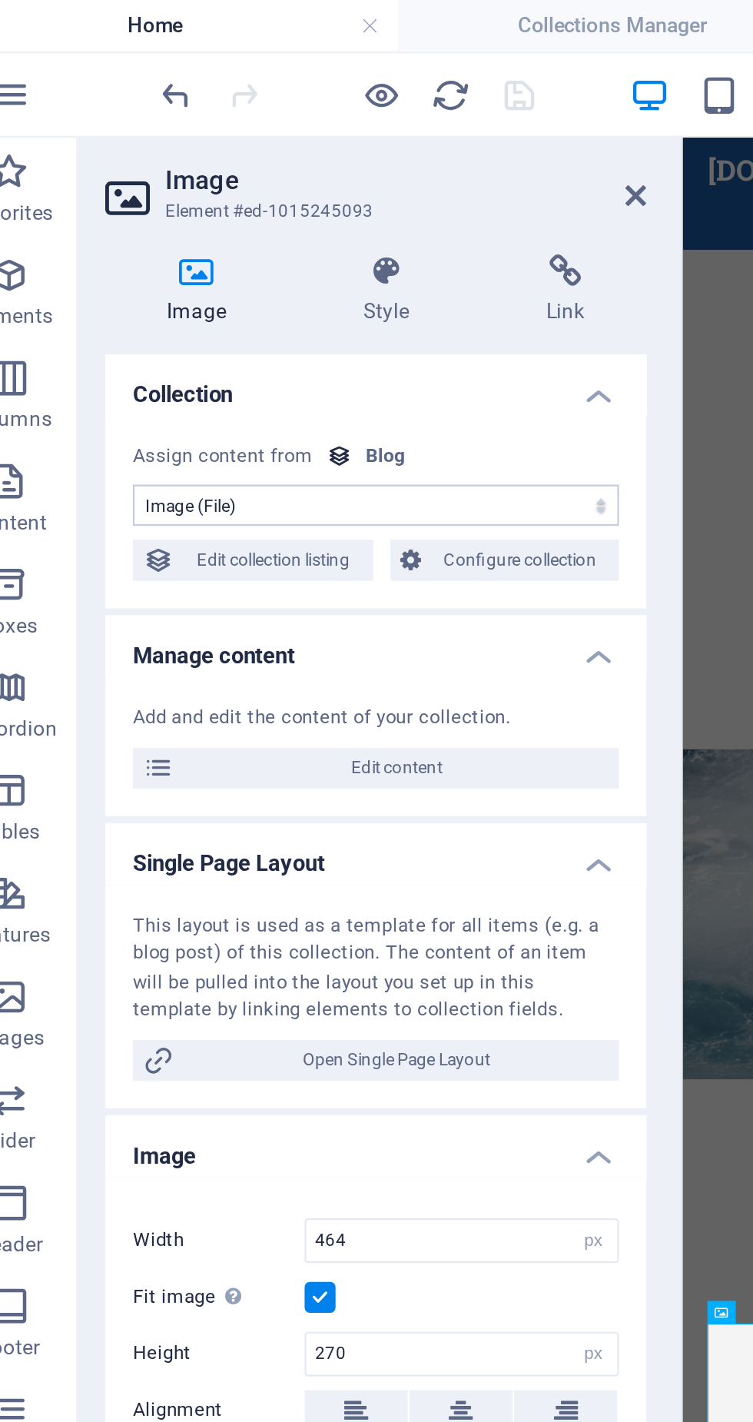
scroll to position [311, 0]
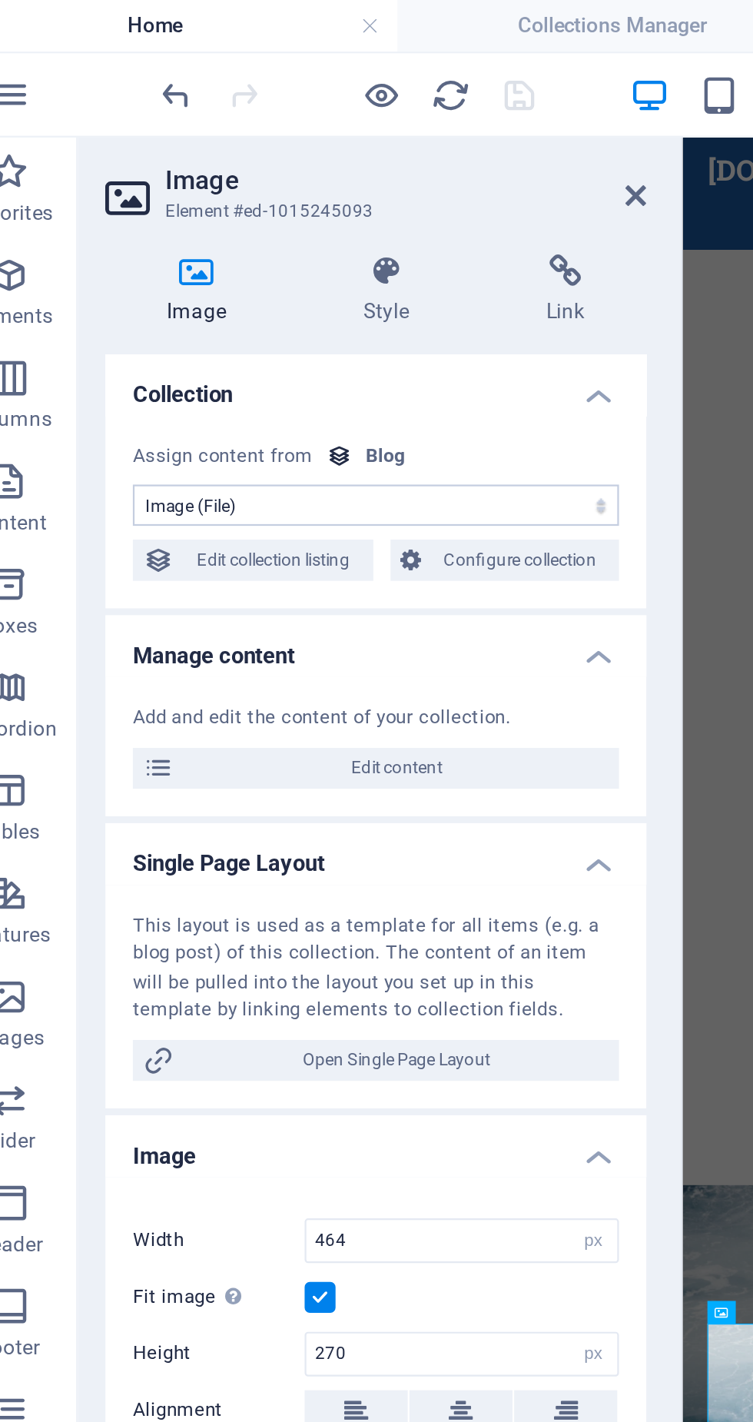
click at [258, 341] on span "Edit content" at bounding box center [204, 343] width 190 height 18
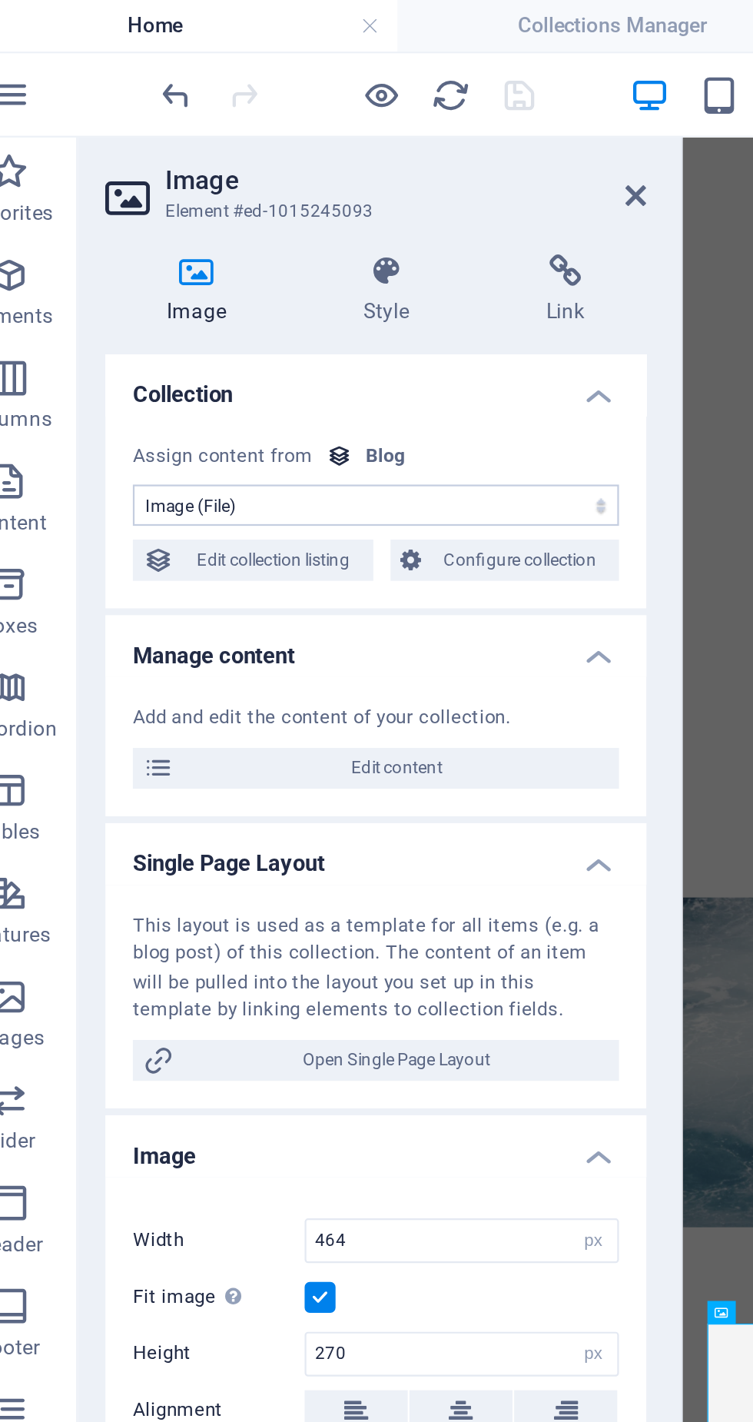
type input "vitimismo"
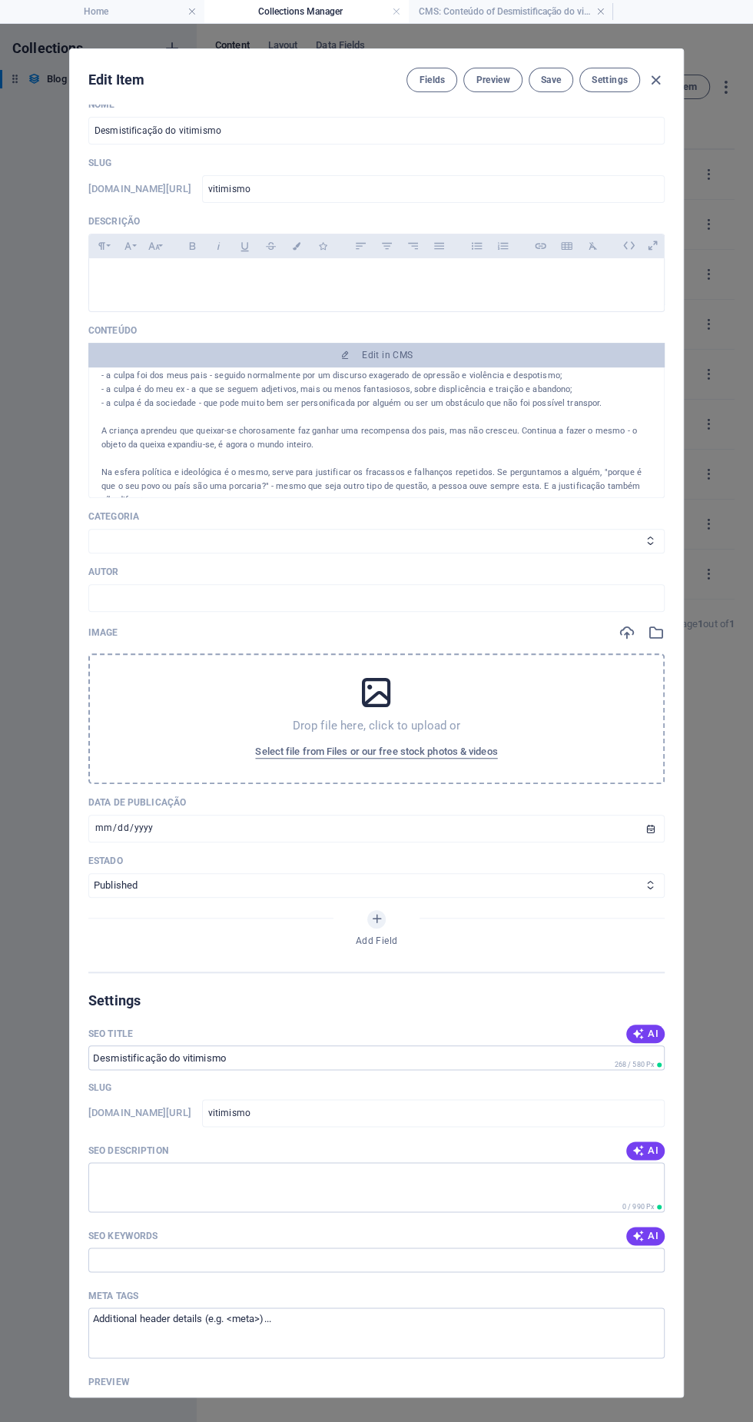
scroll to position [64, 0]
copy p "O vitimismo é subtil, mas poderoso. Ele infiltra-se no discurso pessoal e colet…"
click at [327, 285] on p at bounding box center [376, 278] width 550 height 15
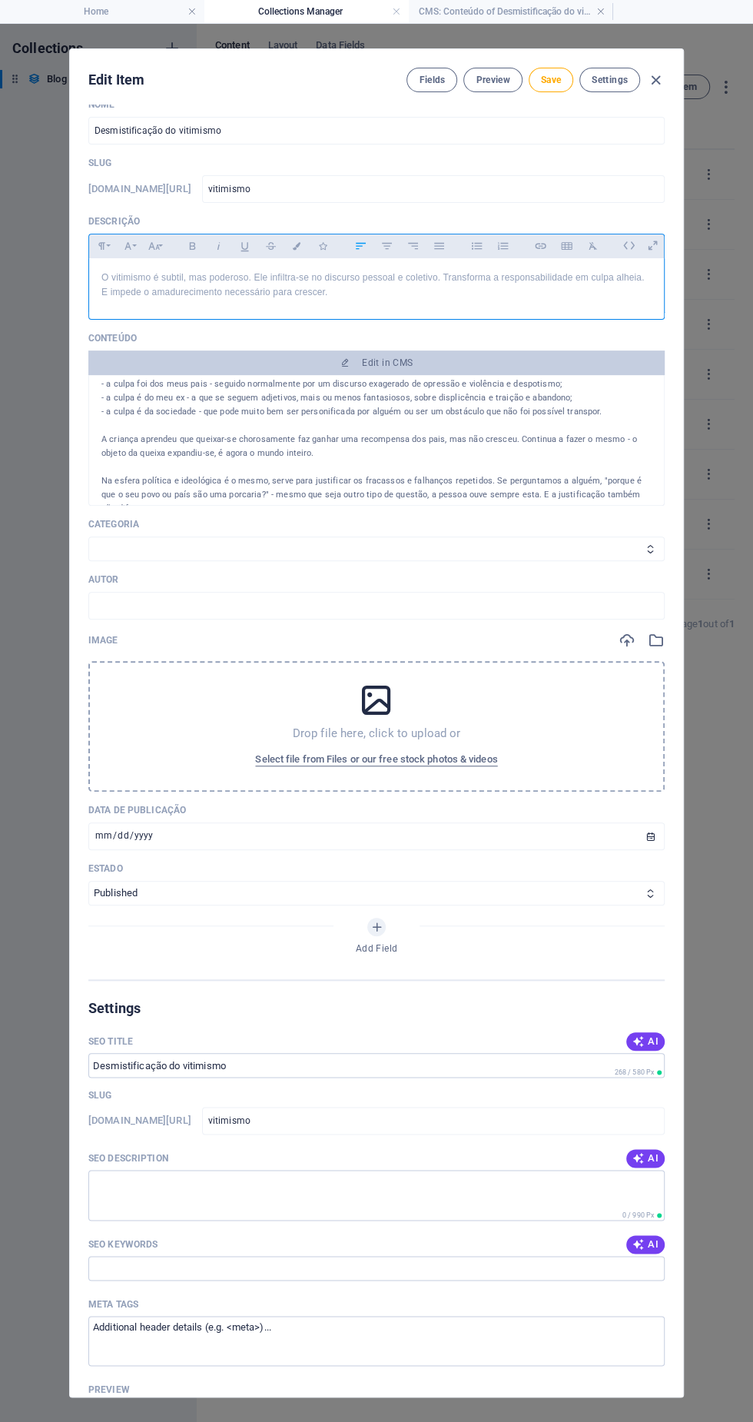
click at [103, 278] on p "O vitimismo é subtil, mas poderoso. Ele infiltra-se no discurso pessoal e colet…" at bounding box center [376, 285] width 550 height 29
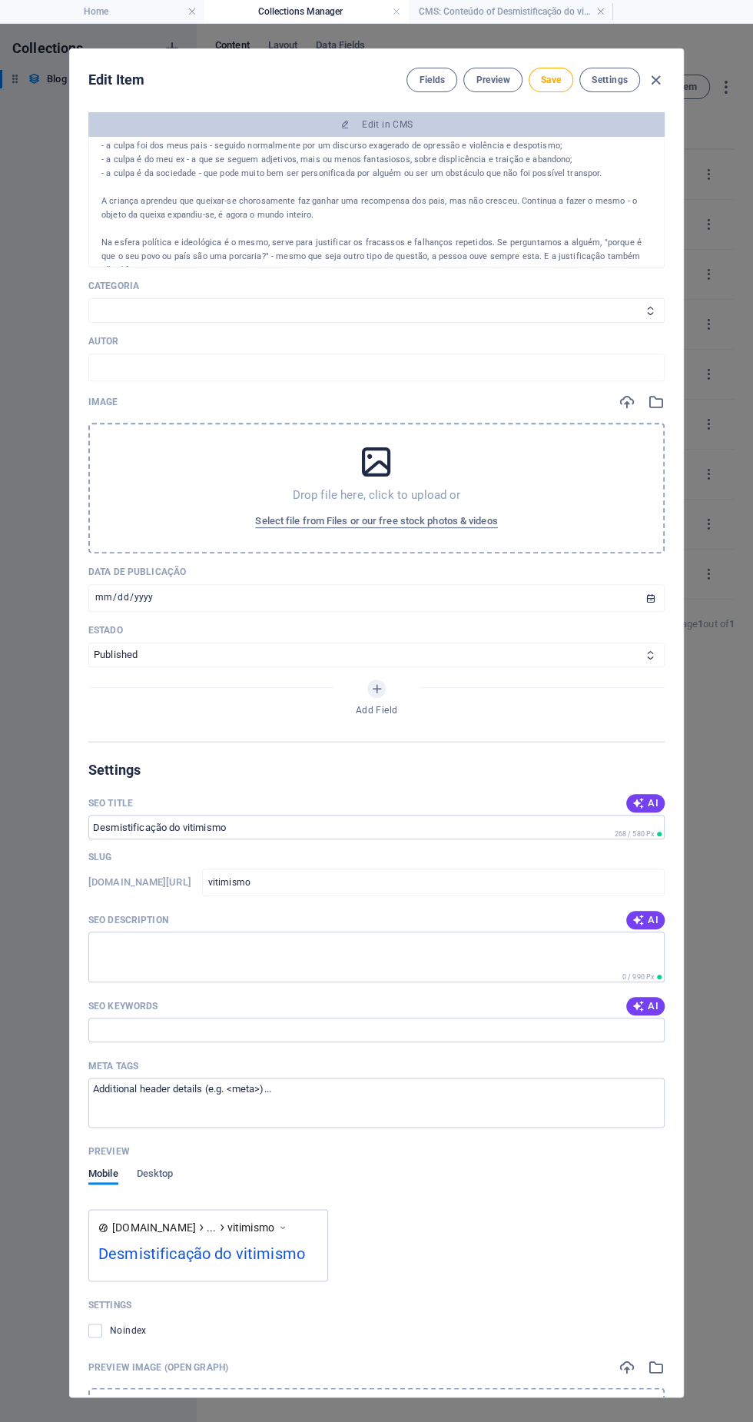
scroll to position [261, 0]
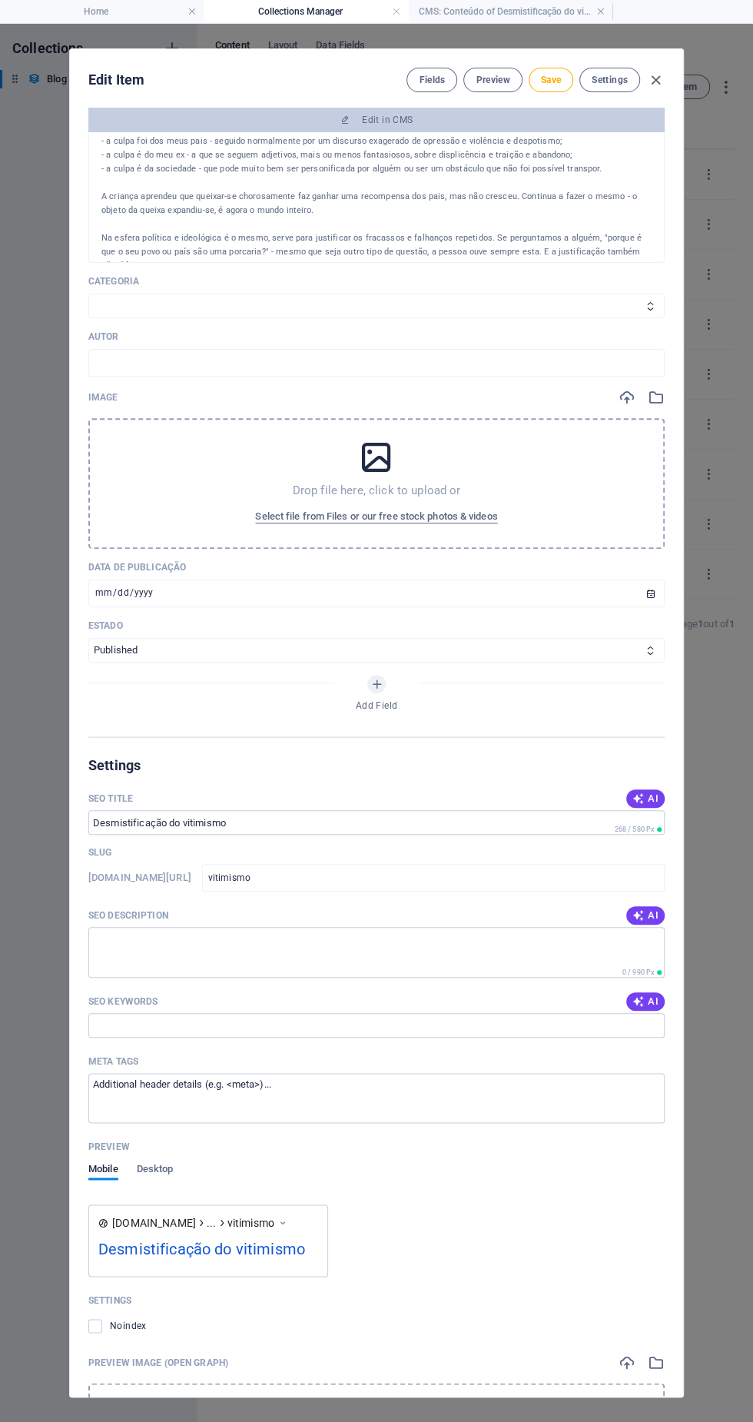
click at [450, 526] on span "Select file from Files or our free stock photos & videos" at bounding box center [376, 516] width 242 height 18
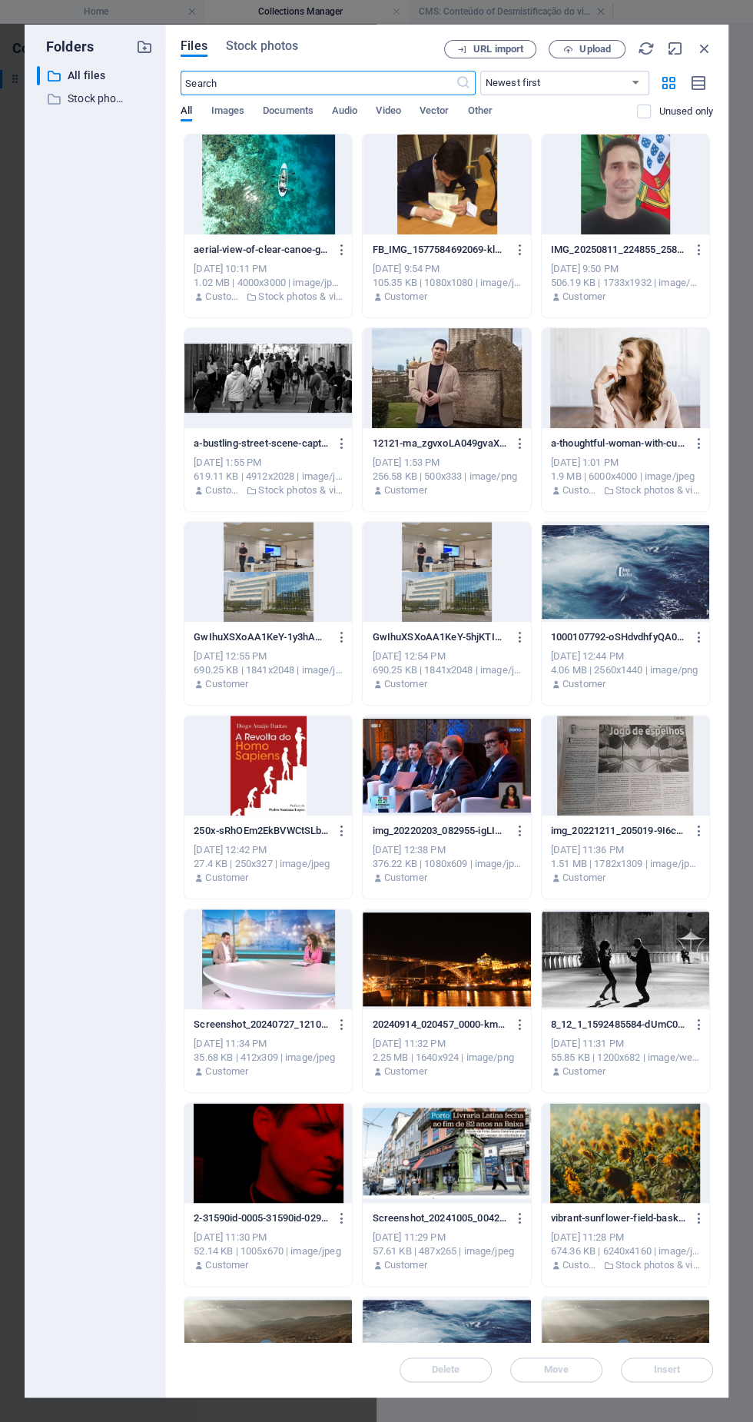
scroll to position [65, 0]
click at [250, 45] on span "Stock photos" at bounding box center [262, 46] width 72 height 18
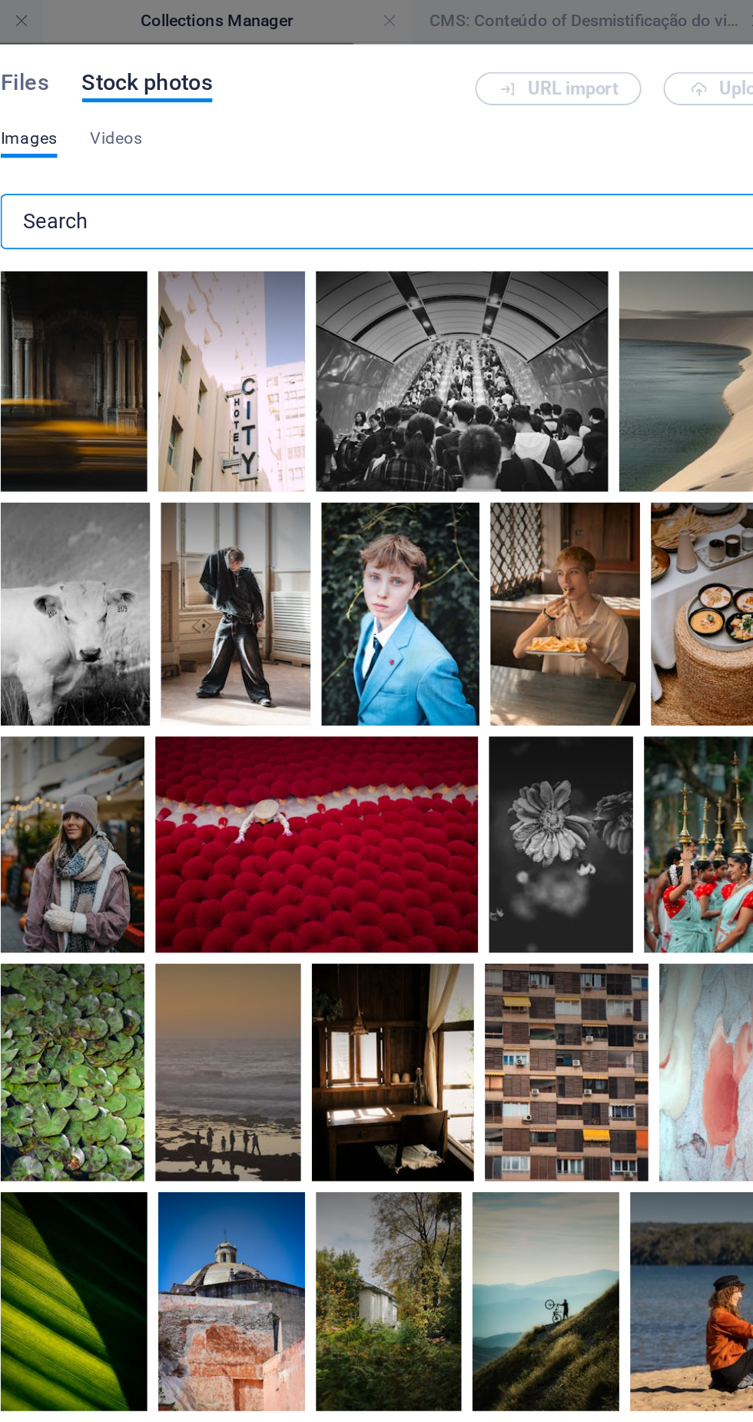
click at [367, 125] on input "text" at bounding box center [434, 123] width 507 height 31
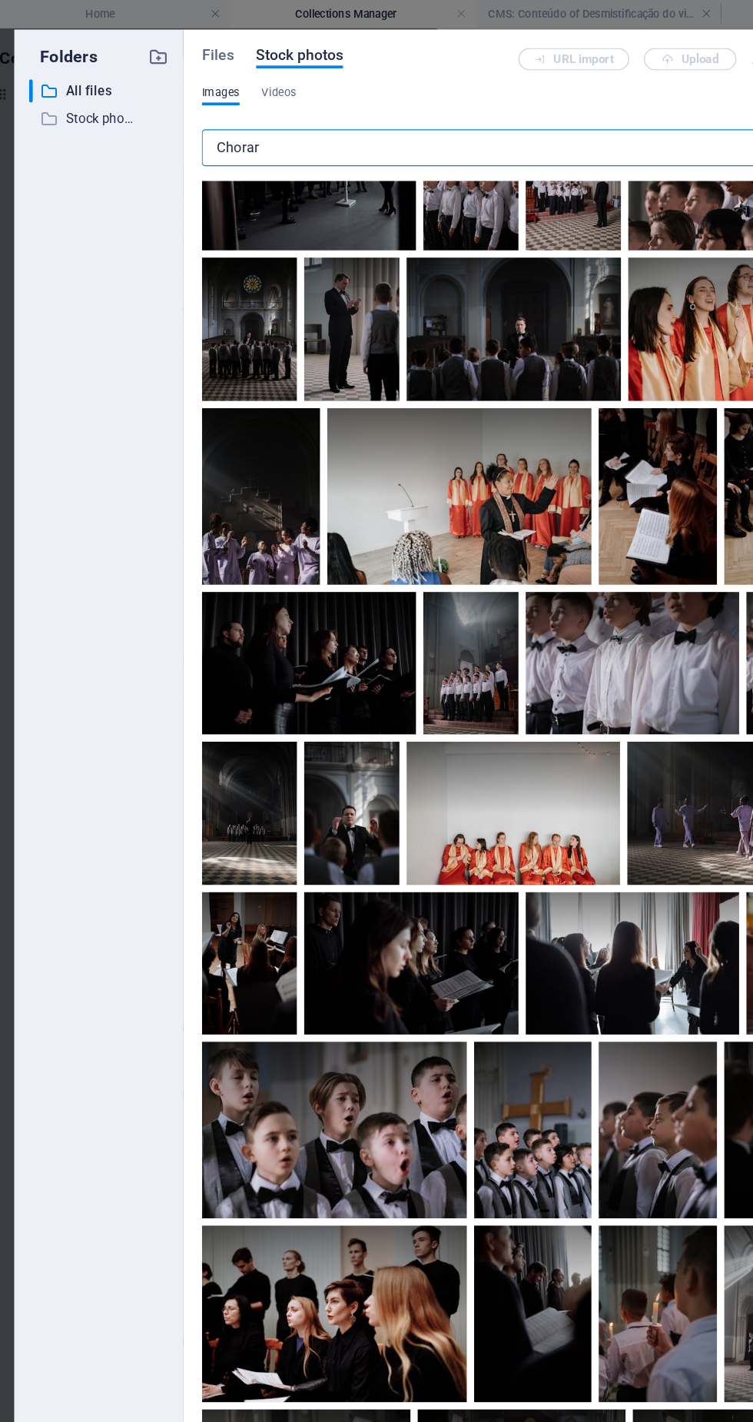
scroll to position [268, 0]
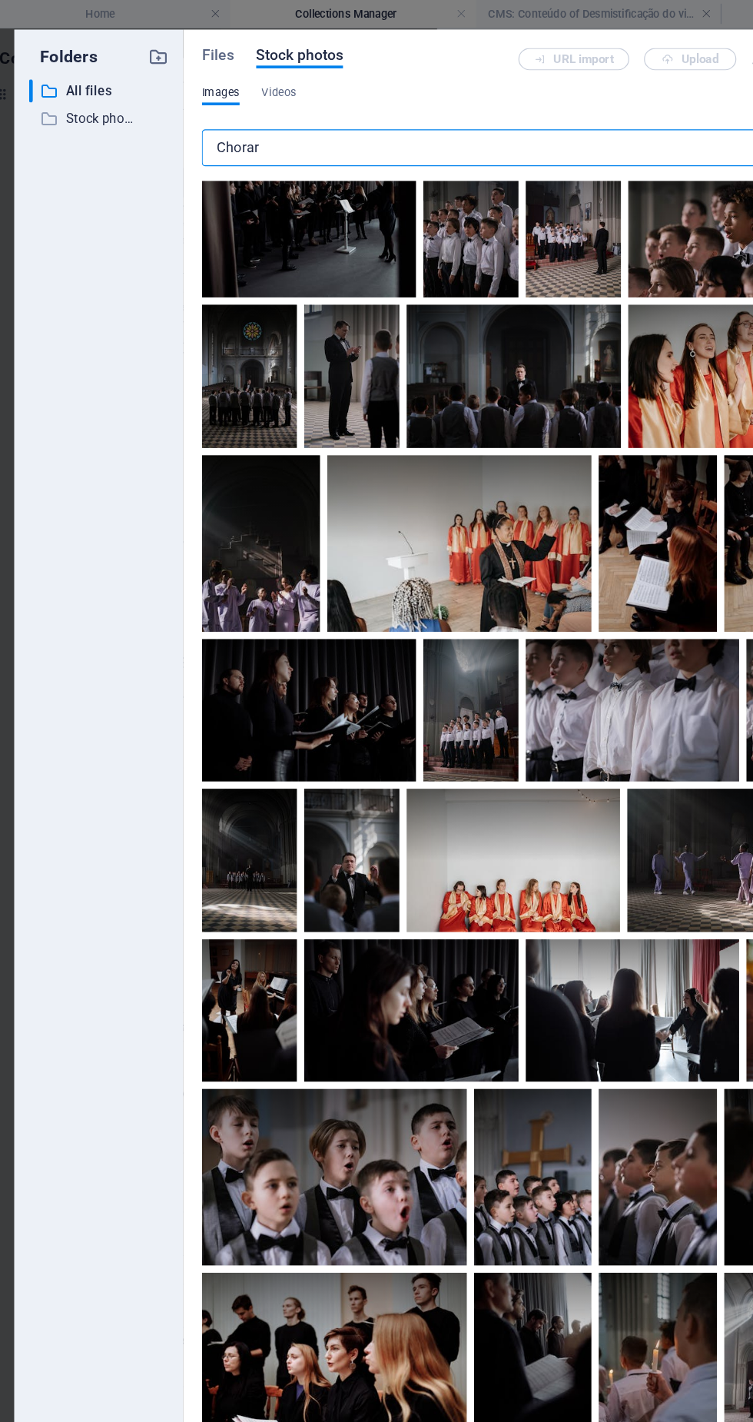
click at [392, 122] on input "Chorar" at bounding box center [434, 123] width 507 height 31
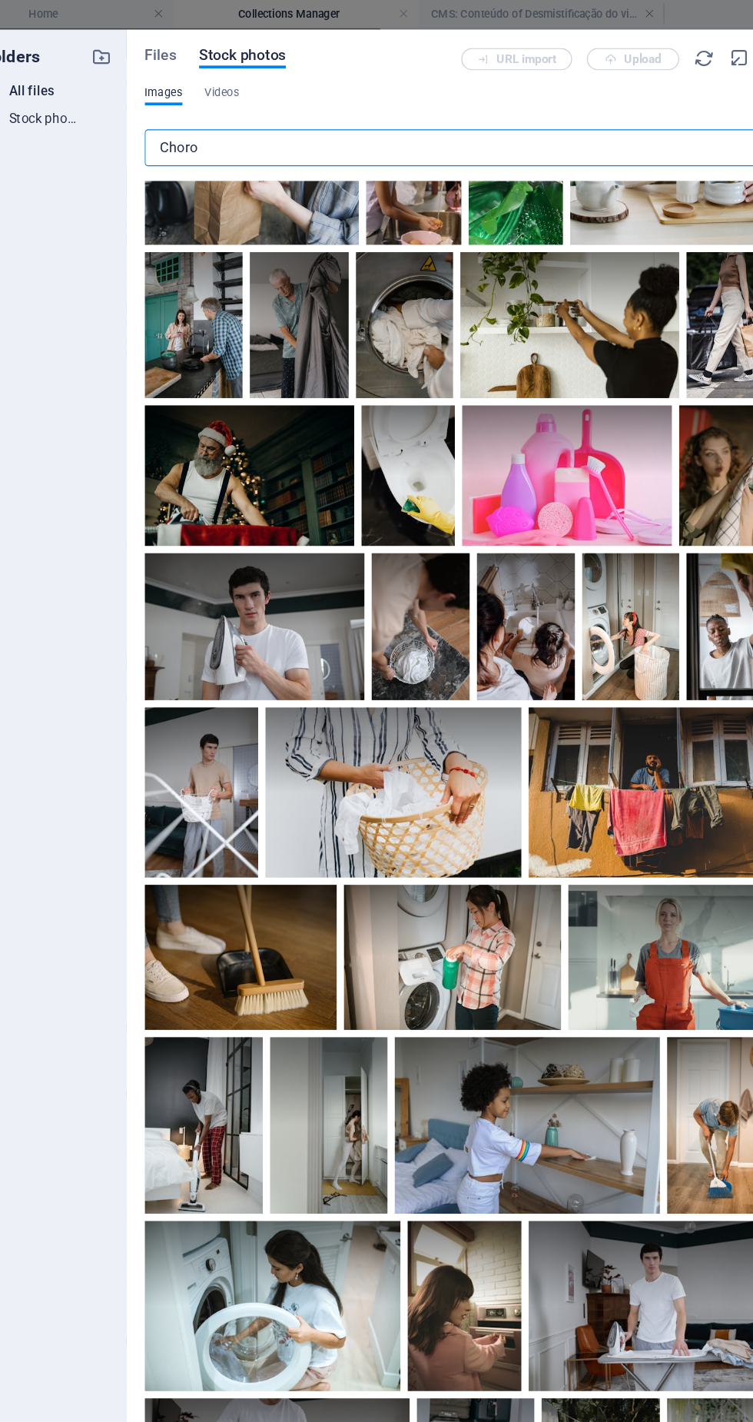
scroll to position [1223, 0]
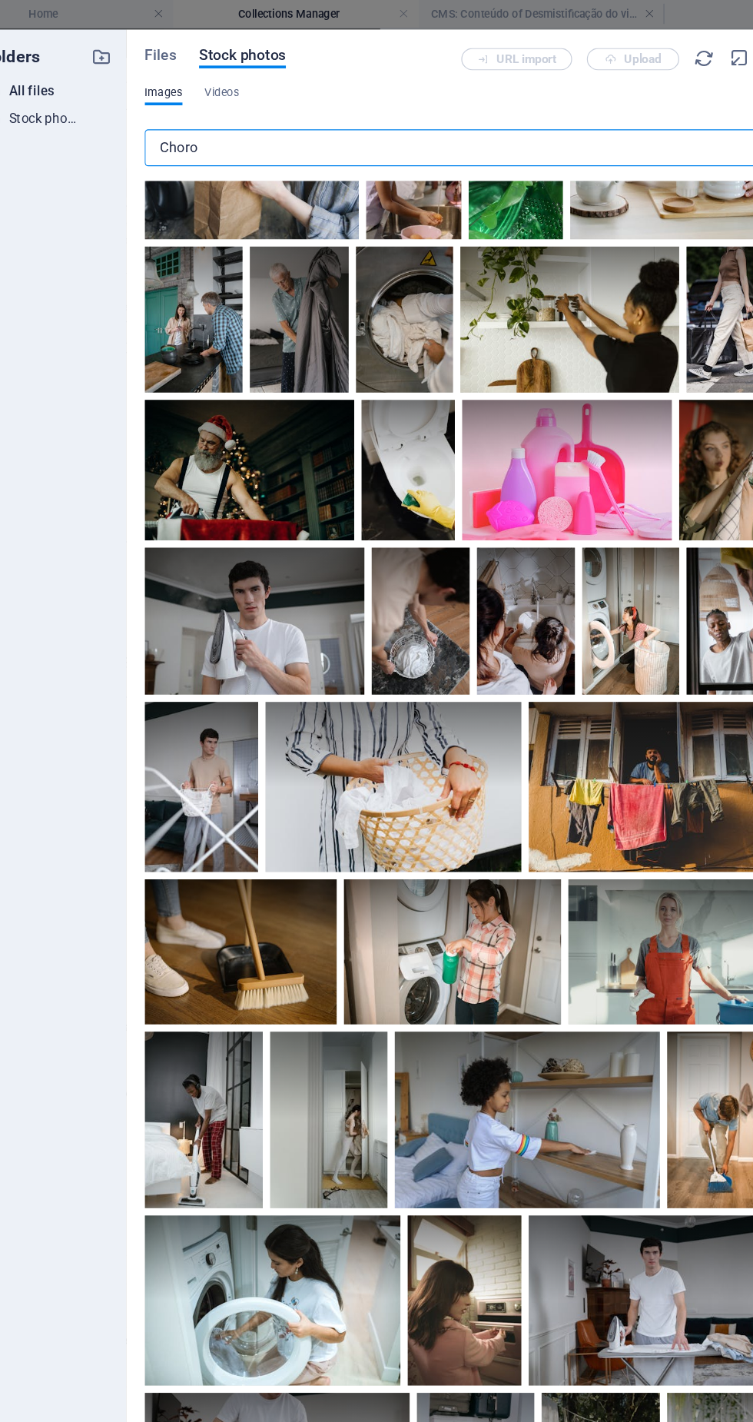
click at [484, 128] on input "Choro" at bounding box center [434, 123] width 507 height 31
type input "C"
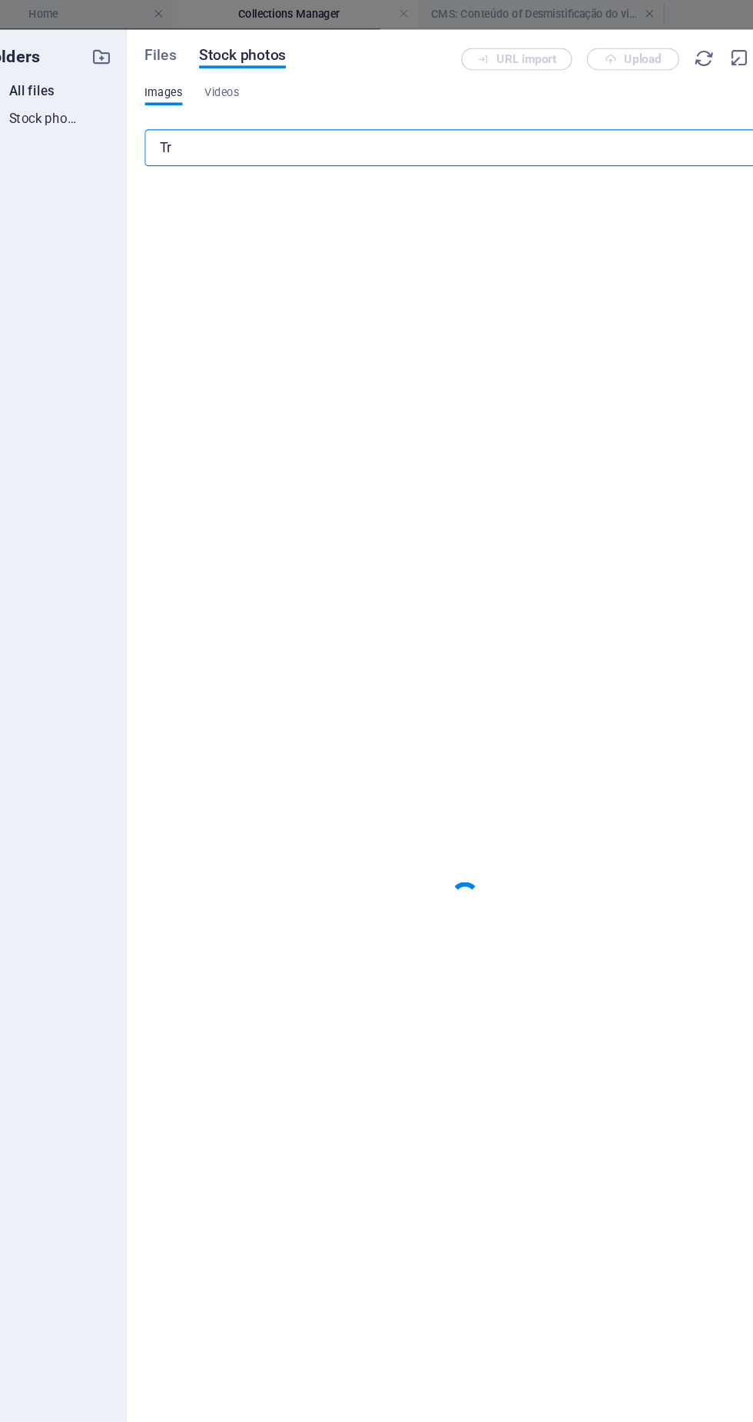
type input "T"
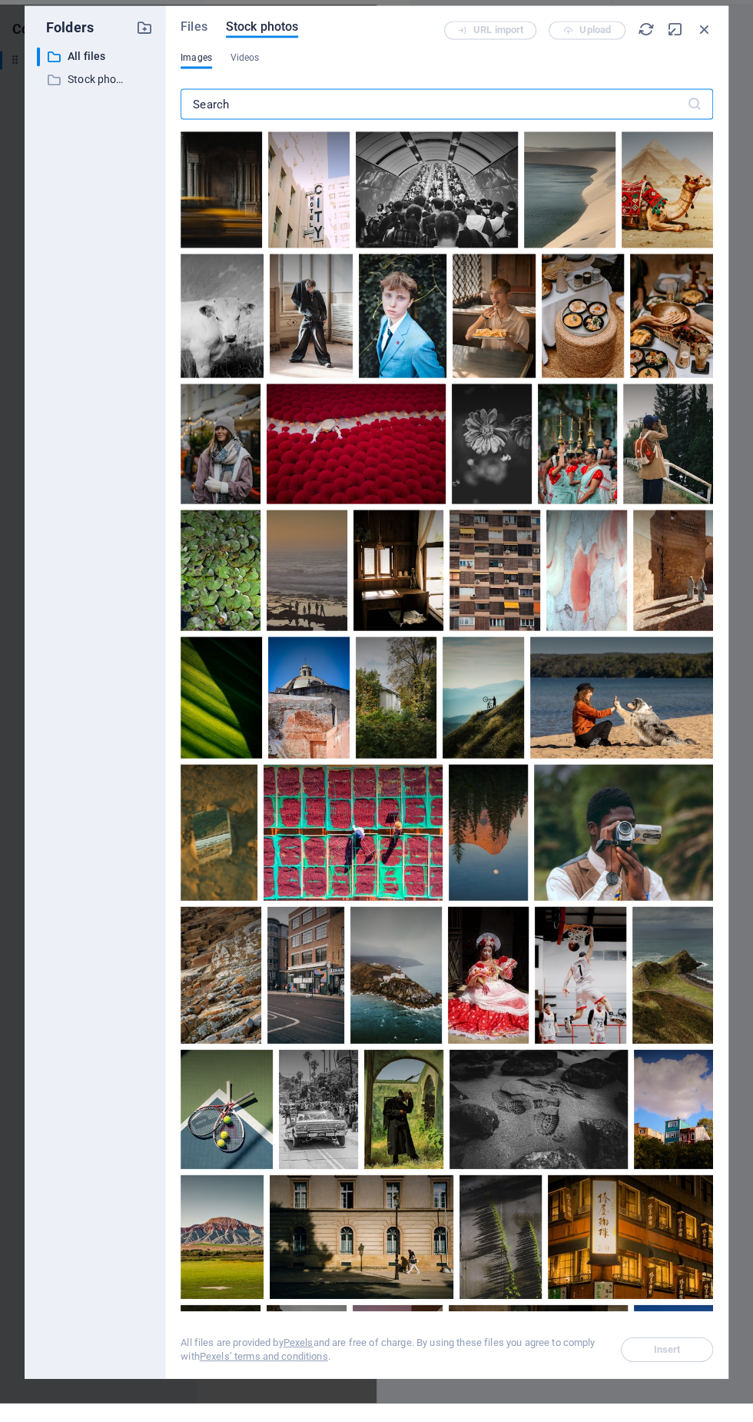
scroll to position [3, 0]
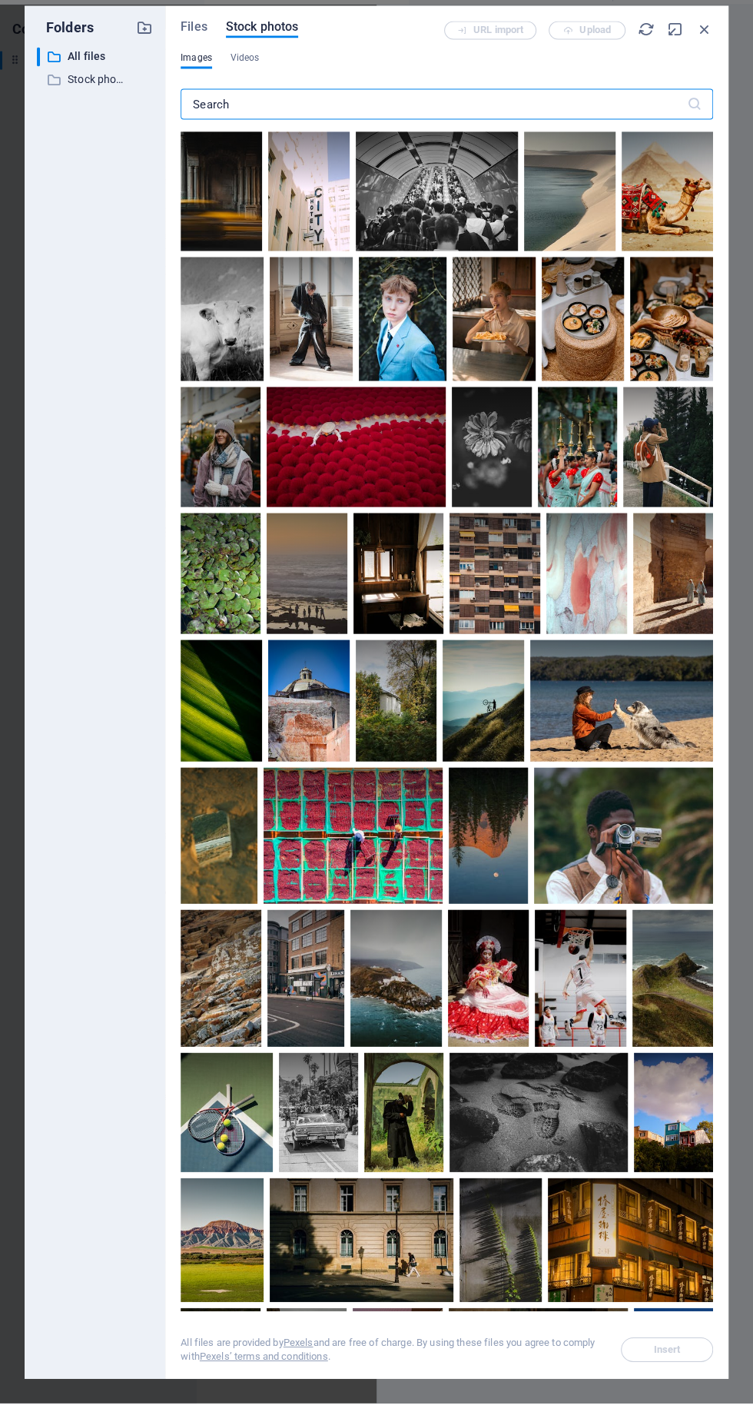
click at [194, 45] on span "Files" at bounding box center [194, 46] width 27 height 18
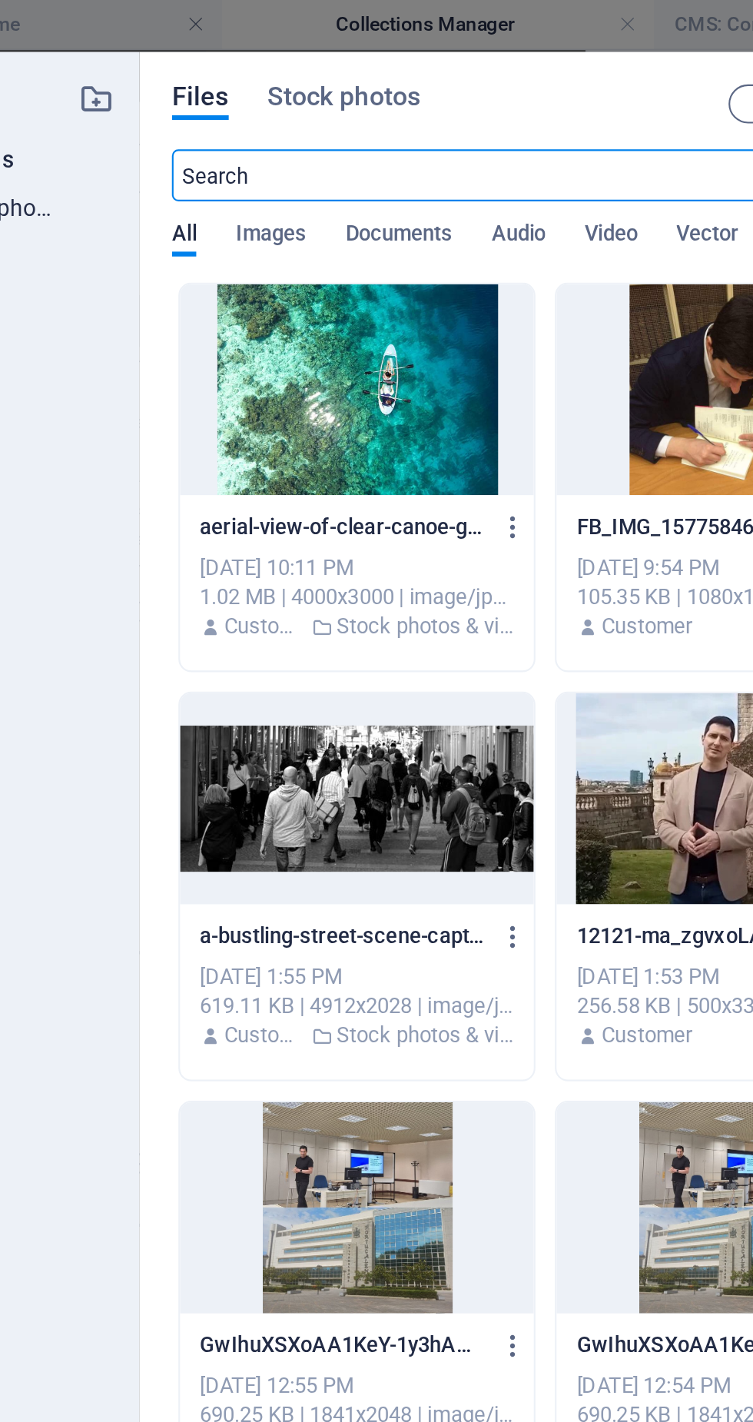
scroll to position [1, 0]
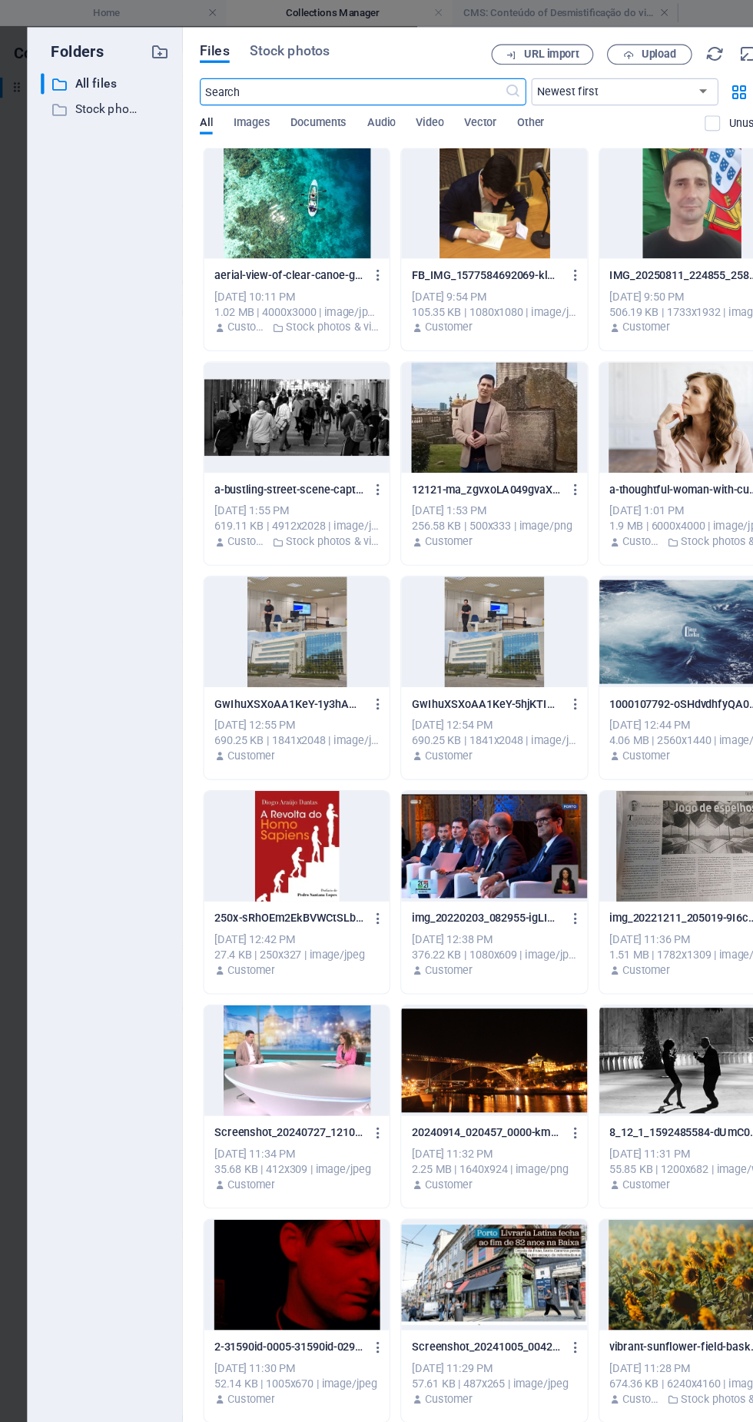
click at [576, 53] on span "Upload" at bounding box center [587, 50] width 63 height 10
click at [283, 46] on span "Stock photos" at bounding box center [262, 46] width 72 height 18
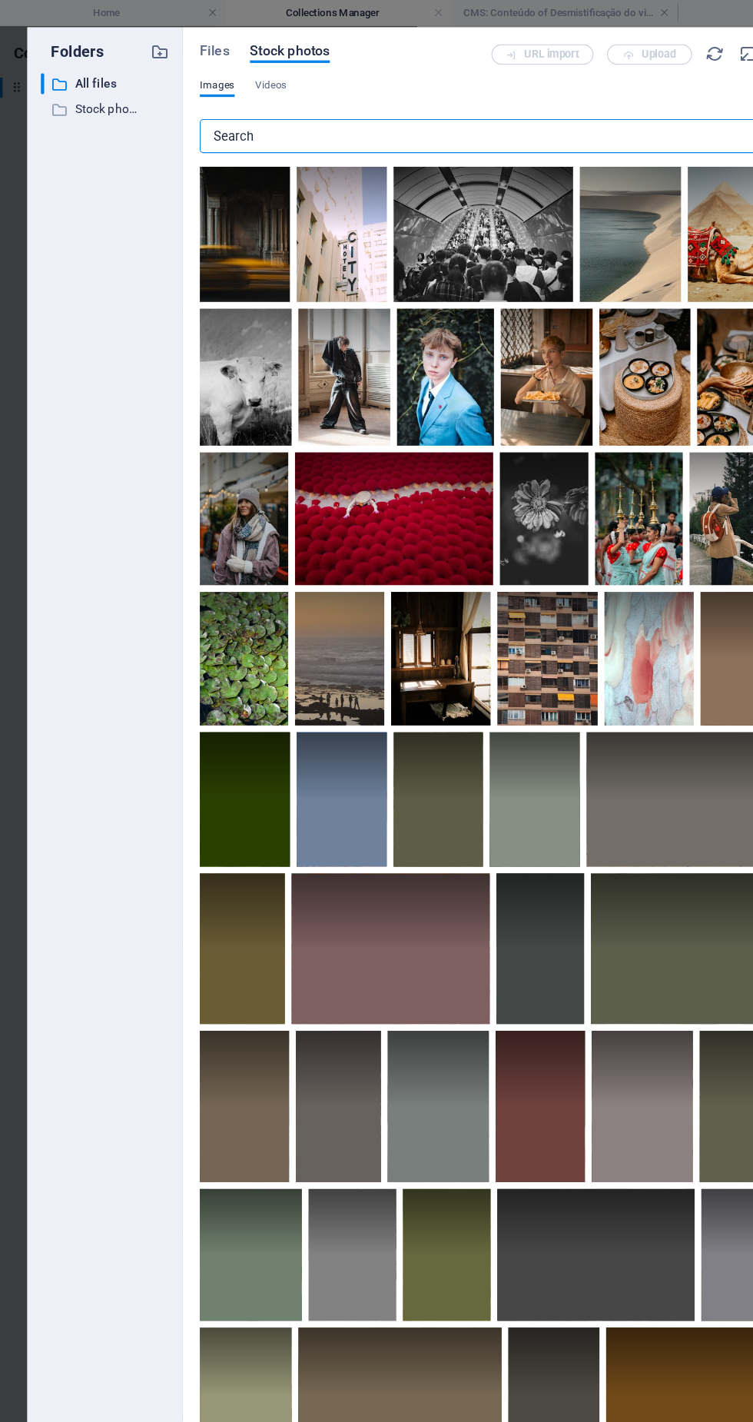
click at [270, 51] on span "Stock photos" at bounding box center [262, 46] width 72 height 18
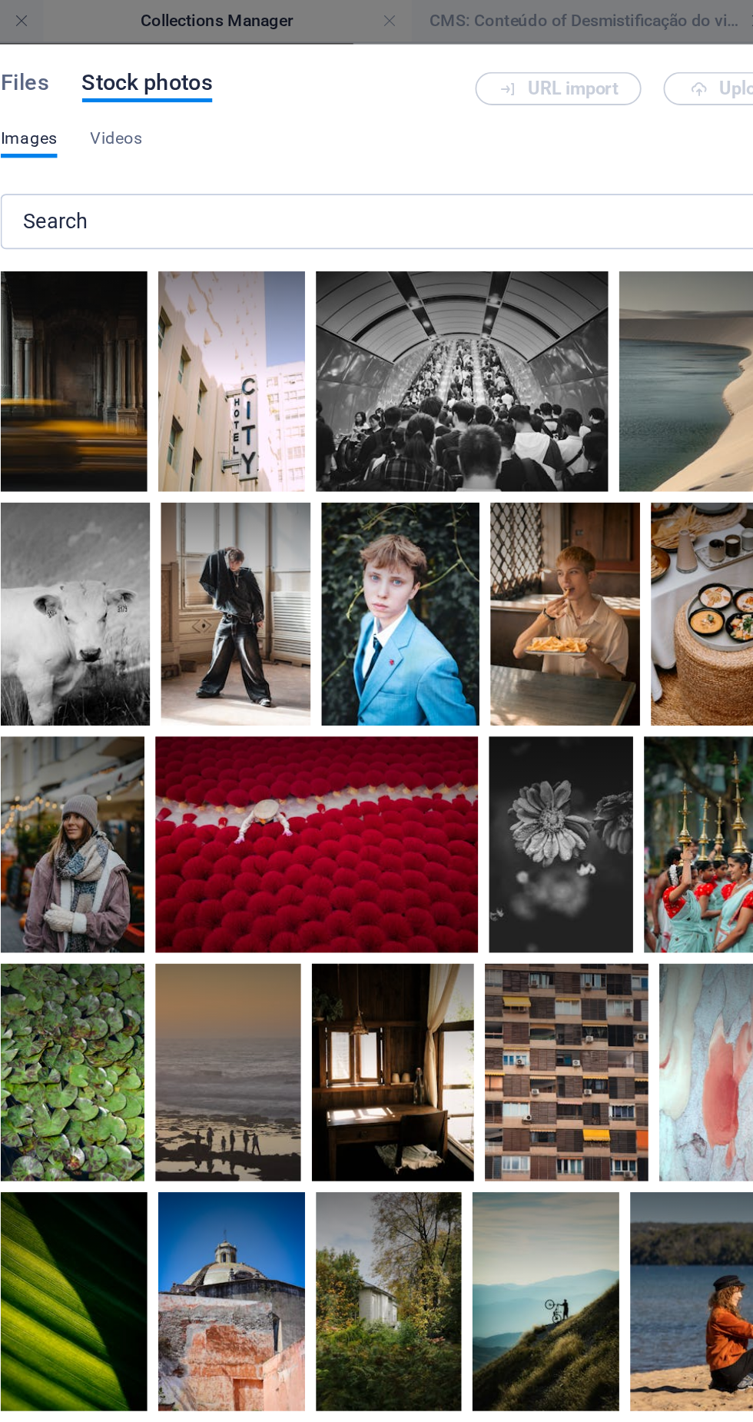
click at [420, 124] on input "text" at bounding box center [434, 123] width 507 height 31
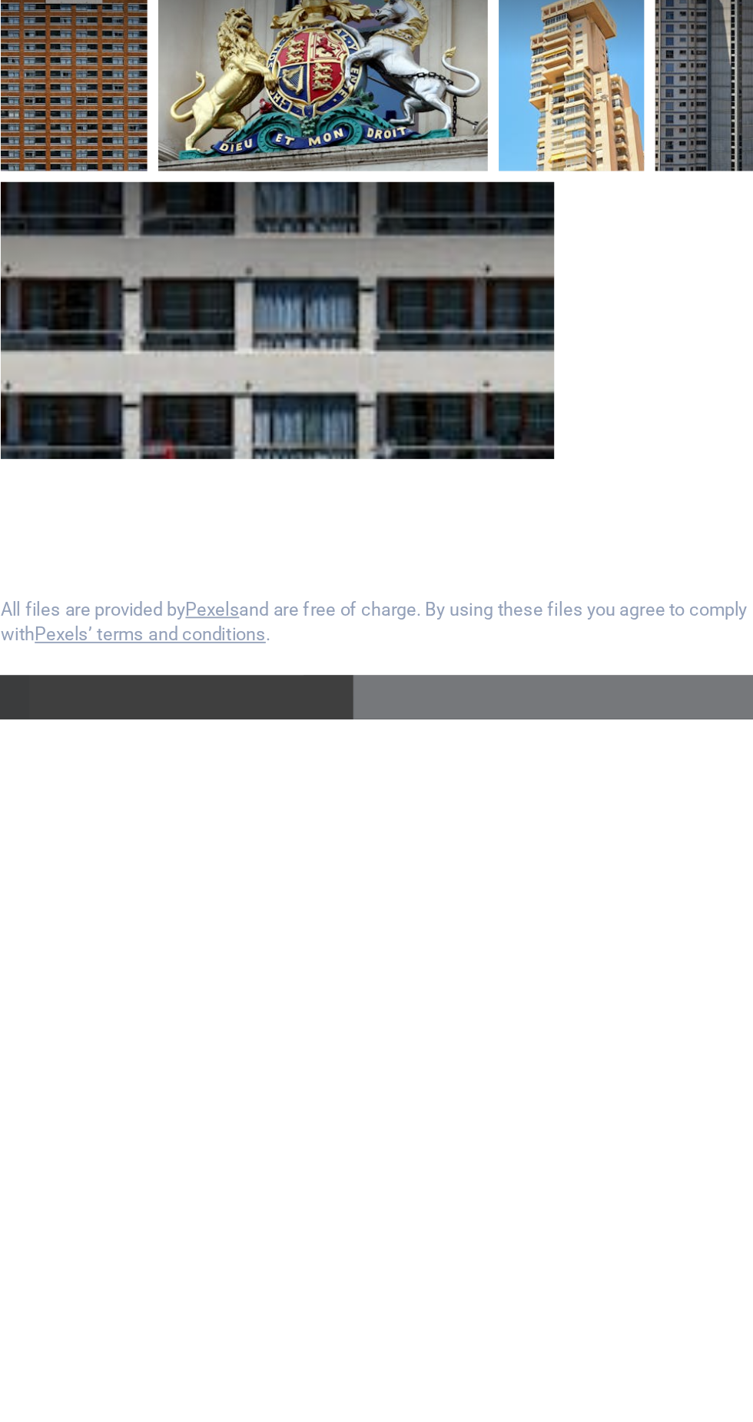
scroll to position [0, 0]
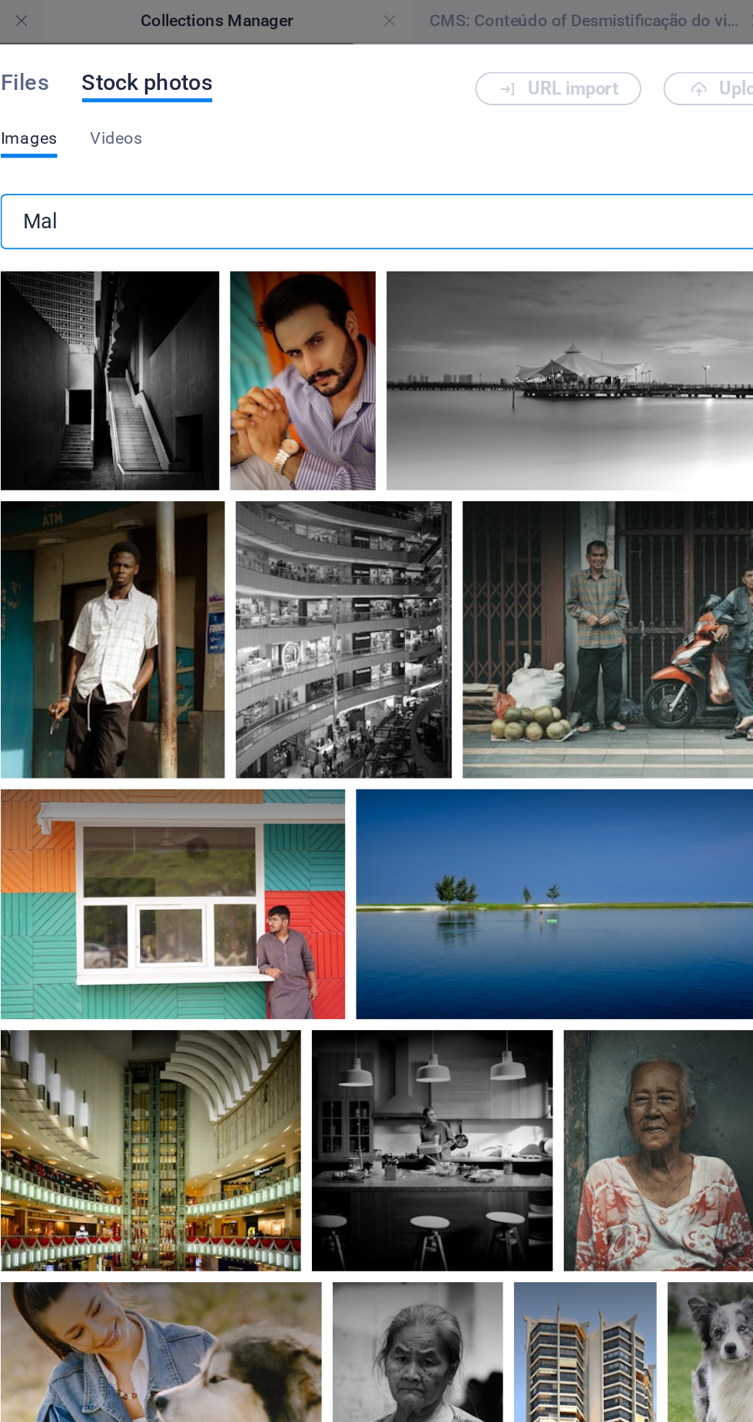
click at [346, 118] on input "Mal" at bounding box center [434, 123] width 507 height 31
type input "M"
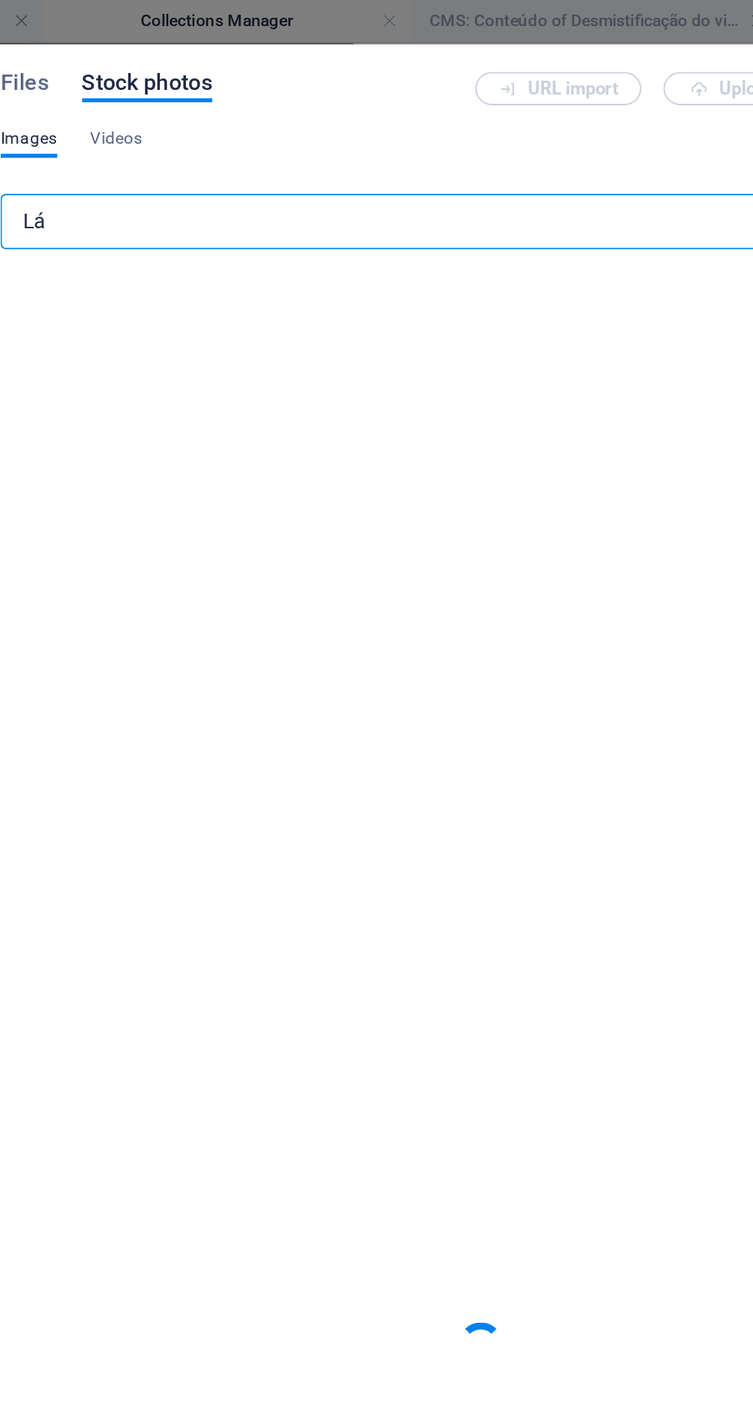
type input "L"
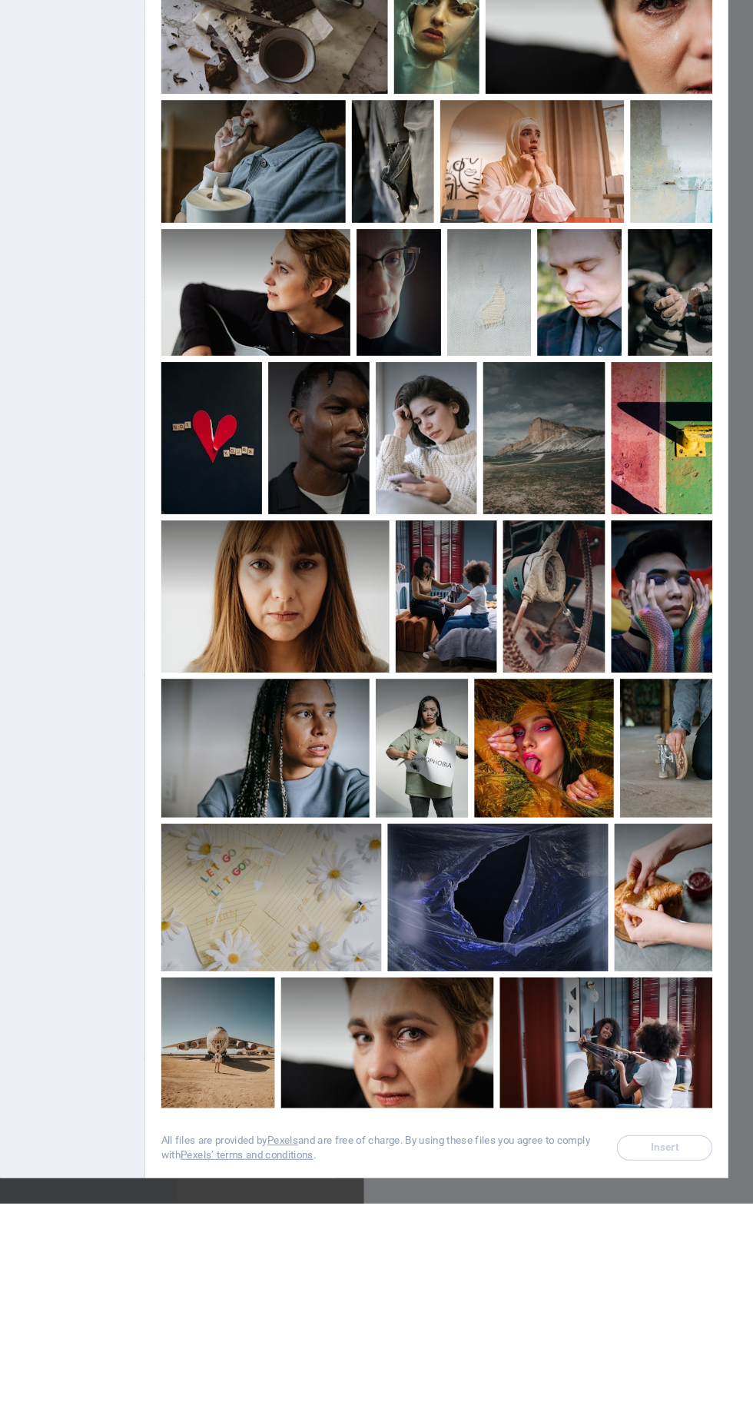
type input "Tear"
click at [440, 708] on div at bounding box center [437, 683] width 98 height 147
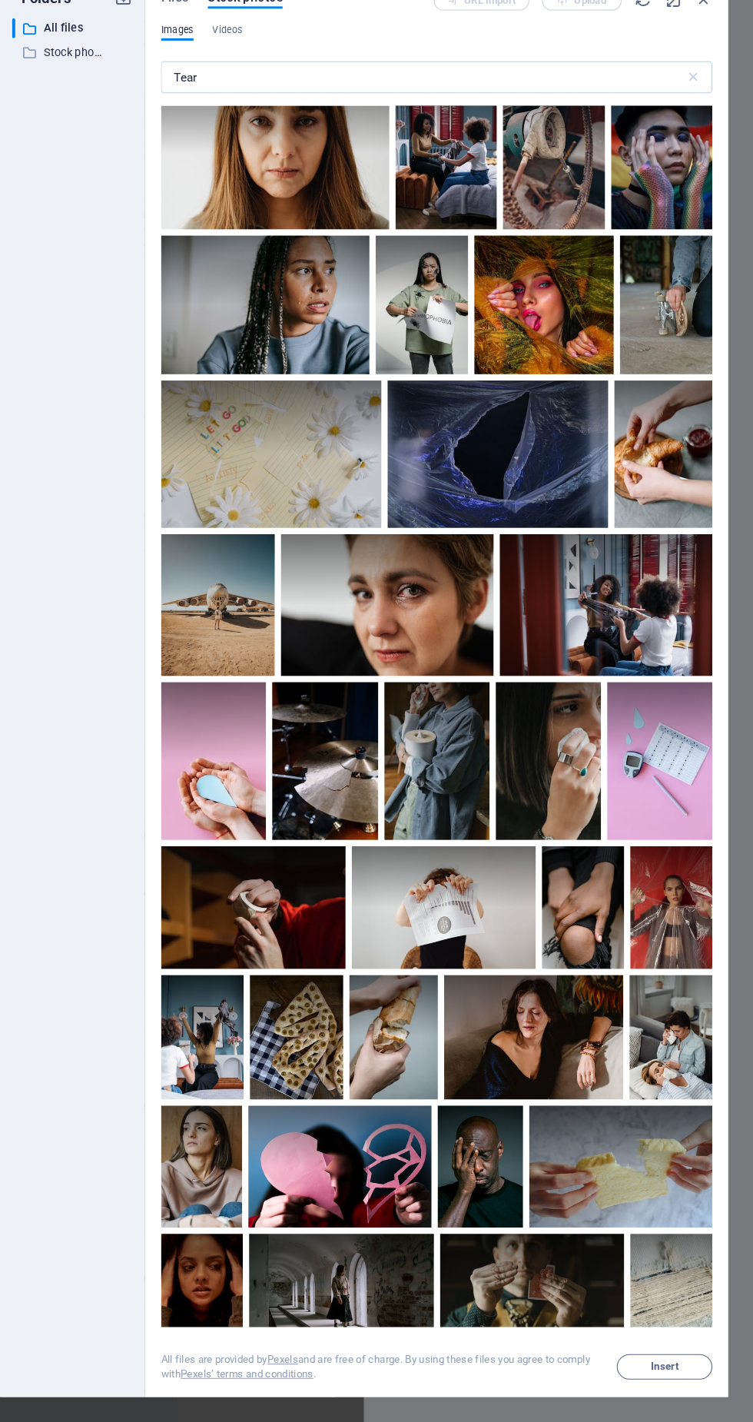
click at [690, 1375] on button "Insert" at bounding box center [667, 1368] width 92 height 25
click at [664, 1373] on span "Insert" at bounding box center [667, 1368] width 27 height 9
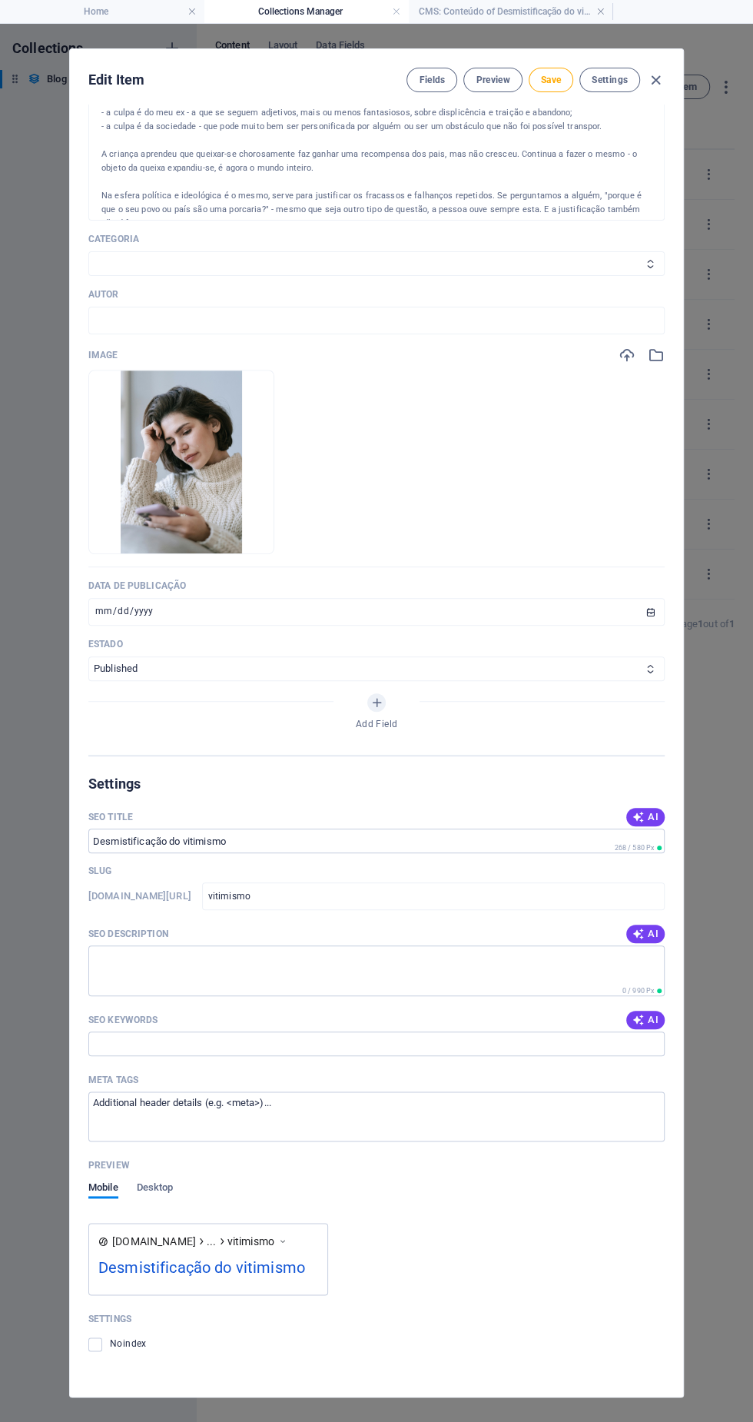
click at [549, 88] on button "Save" at bounding box center [551, 80] width 45 height 25
click at [664, 82] on icon "button" at bounding box center [656, 80] width 18 height 18
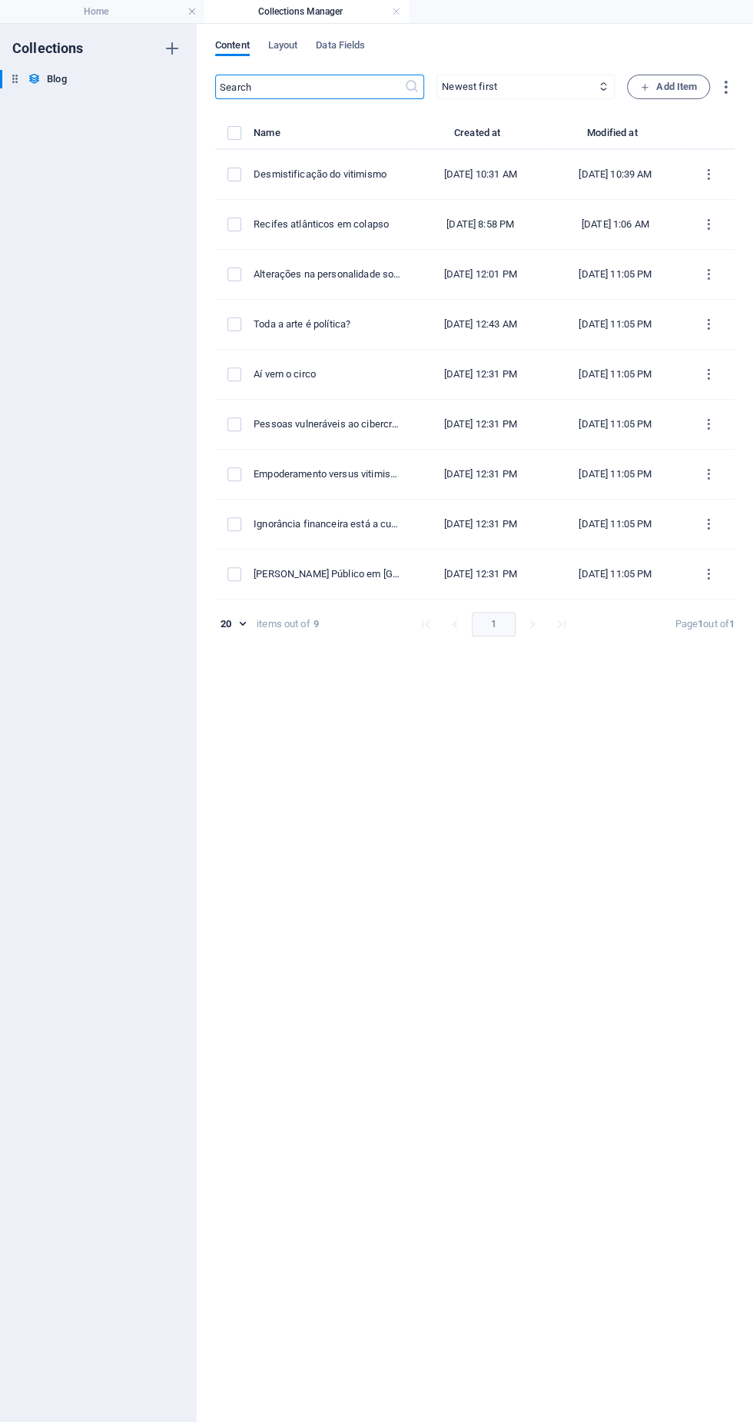
click at [384, 7] on h4 "Collections Manager" at bounding box center [306, 11] width 204 height 17
click at [396, 12] on link at bounding box center [396, 12] width 9 height 15
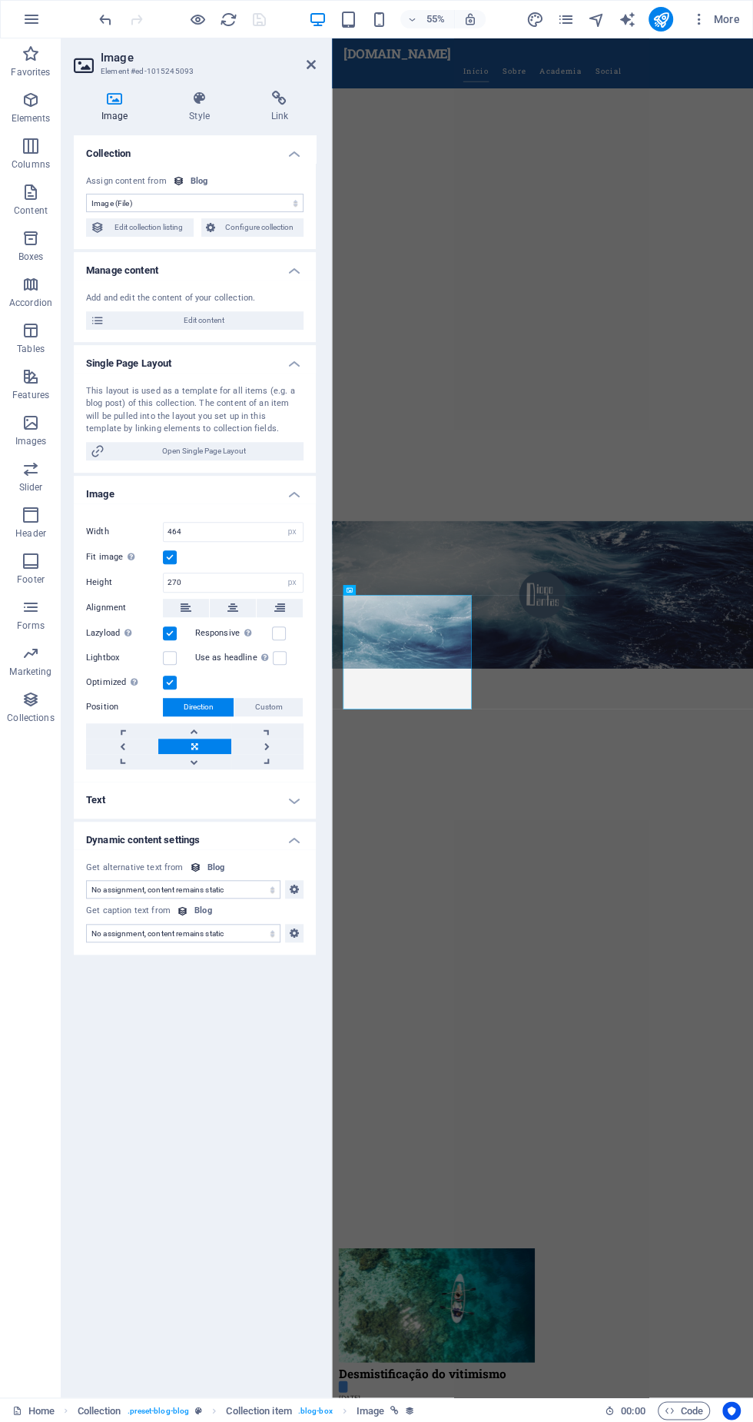
click at [669, 9] on button "publish" at bounding box center [661, 19] width 25 height 25
